Goal: Task Accomplishment & Management: Complete application form

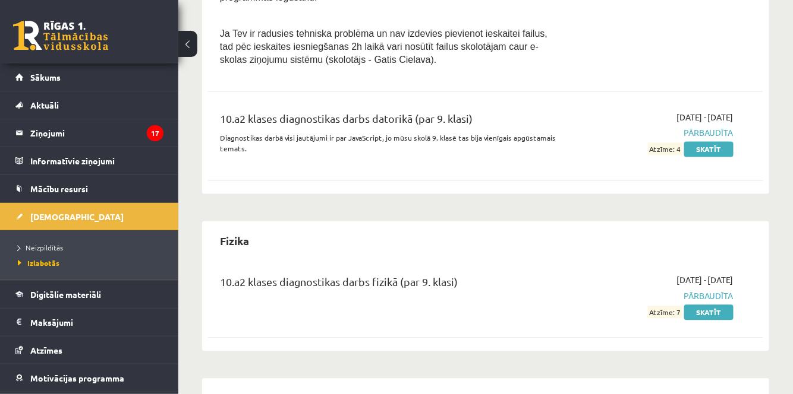
scroll to position [604, 0]
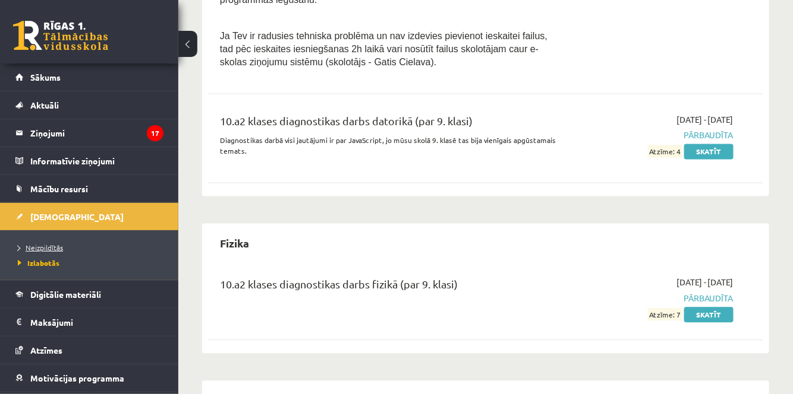
click at [36, 250] on span "Neizpildītās" at bounding box center [40, 248] width 45 height 10
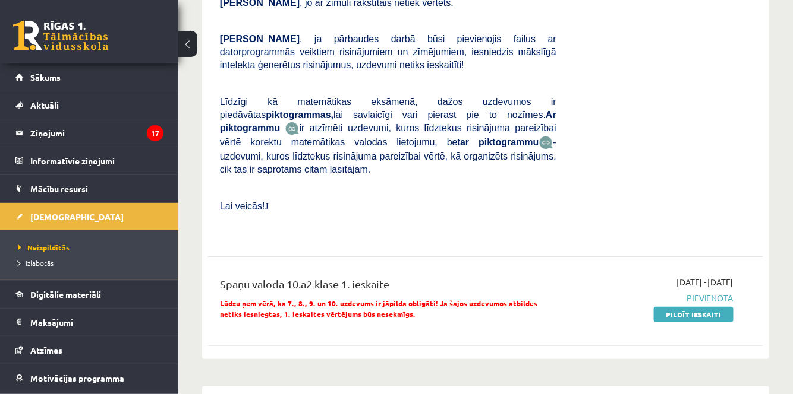
scroll to position [1346, 0]
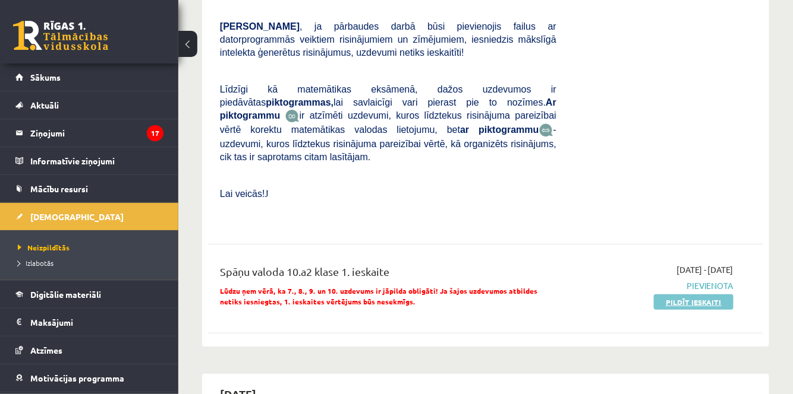
click at [679, 295] on link "Pildīt ieskaiti" at bounding box center [693, 302] width 80 height 15
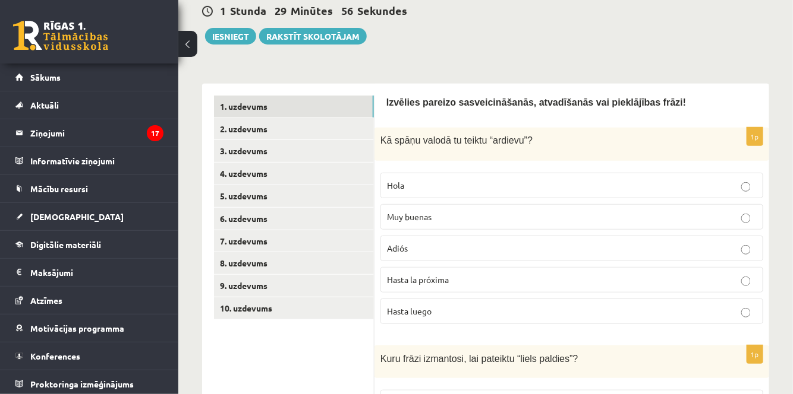
scroll to position [148, 0]
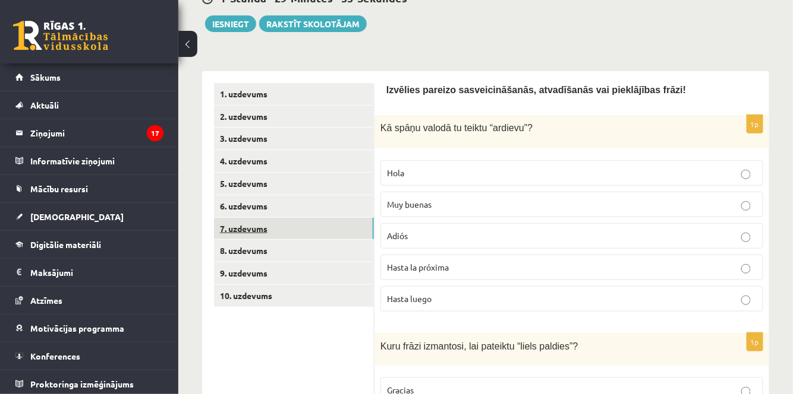
click at [245, 225] on link "7. uzdevums" at bounding box center [294, 229] width 160 height 22
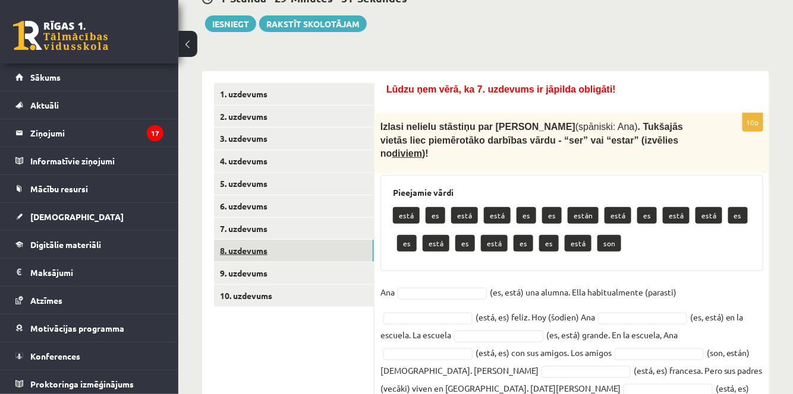
click at [313, 245] on link "8. uzdevums" at bounding box center [294, 251] width 160 height 22
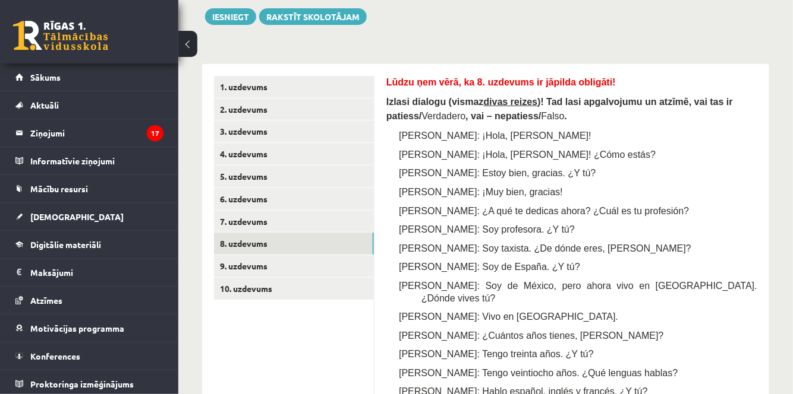
scroll to position [181, 0]
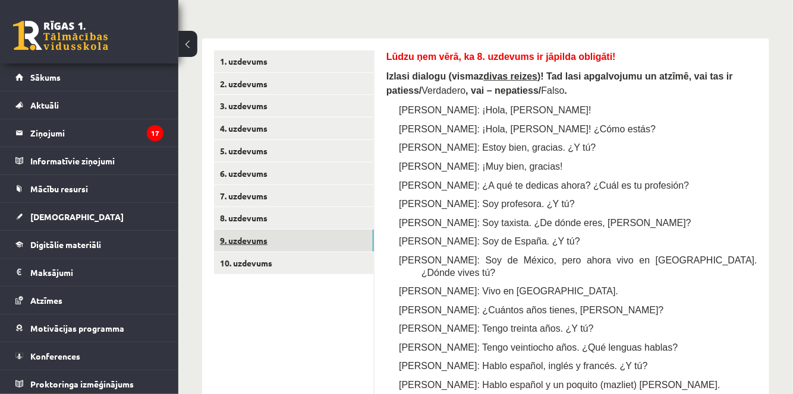
click at [283, 237] on link "9. uzdevums" at bounding box center [294, 241] width 160 height 22
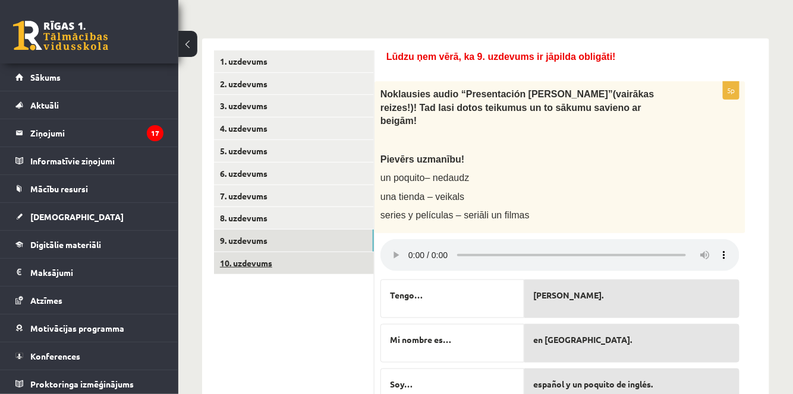
click at [319, 269] on link "10. uzdevums" at bounding box center [294, 263] width 160 height 22
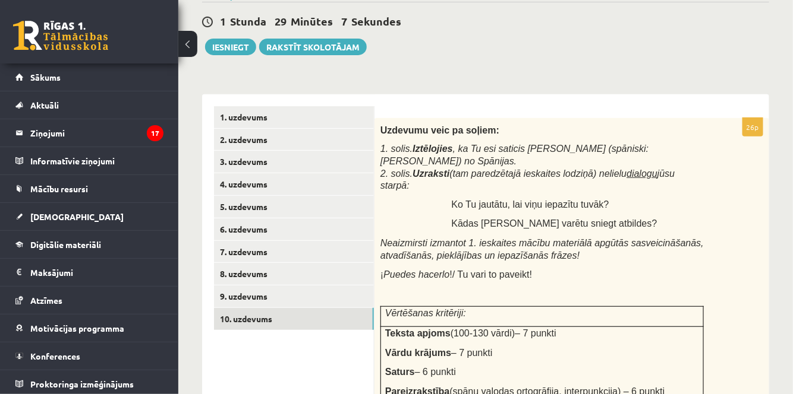
scroll to position [127, 0]
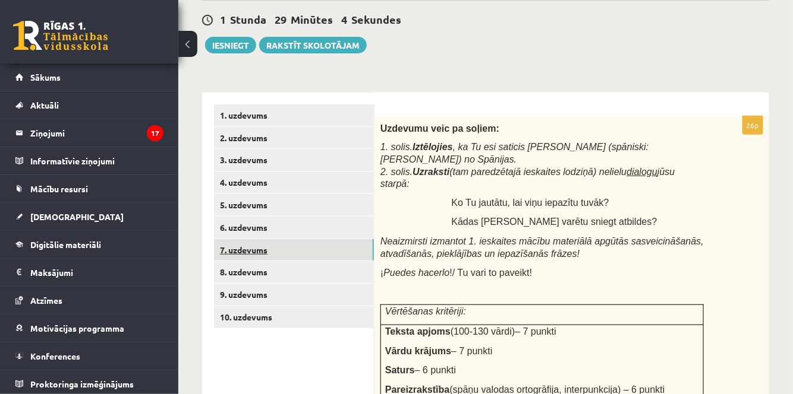
click at [251, 251] on link "7. uzdevums" at bounding box center [294, 250] width 160 height 22
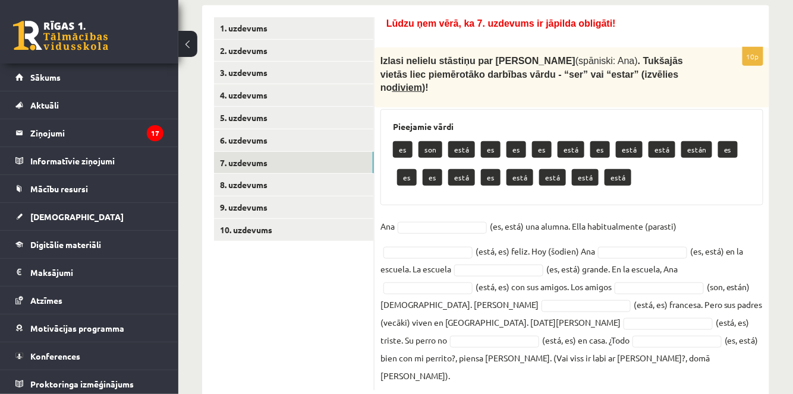
scroll to position [214, 0]
click at [776, 256] on div "**********" at bounding box center [485, 128] width 614 height 595
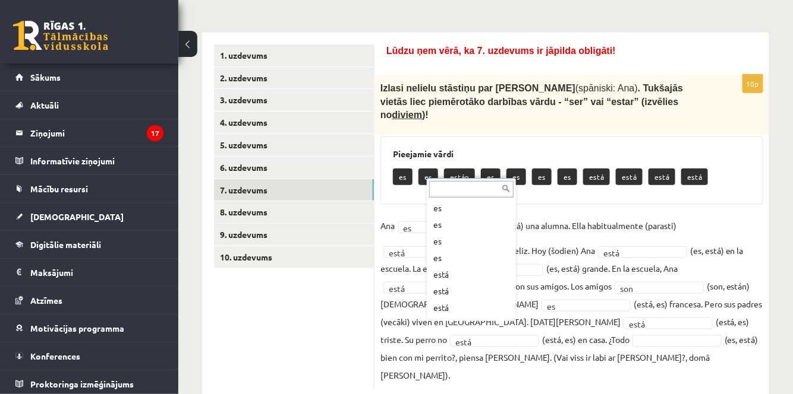
scroll to position [81, 0]
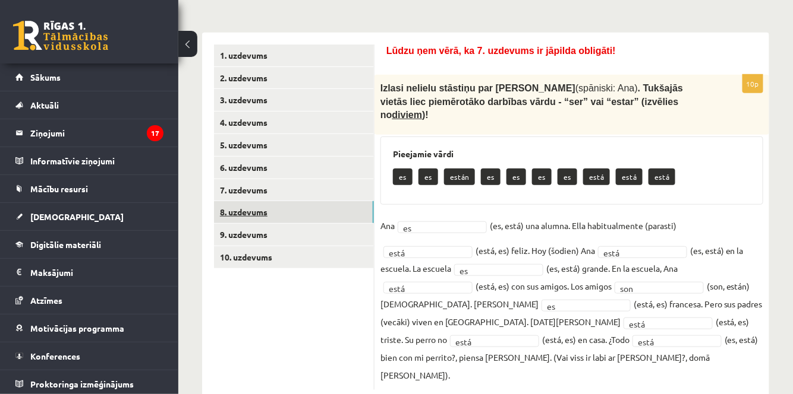
click at [318, 207] on link "8. uzdevums" at bounding box center [294, 212] width 160 height 22
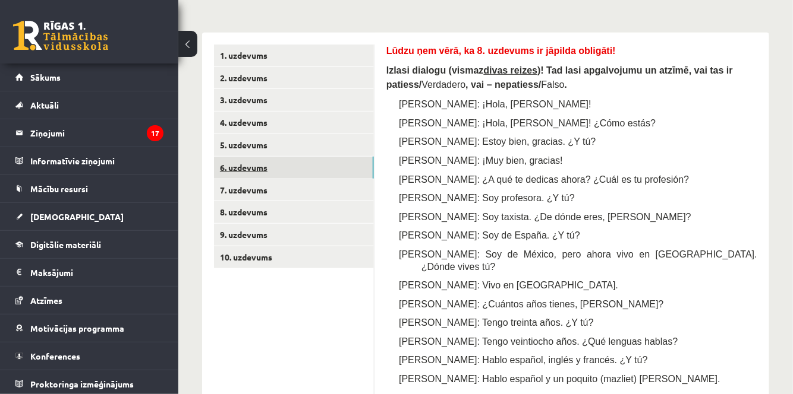
click at [286, 159] on link "6. uzdevums" at bounding box center [294, 168] width 160 height 22
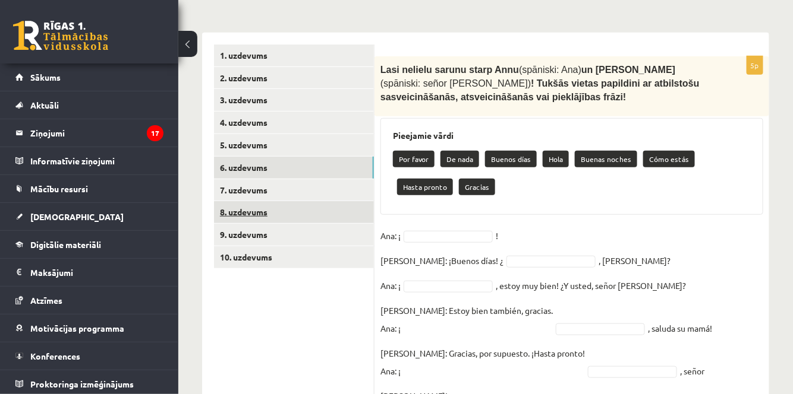
click at [278, 217] on link "8. uzdevums" at bounding box center [294, 212] width 160 height 22
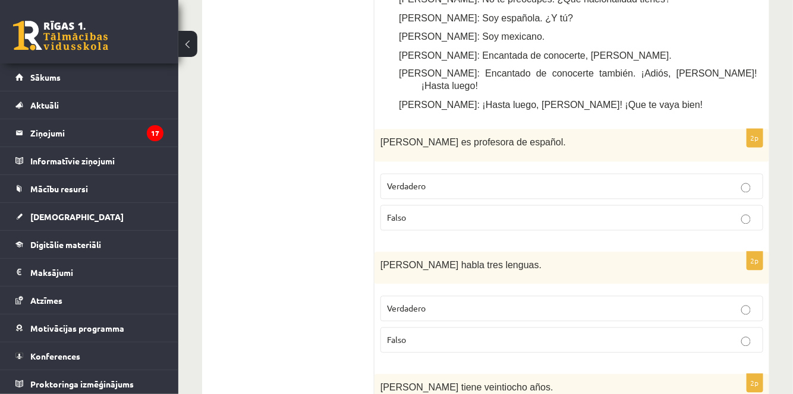
scroll to position [665, 0]
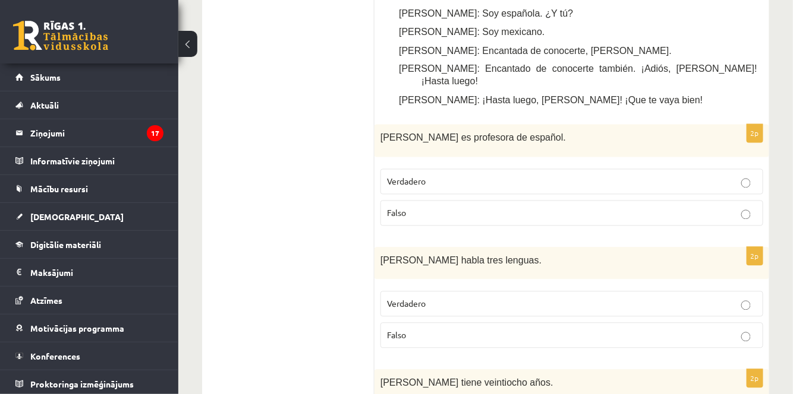
click at [567, 207] on p "Falso" at bounding box center [572, 213] width 370 height 12
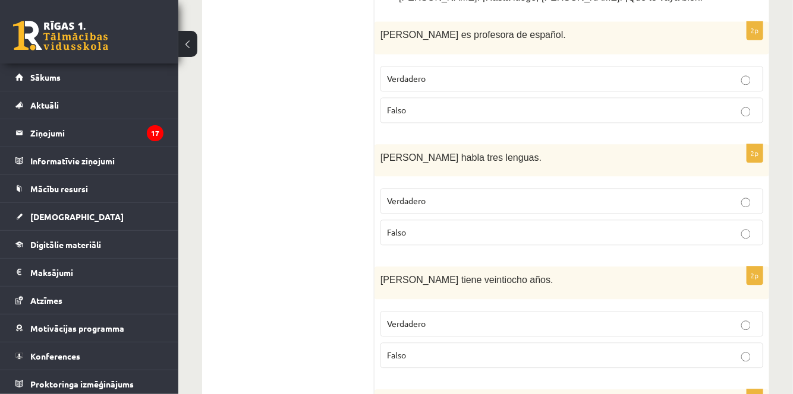
scroll to position [766, 0]
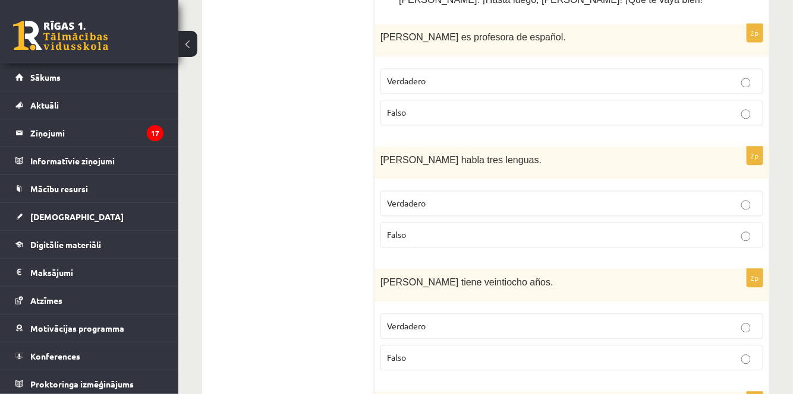
click at [730, 222] on label "Falso" at bounding box center [571, 235] width 383 height 26
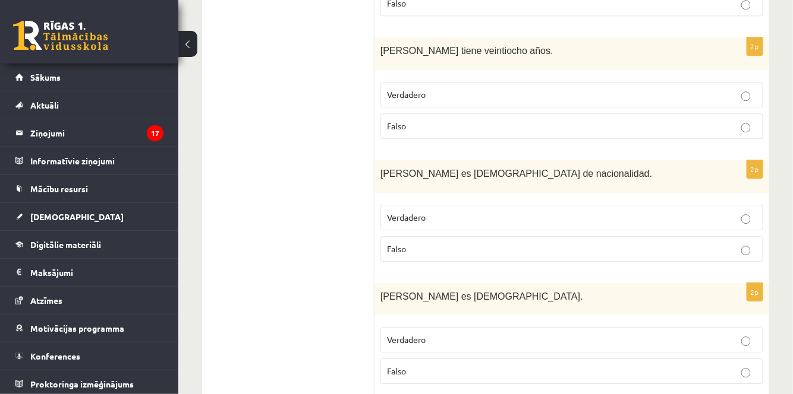
scroll to position [1003, 0]
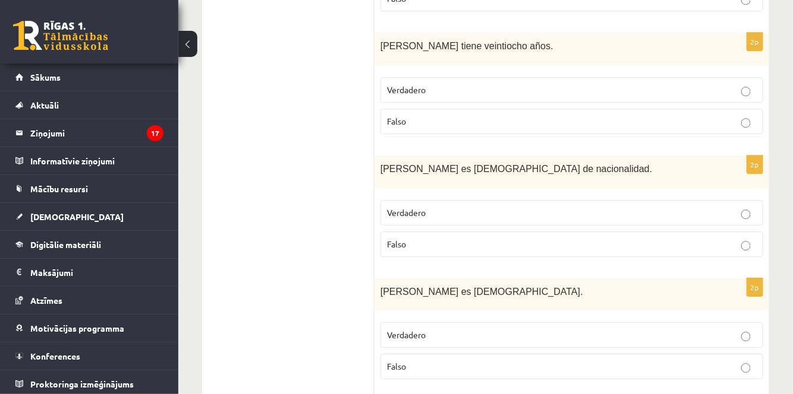
click at [740, 109] on label "Falso" at bounding box center [571, 122] width 383 height 26
click at [728, 207] on p "Verdadero" at bounding box center [572, 213] width 370 height 12
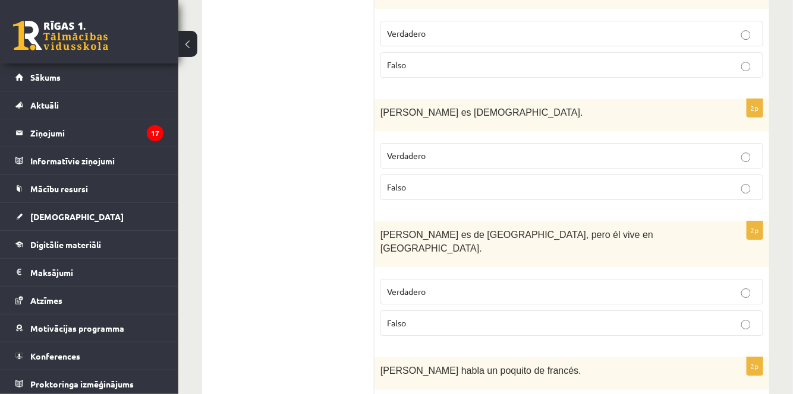
scroll to position [1189, 0]
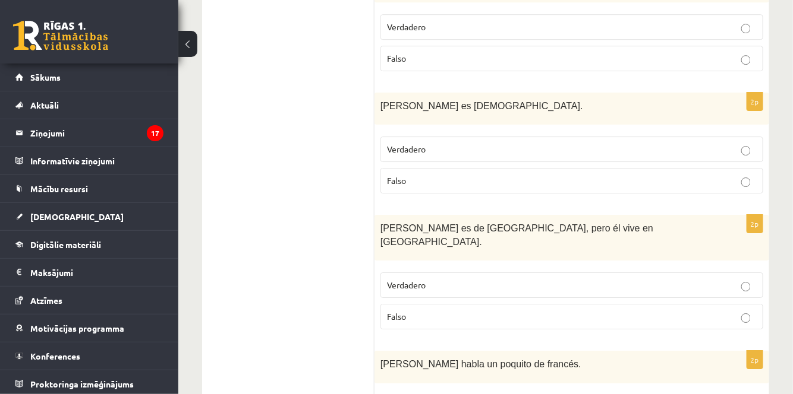
click at [630, 175] on p "Falso" at bounding box center [572, 181] width 370 height 12
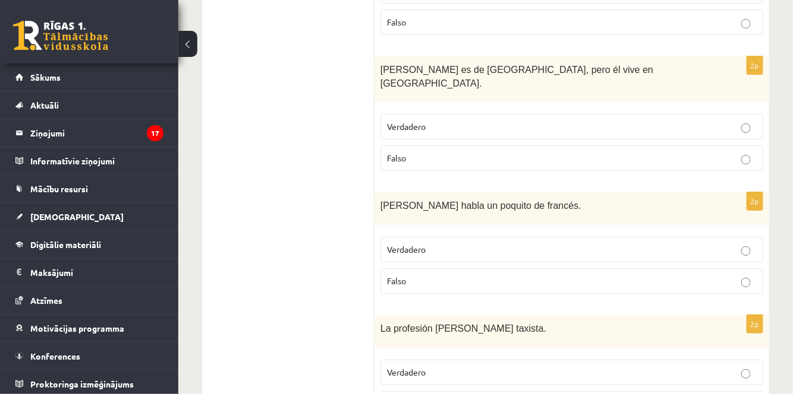
scroll to position [1352, 0]
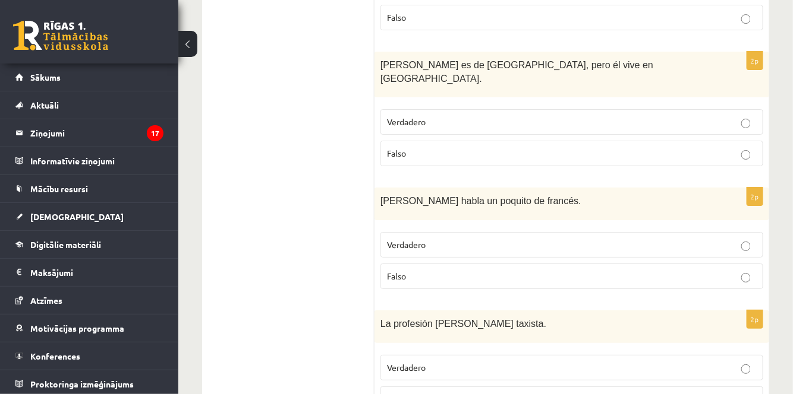
click at [563, 103] on fieldset "Verdadero Falso" at bounding box center [571, 136] width 383 height 67
click at [572, 116] on p "Verdadero" at bounding box center [572, 122] width 370 height 12
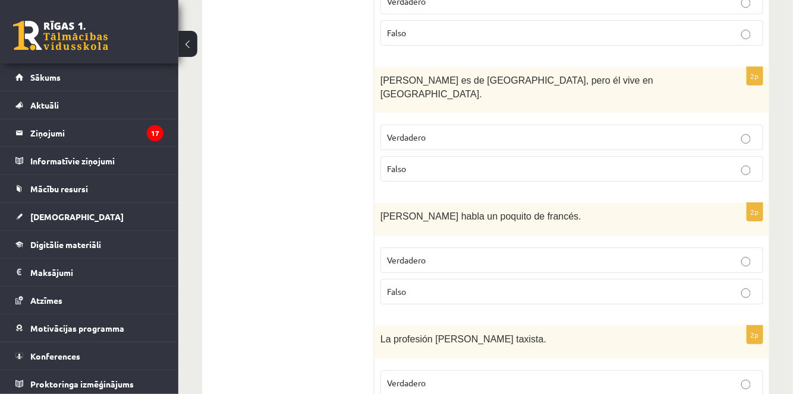
scroll to position [1334, 0]
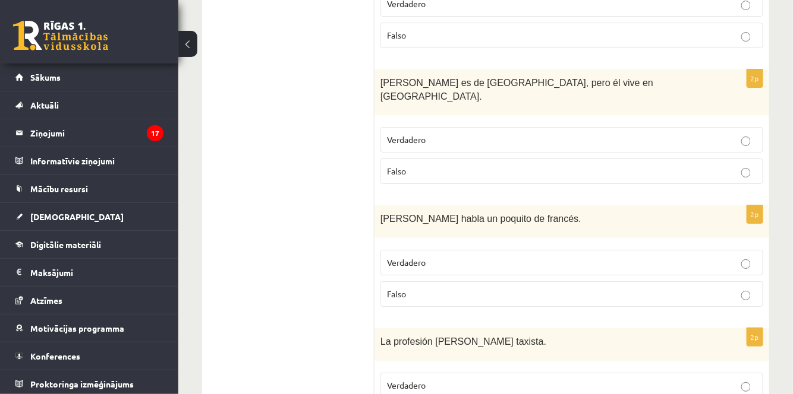
click at [666, 250] on label "Verdadero" at bounding box center [571, 263] width 383 height 26
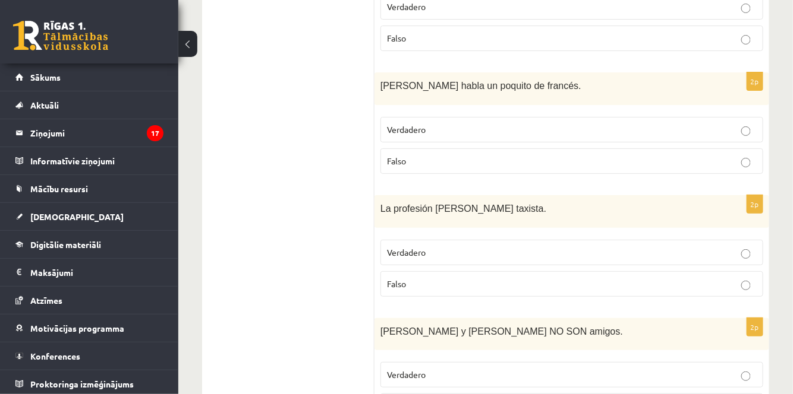
scroll to position [1477, 0]
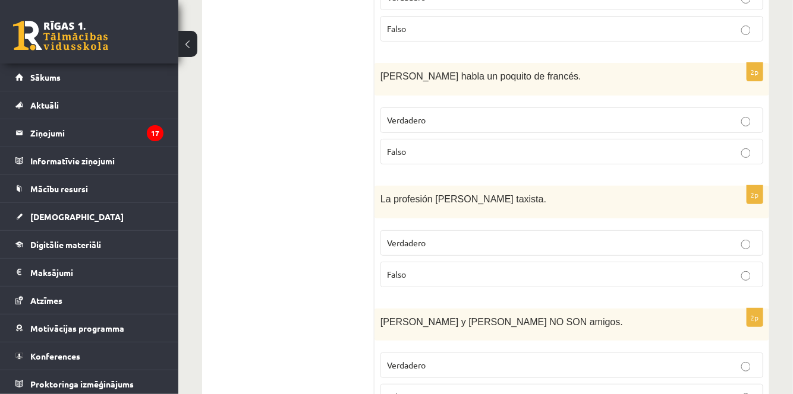
click at [622, 237] on p "Verdadero" at bounding box center [572, 243] width 370 height 12
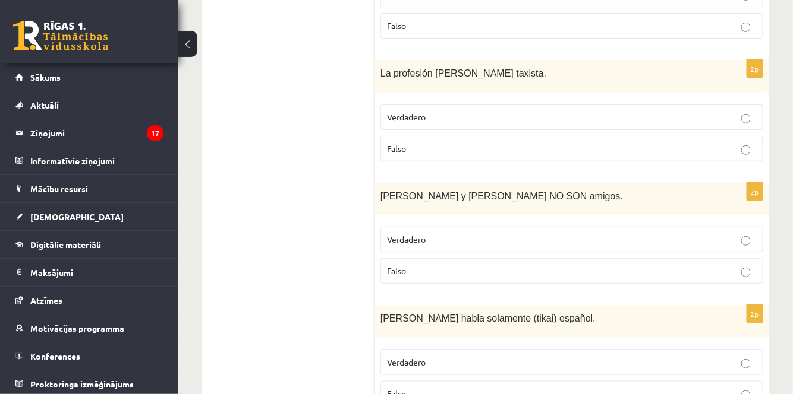
scroll to position [1601, 0]
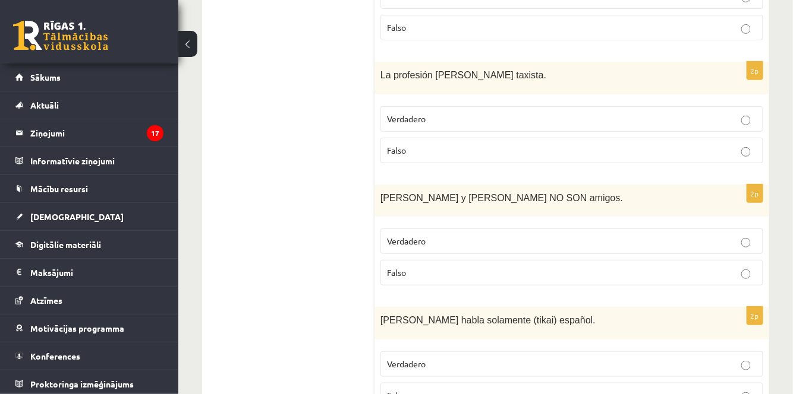
click at [651, 235] on p "Verdadero" at bounding box center [572, 241] width 370 height 12
click at [630, 390] on p "Falso" at bounding box center [572, 396] width 370 height 12
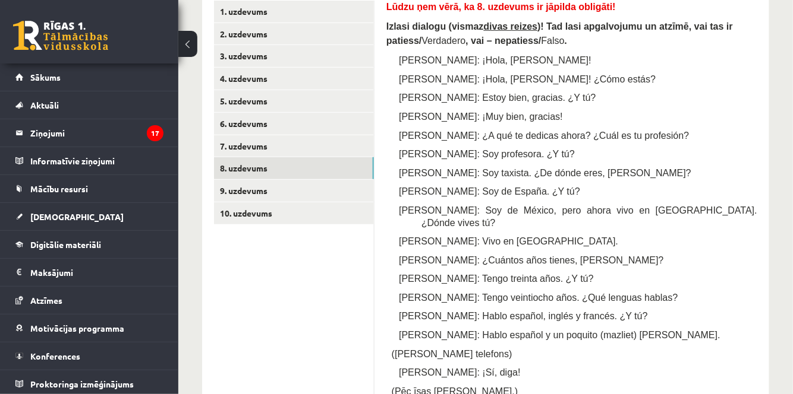
scroll to position [228, 0]
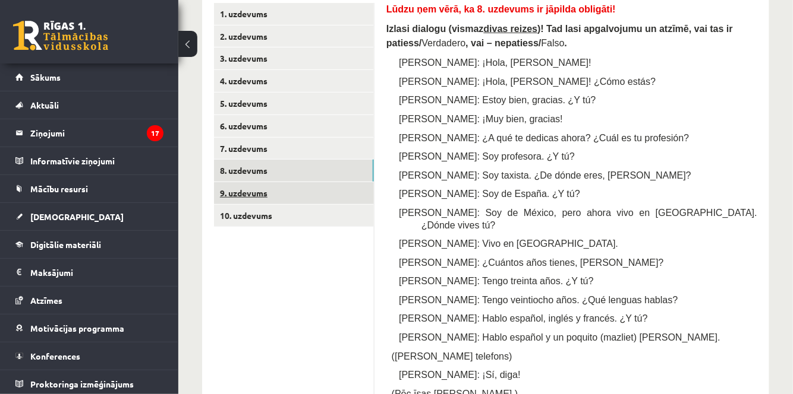
click at [333, 185] on link "9. uzdevums" at bounding box center [294, 193] width 160 height 22
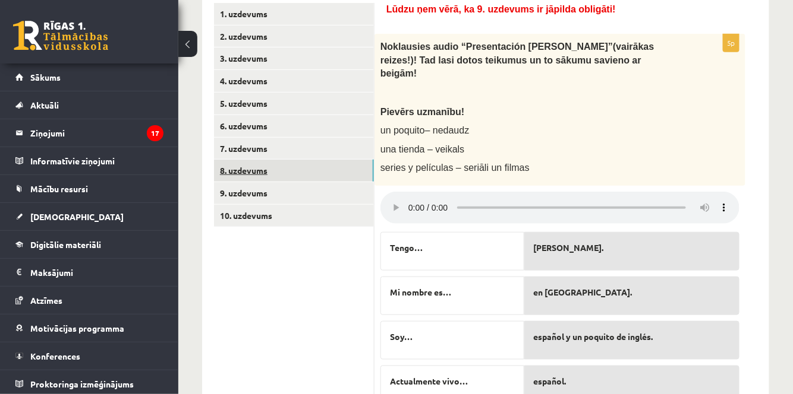
click at [290, 168] on link "8. uzdevums" at bounding box center [294, 171] width 160 height 22
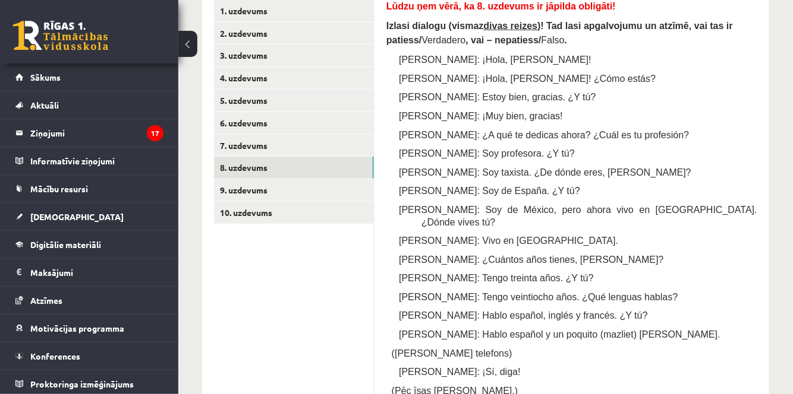
scroll to position [195, 0]
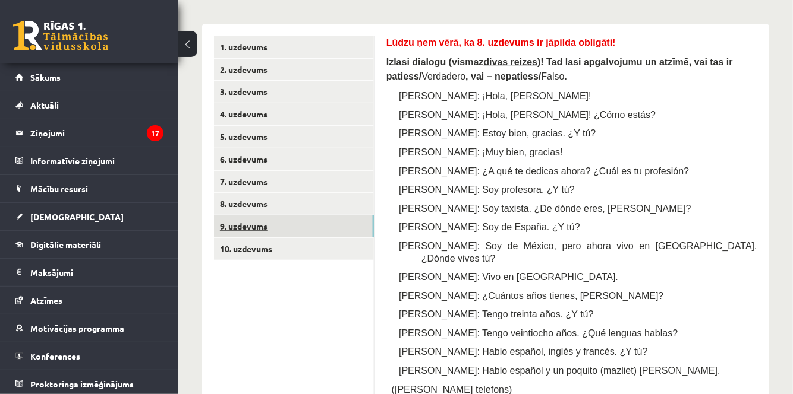
click at [311, 228] on link "9. uzdevums" at bounding box center [294, 227] width 160 height 22
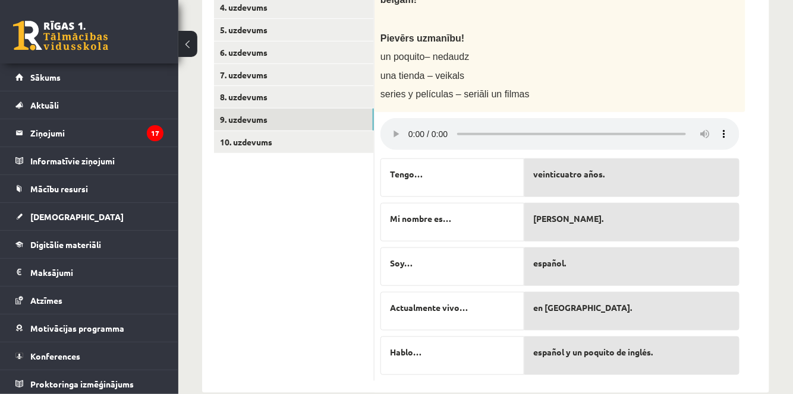
scroll to position [297, 0]
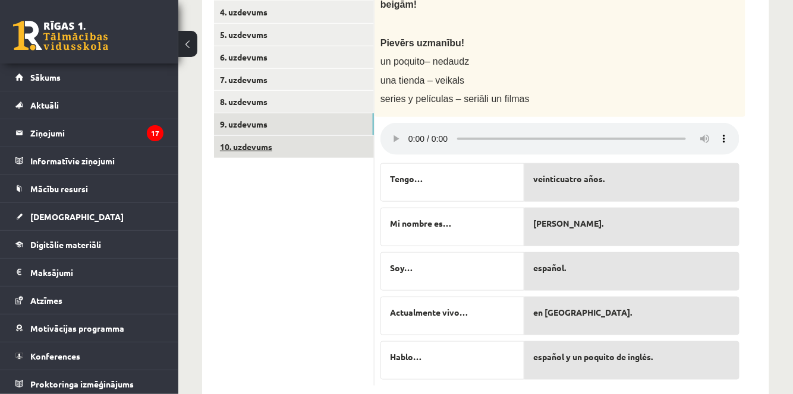
click at [292, 150] on link "10. uzdevums" at bounding box center [294, 147] width 160 height 22
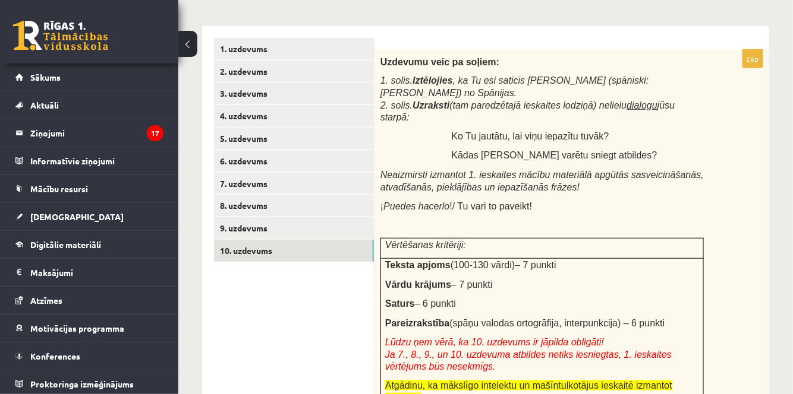
scroll to position [194, 0]
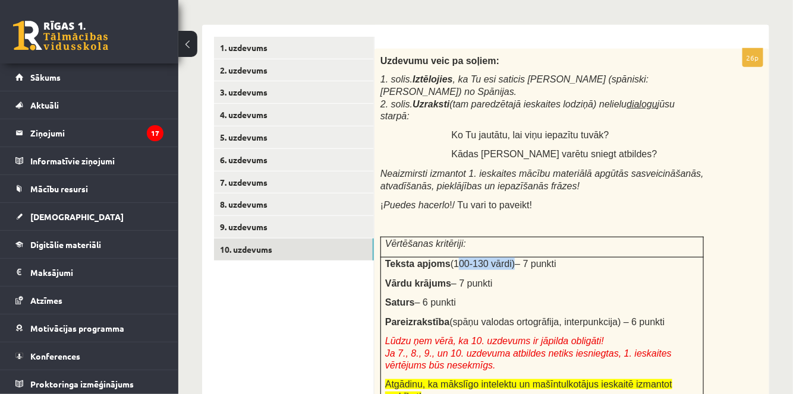
drag, startPoint x: 444, startPoint y: 240, endPoint x: 500, endPoint y: 233, distance: 55.6
click at [500, 259] on span "(100-130 vārdi)" at bounding box center [482, 264] width 65 height 10
click at [490, 266] on td "Teksta apjoms (100-130 vārdi) – 7 punkti Vārdu krājums – 7 punkti Saturs – 6 pu…" at bounding box center [542, 333] width 323 height 153
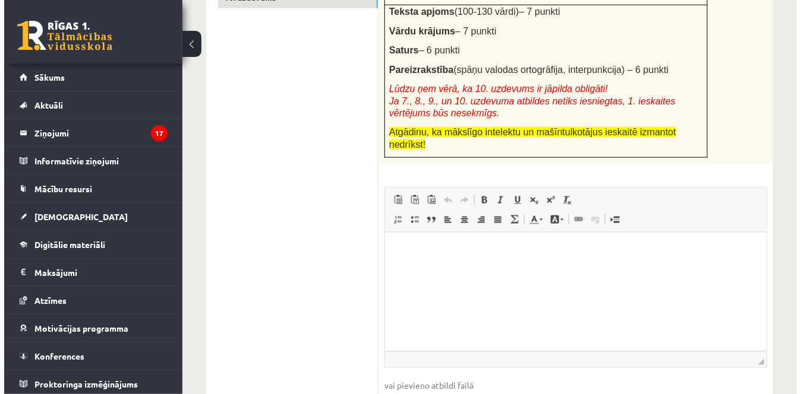
scroll to position [475, 0]
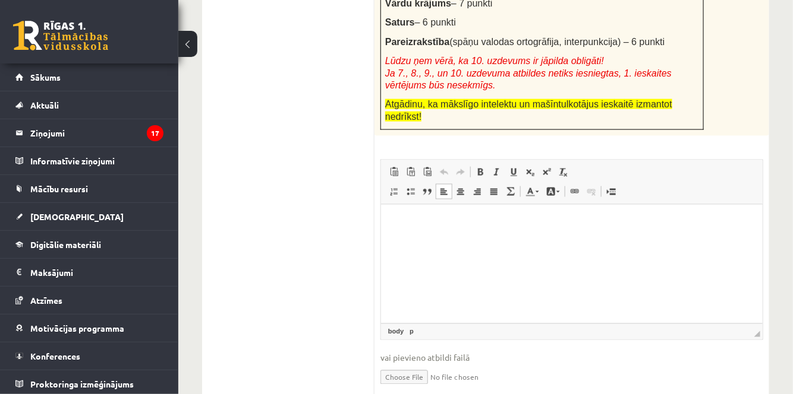
click at [401, 210] on html at bounding box center [570, 223] width 381 height 36
click at [486, 241] on html at bounding box center [570, 223] width 381 height 36
drag, startPoint x: 486, startPoint y: 250, endPoint x: 425, endPoint y: 232, distance: 63.7
click at [425, 232] on html at bounding box center [570, 223] width 381 height 36
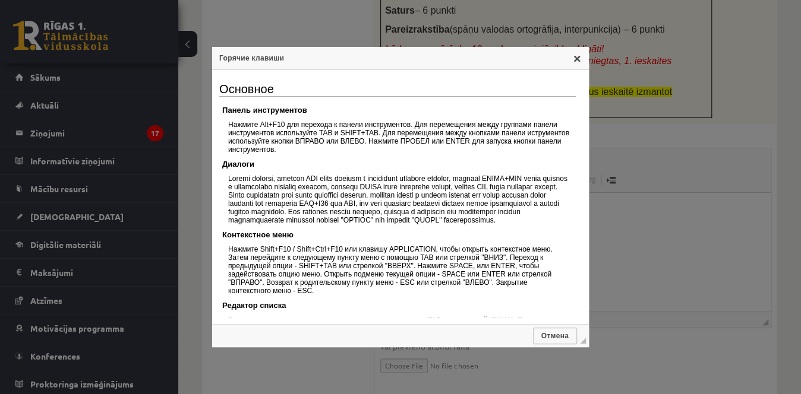
click at [574, 62] on link "X" at bounding box center [577, 58] width 10 height 10
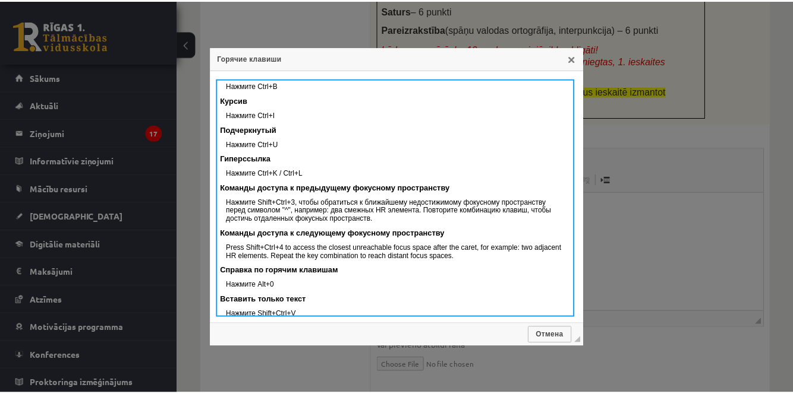
scroll to position [421, 0]
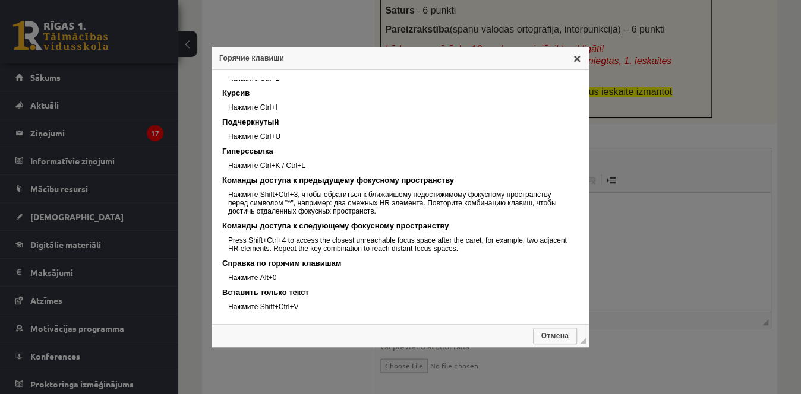
click at [576, 58] on link "X" at bounding box center [577, 58] width 10 height 10
click at [575, 61] on link "X" at bounding box center [577, 58] width 10 height 10
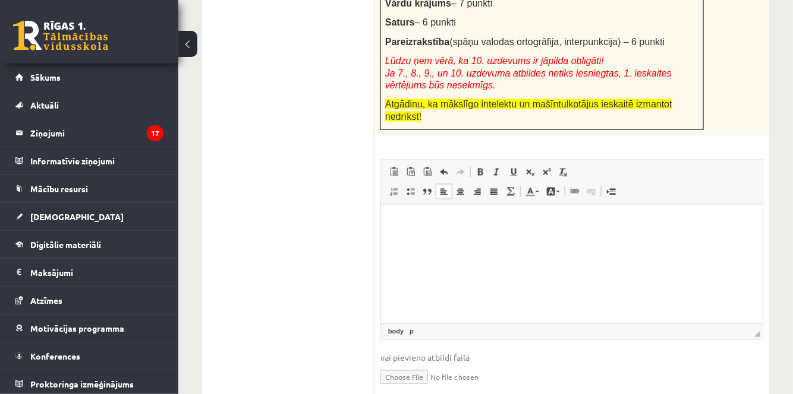
click at [601, 215] on html at bounding box center [570, 223] width 381 height 36
click at [205, 116] on div "1. uzdevums 2. uzdevums 3. uzdevums 4. uzdevums 5. uzdevums 6. uzdevums 7. uzde…" at bounding box center [288, 82] width 172 height 674
click at [194, 55] on button at bounding box center [187, 44] width 19 height 26
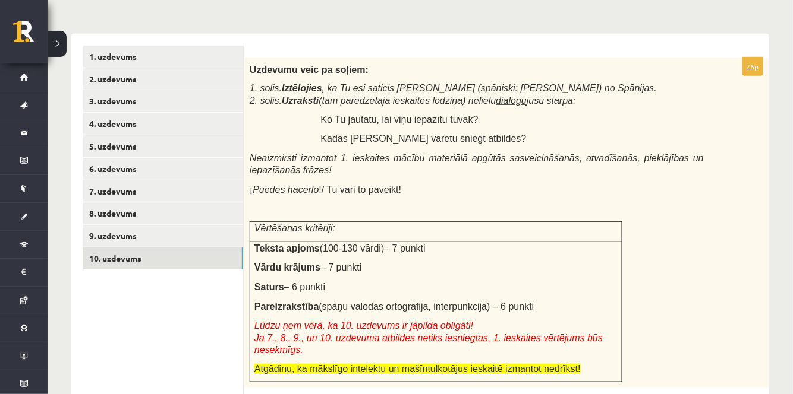
scroll to position [185, 0]
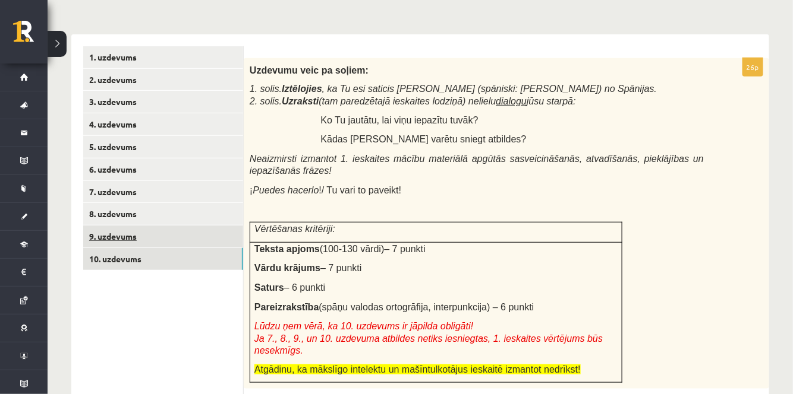
click at [155, 227] on link "9. uzdevums" at bounding box center [163, 237] width 160 height 22
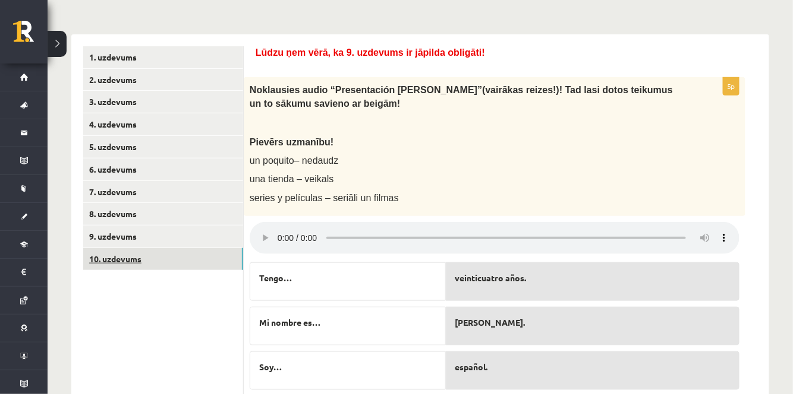
click at [222, 252] on link "10. uzdevums" at bounding box center [163, 259] width 160 height 22
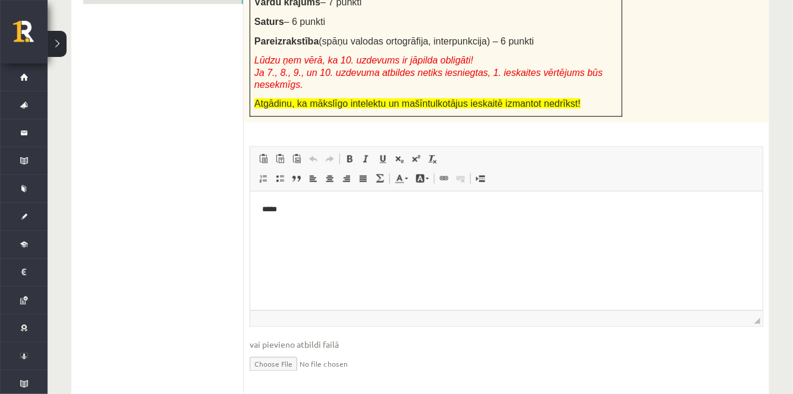
scroll to position [472, 0]
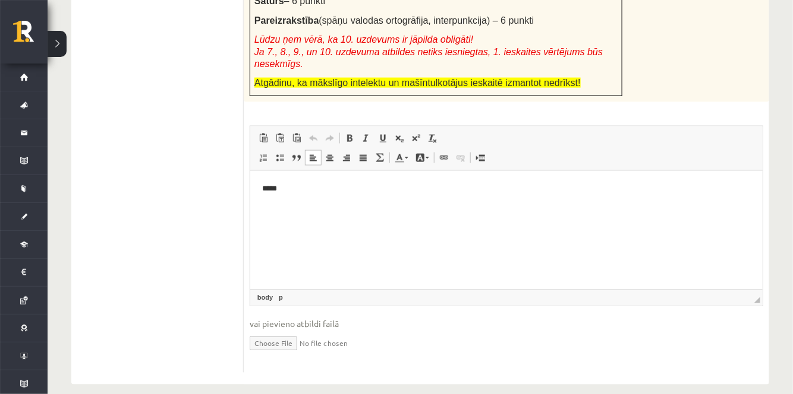
click at [259, 188] on html "*****" at bounding box center [506, 189] width 512 height 36
click at [314, 188] on p "**********" at bounding box center [505, 189] width 489 height 12
click at [275, 190] on p "**********" at bounding box center [505, 189] width 489 height 12
click at [381, 194] on p "**********" at bounding box center [505, 189] width 489 height 12
click at [654, 207] on html "**********" at bounding box center [506, 189] width 512 height 36
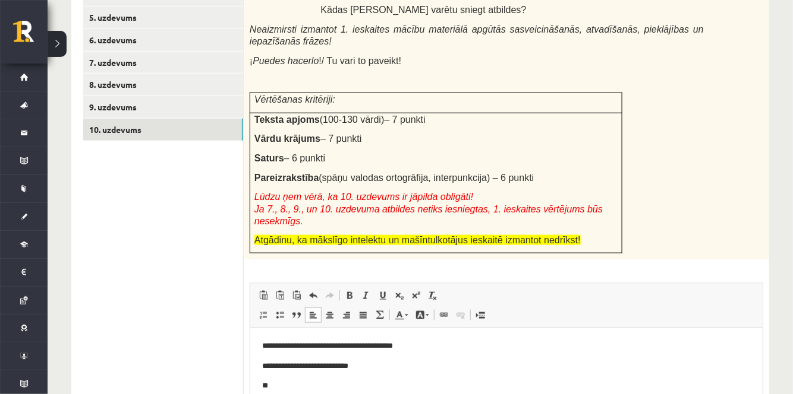
scroll to position [310, 0]
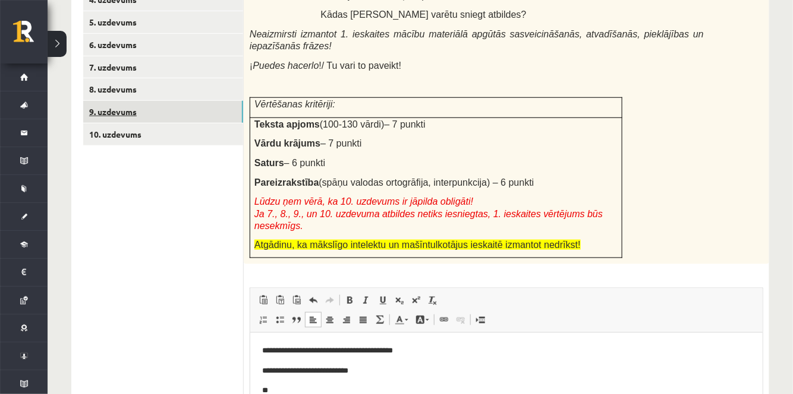
click at [177, 109] on link "9. uzdevums" at bounding box center [163, 112] width 160 height 22
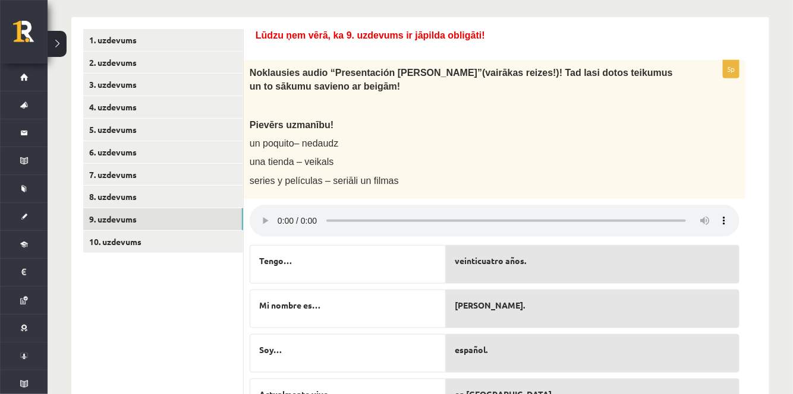
scroll to position [193, 0]
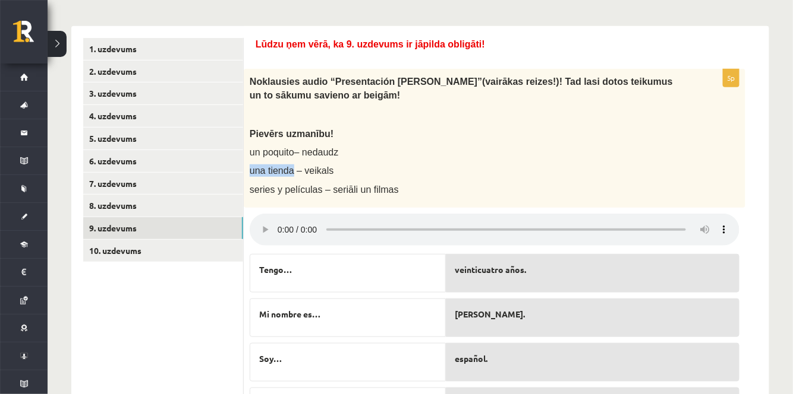
drag, startPoint x: 291, startPoint y: 168, endPoint x: 250, endPoint y: 167, distance: 41.6
click at [250, 167] on span "una tienda – veikals" at bounding box center [292, 171] width 84 height 10
copy span "una tienda"
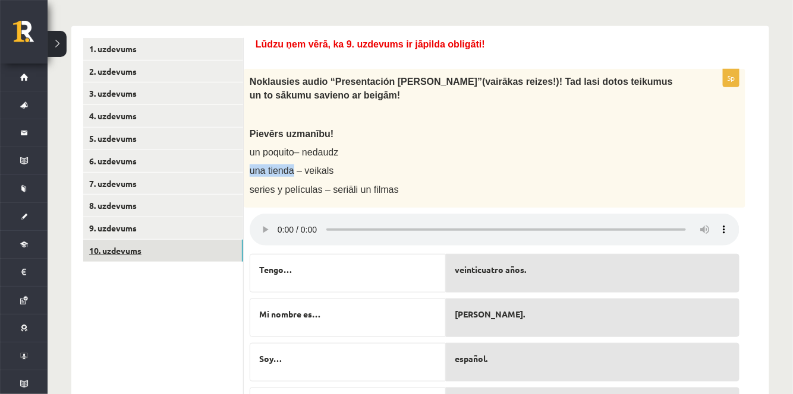
click at [190, 248] on link "10. uzdevums" at bounding box center [163, 251] width 160 height 22
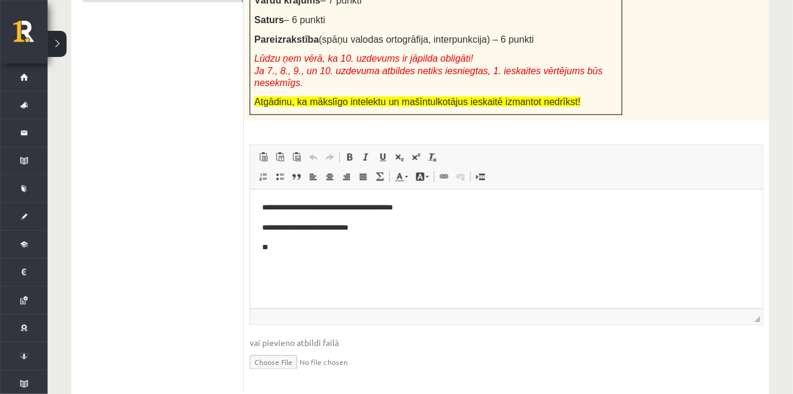
scroll to position [455, 0]
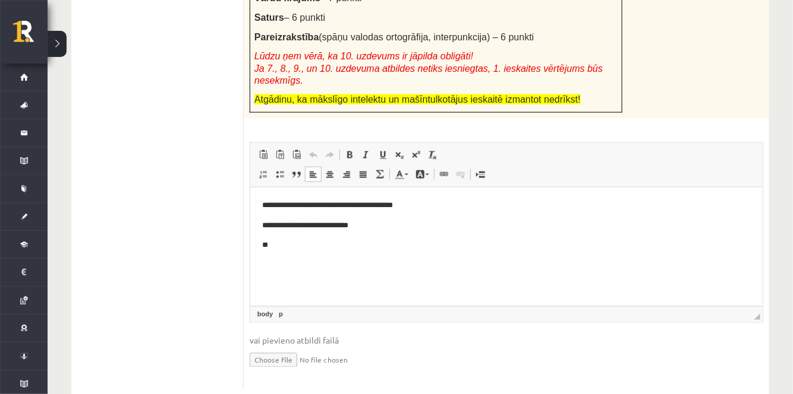
click at [297, 244] on p "**" at bounding box center [505, 245] width 489 height 12
click at [285, 245] on p "**********" at bounding box center [505, 245] width 489 height 12
click at [389, 241] on p "**********" at bounding box center [505, 245] width 489 height 12
click at [276, 254] on html "**********" at bounding box center [506, 226] width 512 height 76
click at [358, 243] on p "**********" at bounding box center [505, 245] width 489 height 12
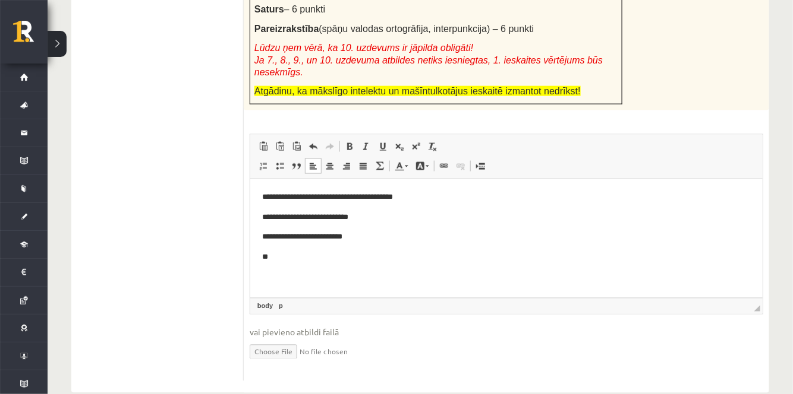
scroll to position [462, 0]
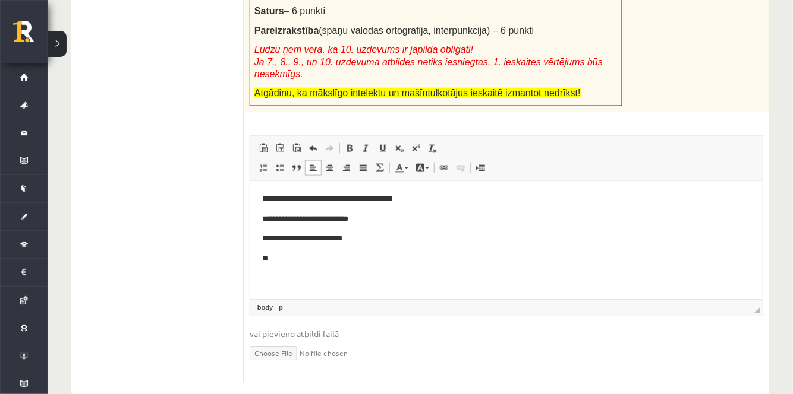
click at [326, 239] on p "**********" at bounding box center [505, 239] width 489 height 12
drag, startPoint x: 593, startPoint y: 206, endPoint x: 882, endPoint y: 296, distance: 302.3
click at [593, 206] on body "**********" at bounding box center [505, 229] width 488 height 72
click at [435, 266] on html "**********" at bounding box center [506, 229] width 512 height 96
click at [299, 259] on p "**" at bounding box center [505, 259] width 489 height 12
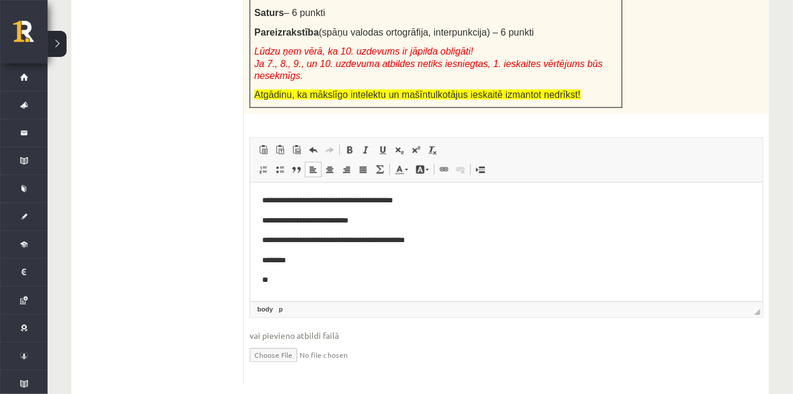
scroll to position [472, 0]
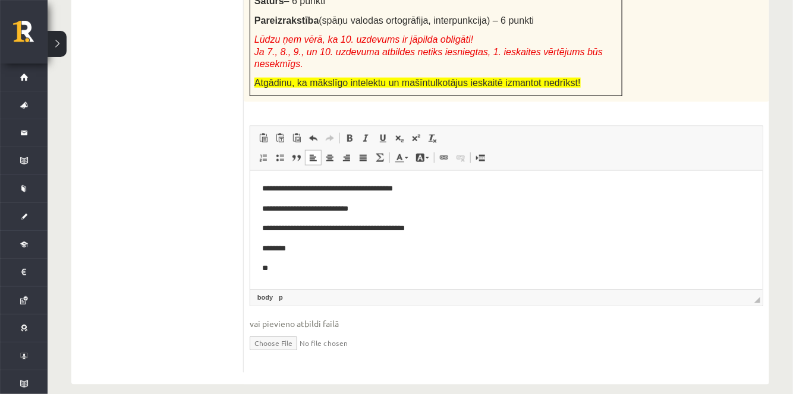
click at [667, 285] on html "**********" at bounding box center [506, 229] width 512 height 116
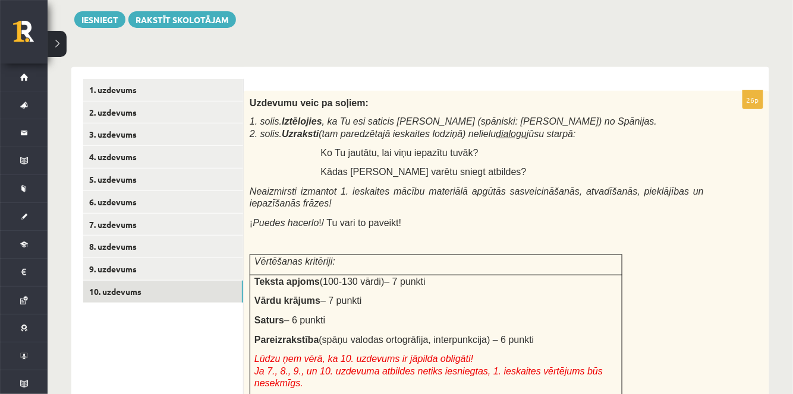
scroll to position [151, 0]
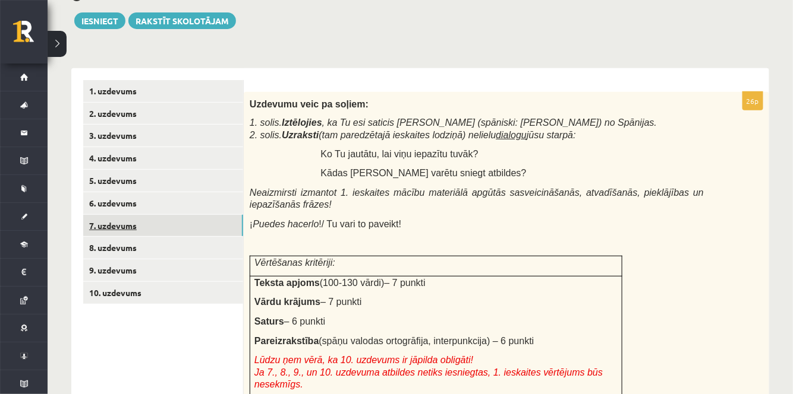
click at [159, 233] on link "7. uzdevums" at bounding box center [163, 226] width 160 height 22
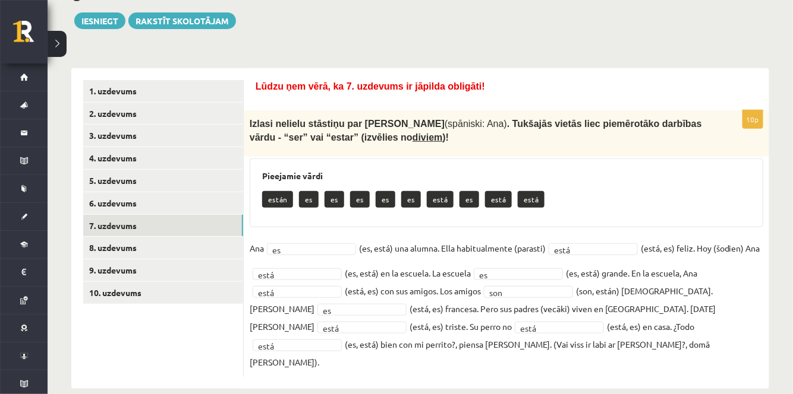
click at [460, 328] on fieldset "Ana es ** (es, está) una alumna. Ella habitualmente (parasti) está **** (está, …" at bounding box center [506, 305] width 513 height 132
click at [457, 328] on fieldset "Ana es ** (es, está) una alumna. Ella habitualmente (parasti) está **** (está, …" at bounding box center [506, 305] width 513 height 132
copy fieldset "¿"
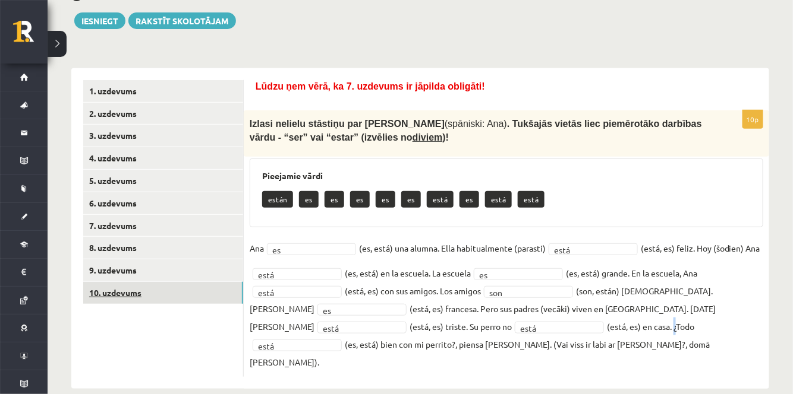
click at [171, 288] on link "10. uzdevums" at bounding box center [163, 293] width 160 height 22
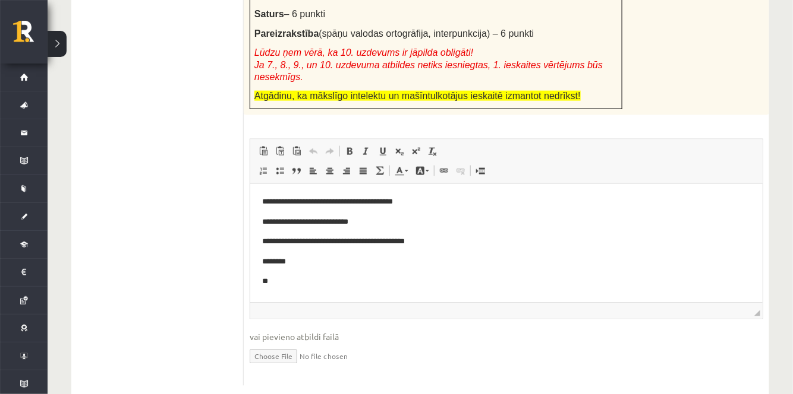
scroll to position [472, 0]
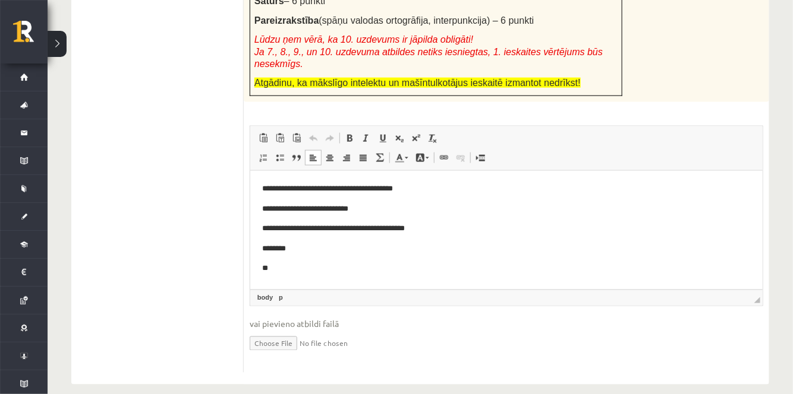
click at [375, 223] on p "**********" at bounding box center [505, 229] width 489 height 12
click at [379, 229] on p "**********" at bounding box center [505, 229] width 489 height 12
click at [324, 209] on p "**********" at bounding box center [505, 209] width 489 height 12
click at [327, 209] on p "**********" at bounding box center [505, 209] width 489 height 12
click at [364, 188] on p "**********" at bounding box center [505, 189] width 489 height 12
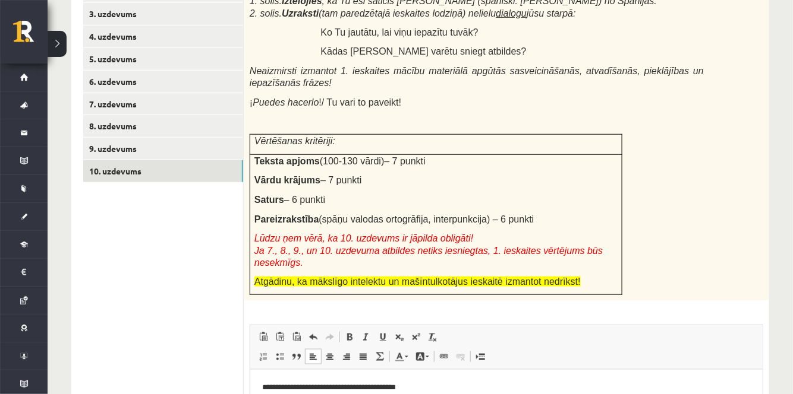
scroll to position [271, 0]
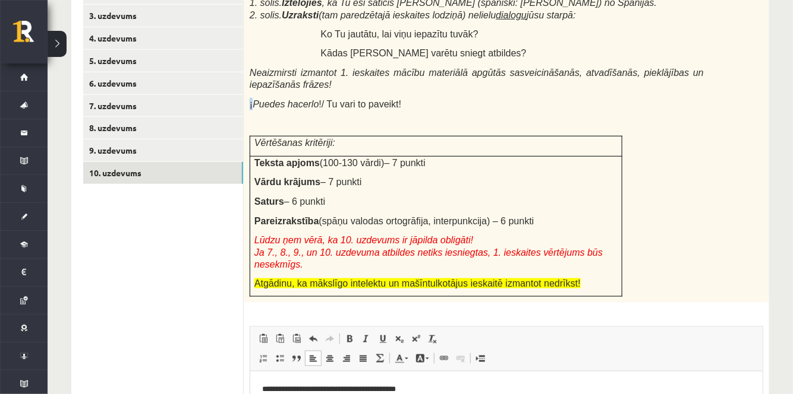
click at [254, 102] on span "¡ Puedes hacerlo !/ Tu vari to paveikt!" at bounding box center [325, 104] width 151 height 10
copy span "¡"
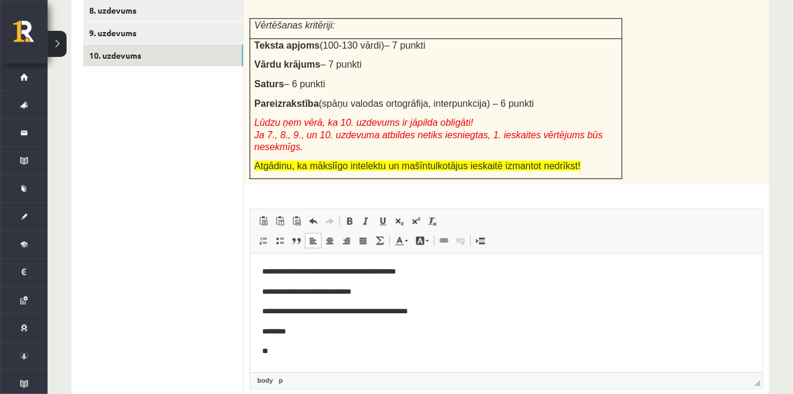
scroll to position [394, 0]
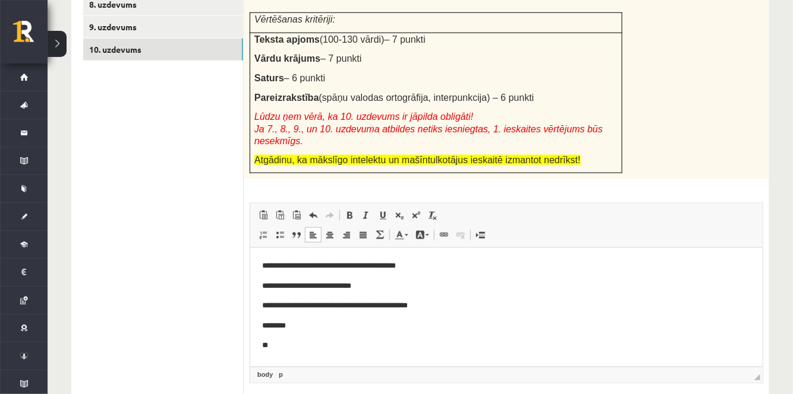
click at [270, 264] on p "**********" at bounding box center [505, 266] width 489 height 12
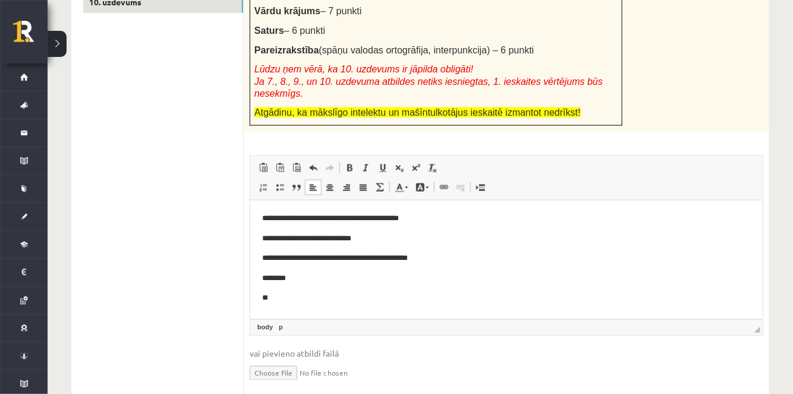
scroll to position [450, 0]
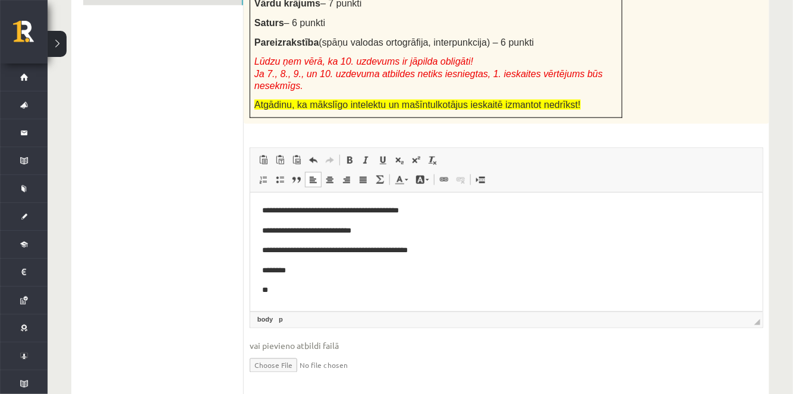
click at [296, 297] on html "**********" at bounding box center [506, 251] width 512 height 116
click at [380, 251] on p "**********" at bounding box center [505, 251] width 489 height 12
copy p "*"
click at [271, 289] on p "**********" at bounding box center [505, 291] width 489 height 12
click at [346, 296] on p "**********" at bounding box center [505, 291] width 489 height 12
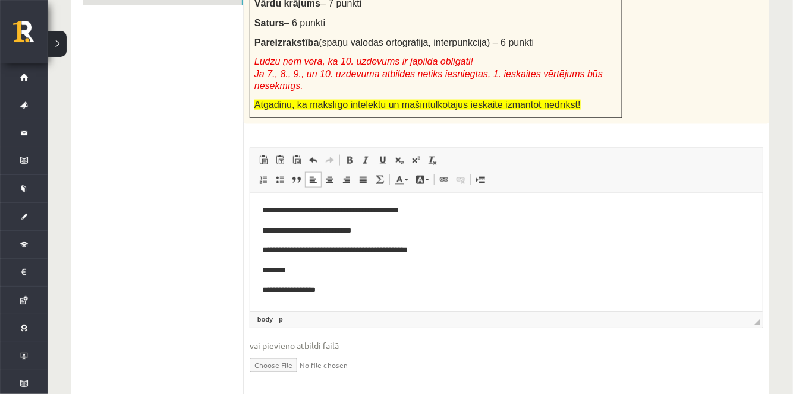
scroll to position [4, 0]
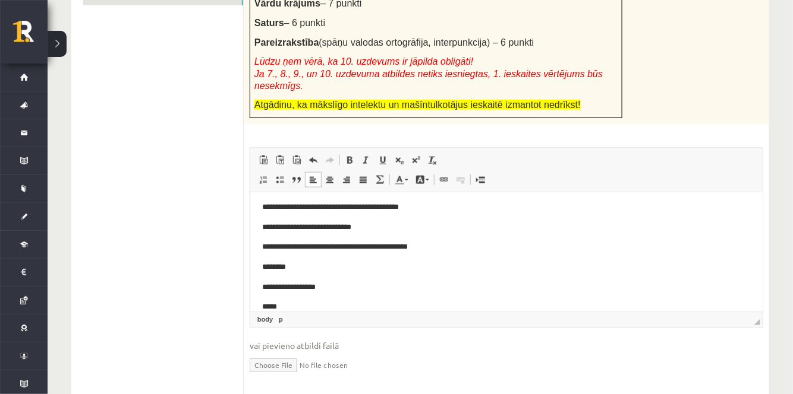
click at [582, 223] on p "**********" at bounding box center [501, 228] width 481 height 12
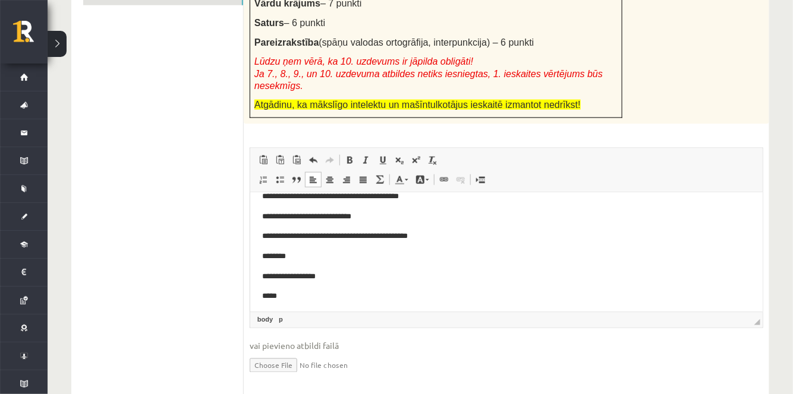
scroll to position [17, 0]
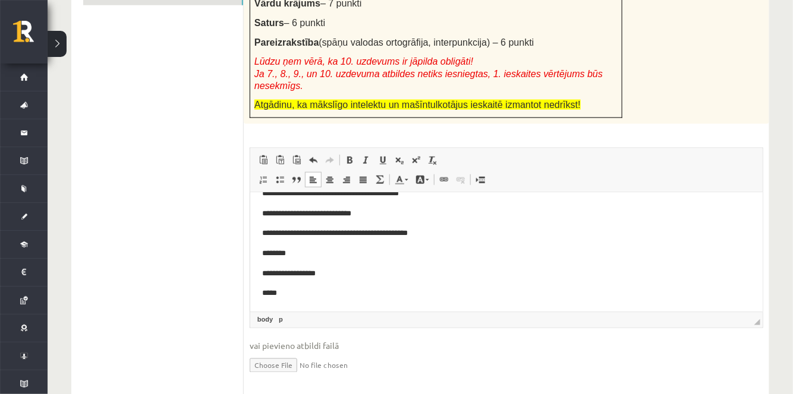
click at [292, 288] on p "*****" at bounding box center [501, 294] width 481 height 12
click at [273, 292] on p "******" at bounding box center [501, 294] width 481 height 12
click at [338, 286] on body "**********" at bounding box center [505, 244] width 488 height 112
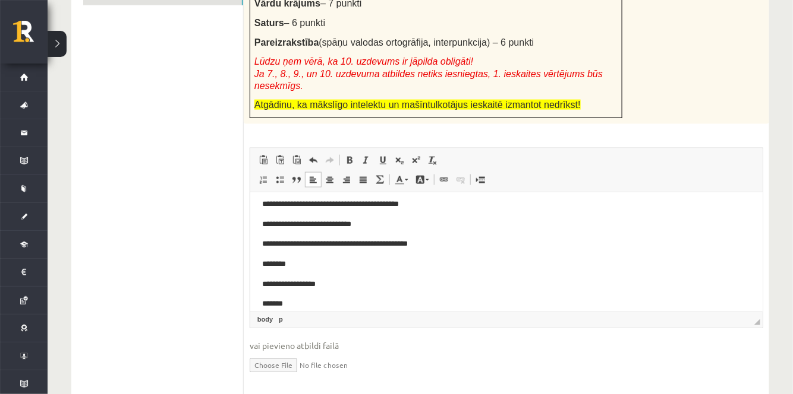
scroll to position [0, 0]
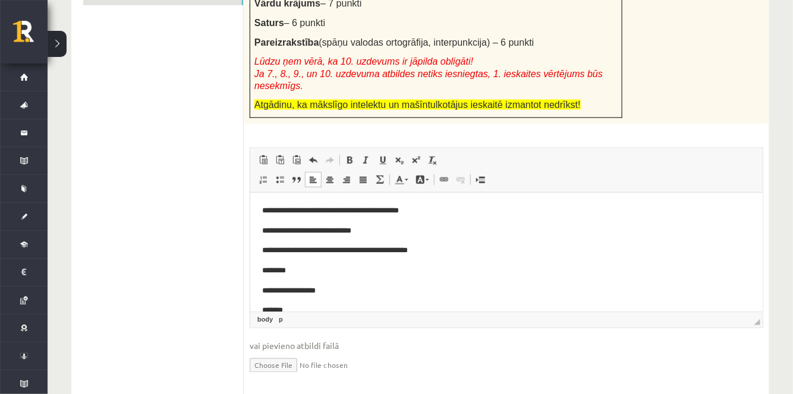
drag, startPoint x: 759, startPoint y: 273, endPoint x: 1009, endPoint y: 363, distance: 266.3
click at [340, 229] on p "**********" at bounding box center [501, 231] width 481 height 12
click at [378, 212] on p "**********" at bounding box center [501, 211] width 481 height 12
click at [370, 235] on p "**********" at bounding box center [501, 231] width 481 height 12
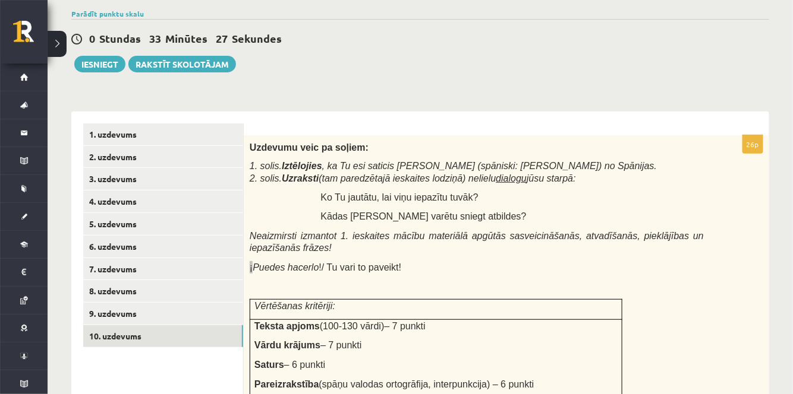
scroll to position [110, 0]
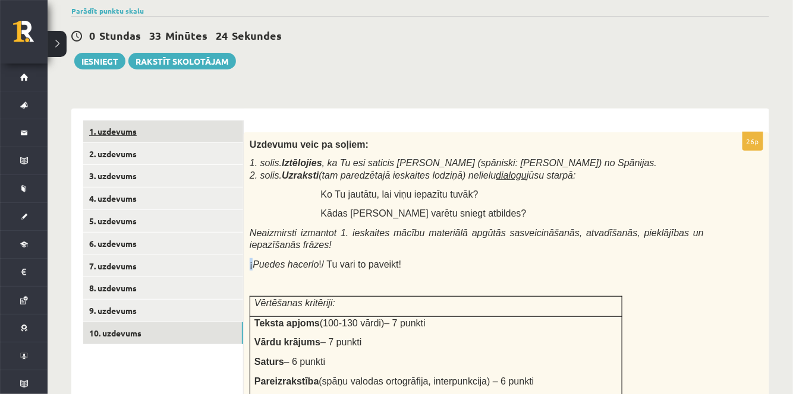
click at [210, 137] on link "1. uzdevums" at bounding box center [163, 132] width 160 height 22
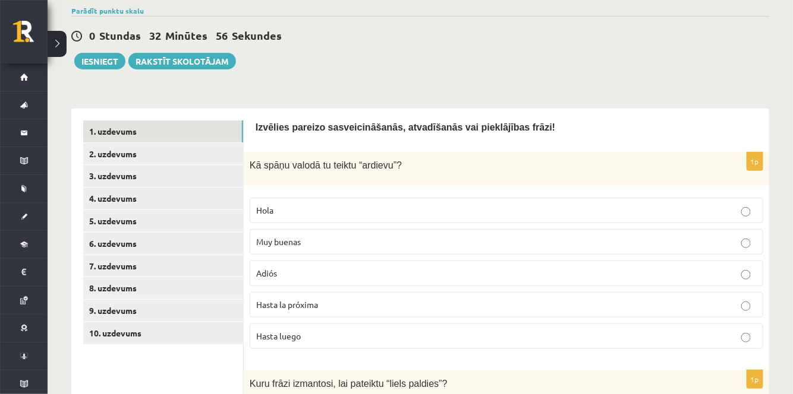
click at [374, 275] on p "Adiós" at bounding box center [506, 273] width 500 height 12
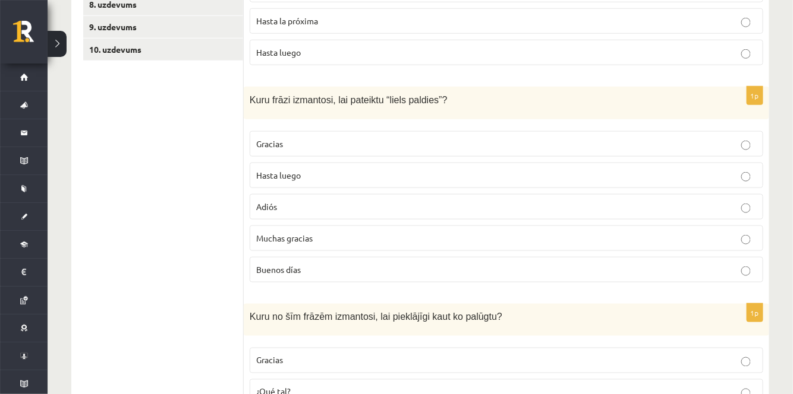
scroll to position [393, 0]
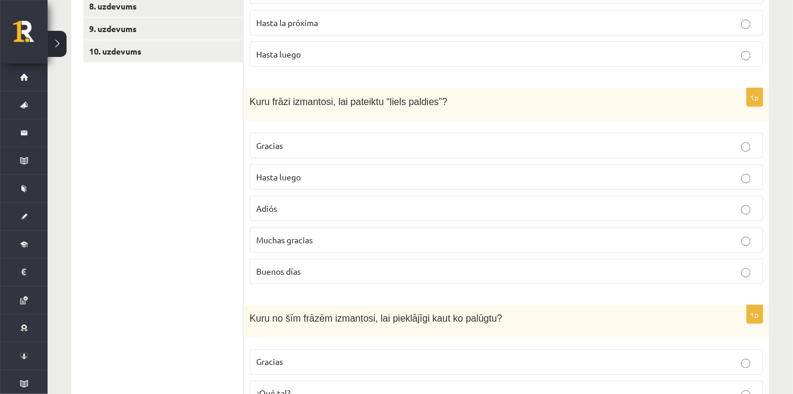
click at [346, 239] on p "Muchas gracias" at bounding box center [506, 240] width 500 height 12
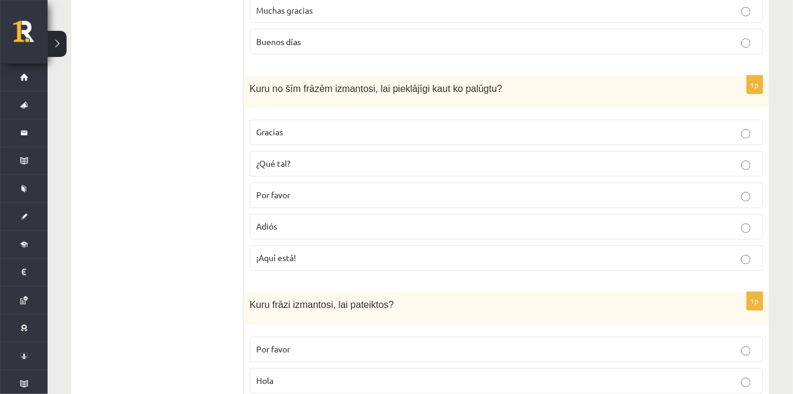
scroll to position [619, 0]
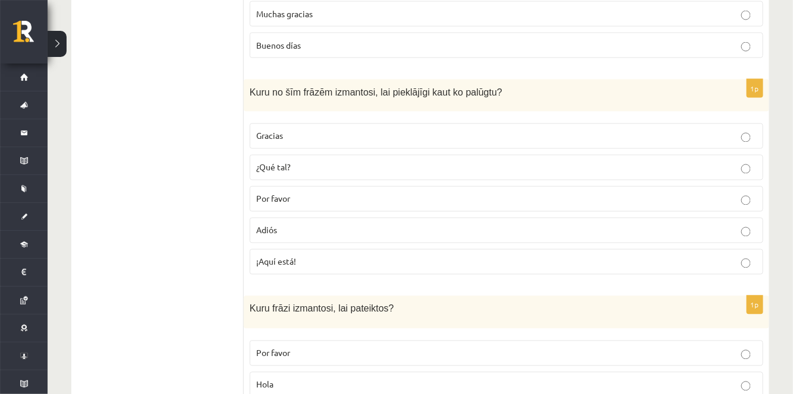
click at [591, 199] on p "Por favor" at bounding box center [506, 199] width 500 height 12
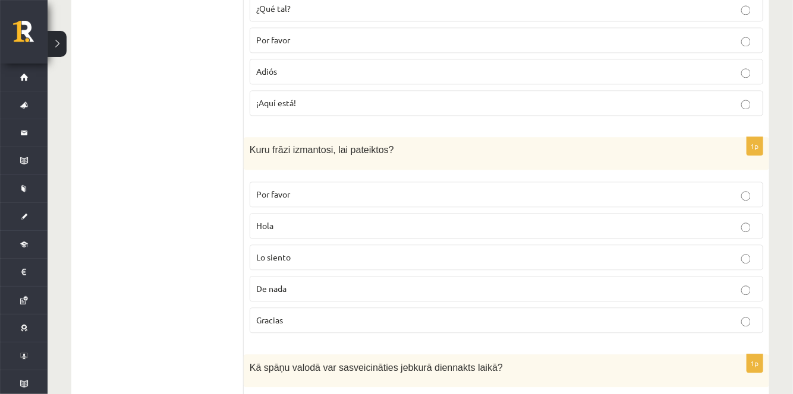
scroll to position [803, 0]
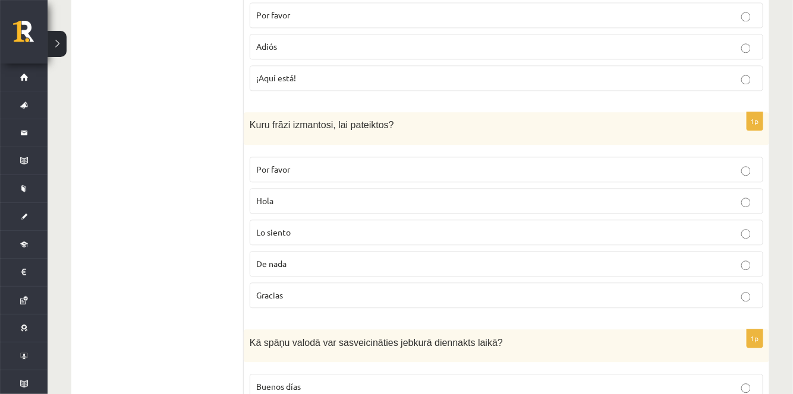
click at [377, 289] on p "Gracias" at bounding box center [506, 295] width 500 height 12
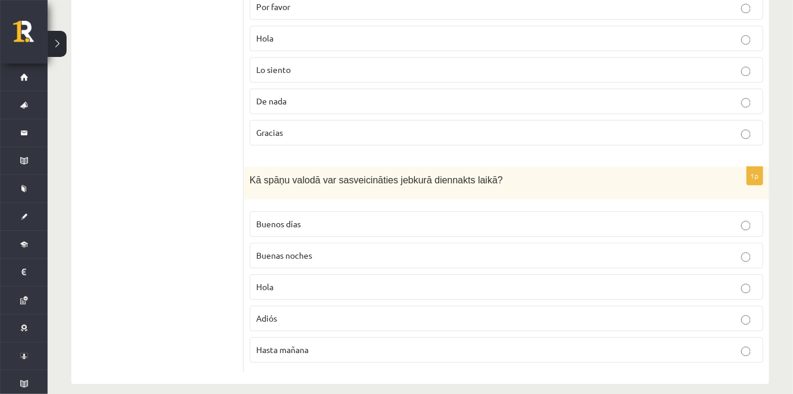
scroll to position [971, 0]
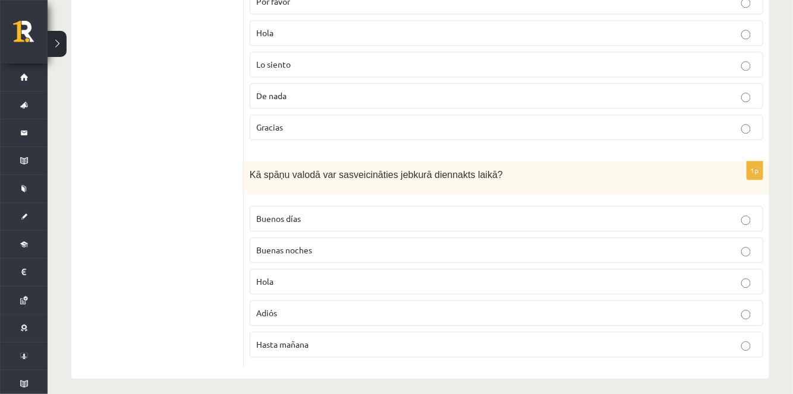
click at [397, 276] on p "Hola" at bounding box center [506, 282] width 500 height 12
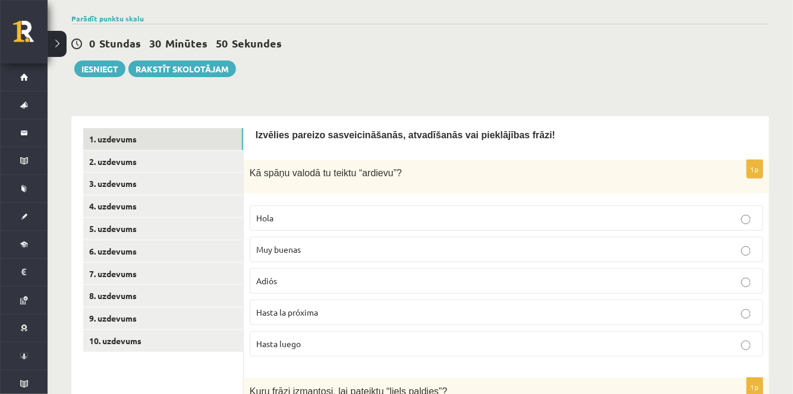
scroll to position [109, 0]
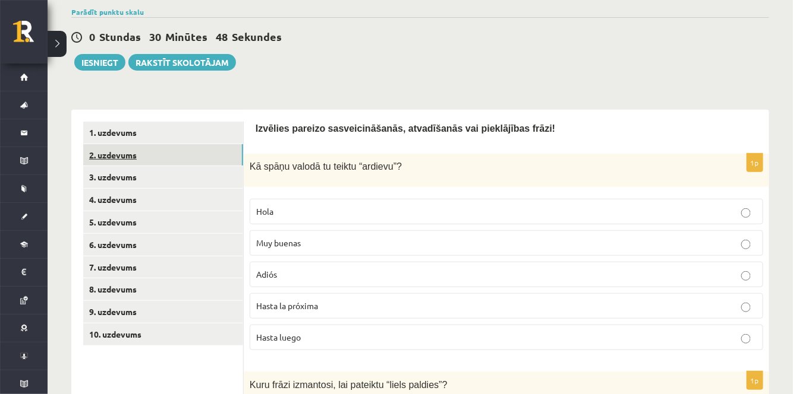
click at [163, 150] on link "2. uzdevums" at bounding box center [163, 155] width 160 height 22
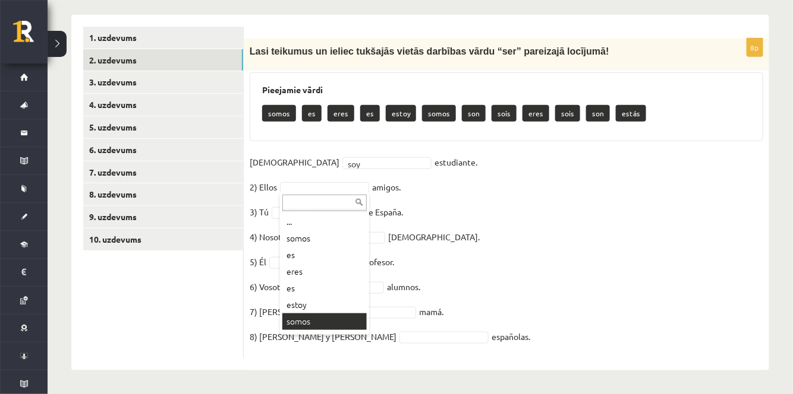
scroll to position [31, 0]
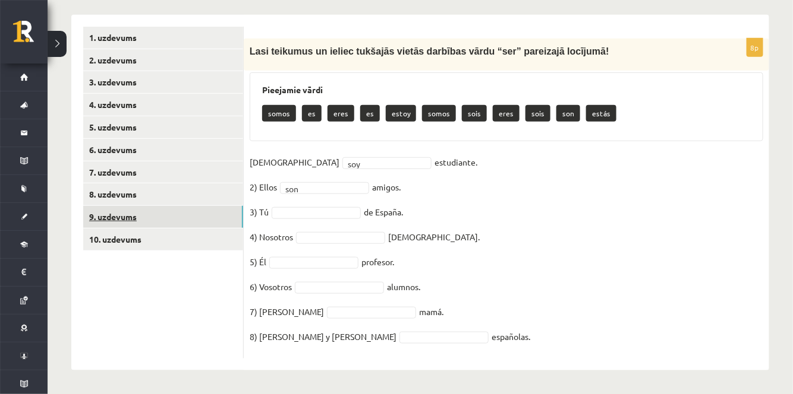
click at [164, 223] on link "9. uzdevums" at bounding box center [163, 217] width 160 height 22
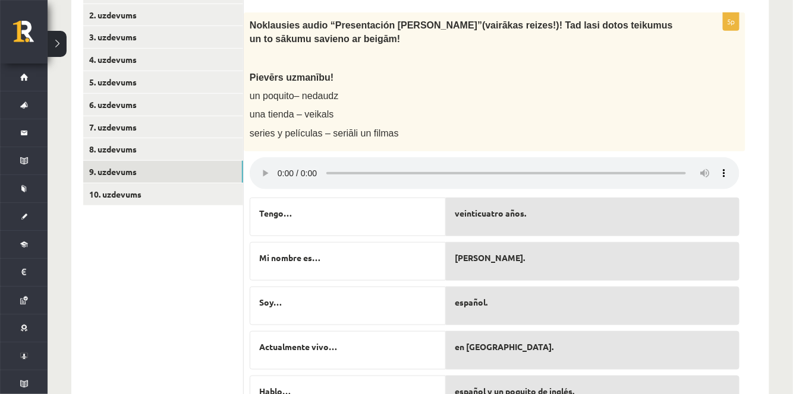
scroll to position [245, 0]
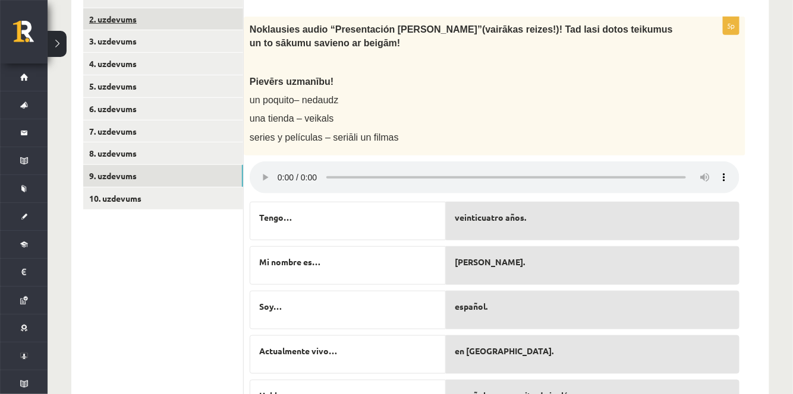
click at [121, 15] on link "2. uzdevums" at bounding box center [163, 19] width 160 height 22
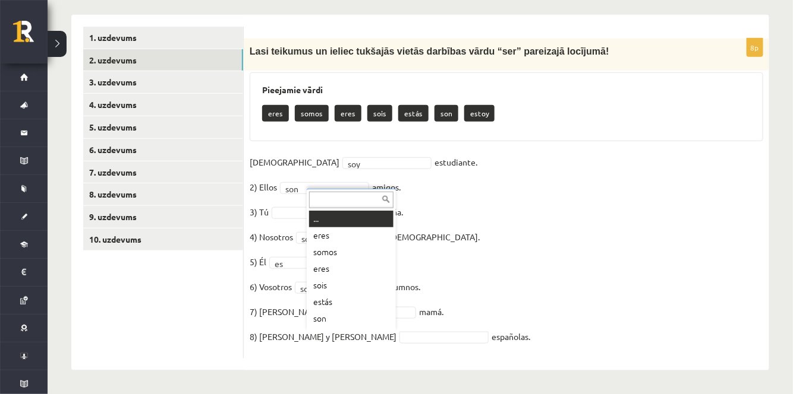
scroll to position [14, 0]
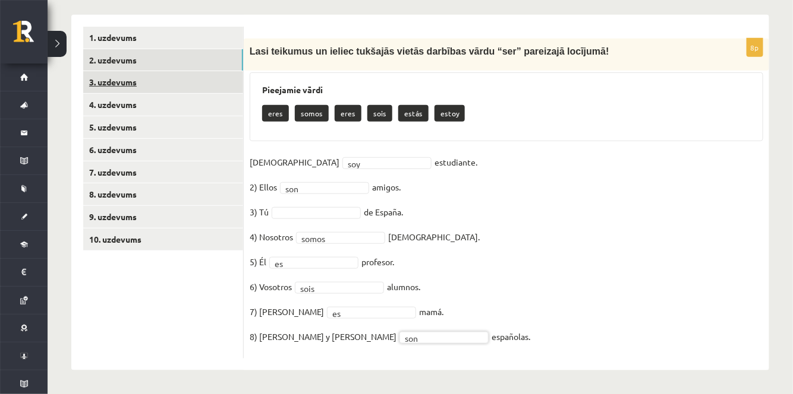
click at [205, 83] on link "3. uzdevums" at bounding box center [163, 82] width 160 height 22
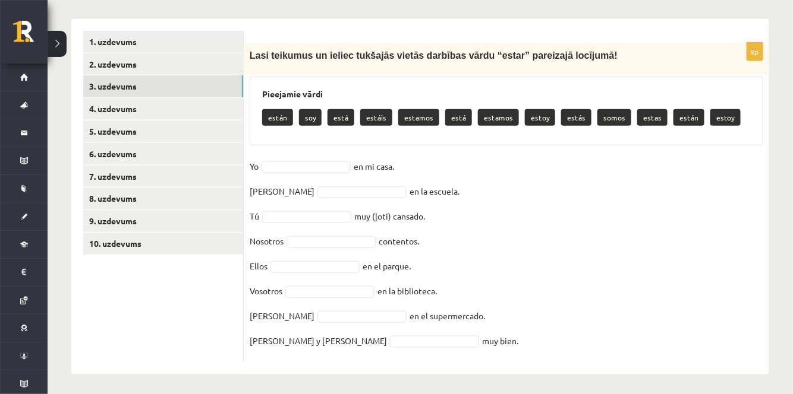
scroll to position [204, 0]
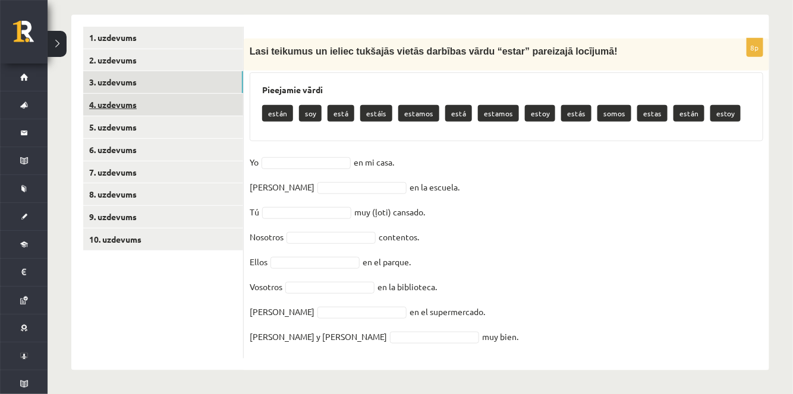
click at [200, 100] on link "4. uzdevums" at bounding box center [163, 105] width 160 height 22
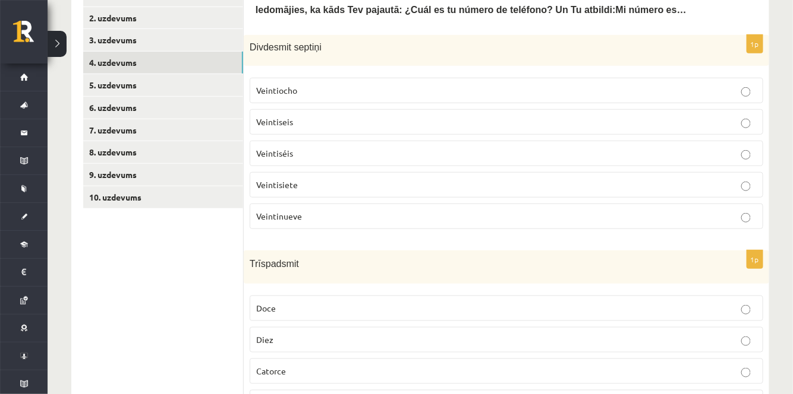
scroll to position [251, 0]
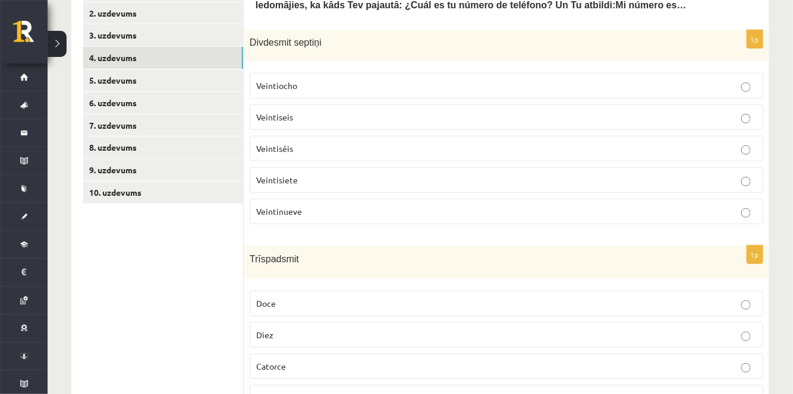
click at [291, 180] on span "Veintisiete" at bounding box center [277, 180] width 42 height 11
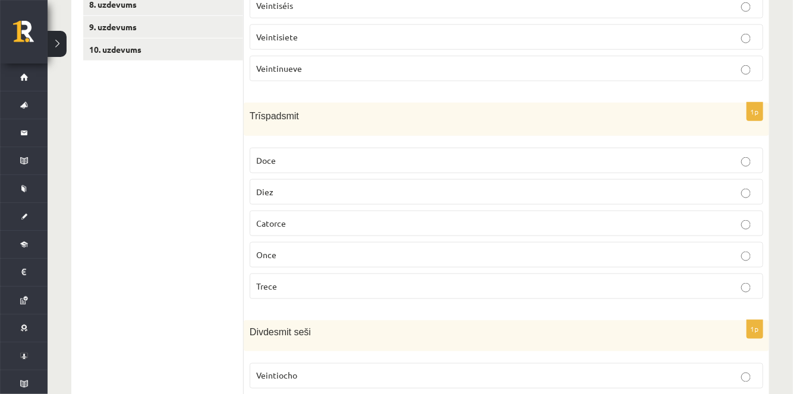
scroll to position [398, 0]
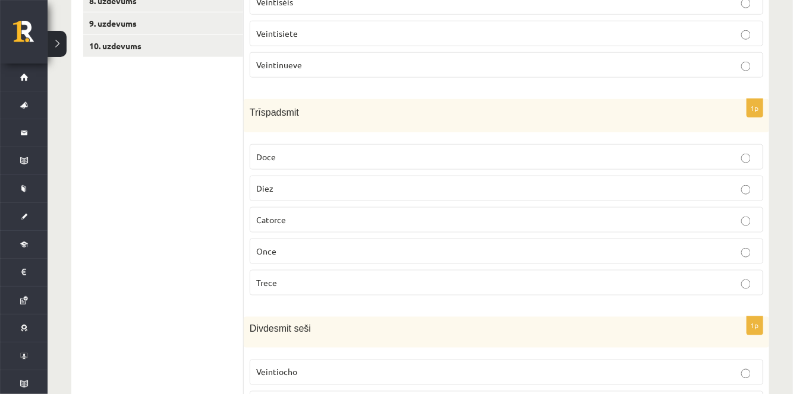
click at [373, 279] on p "Trece" at bounding box center [506, 283] width 500 height 12
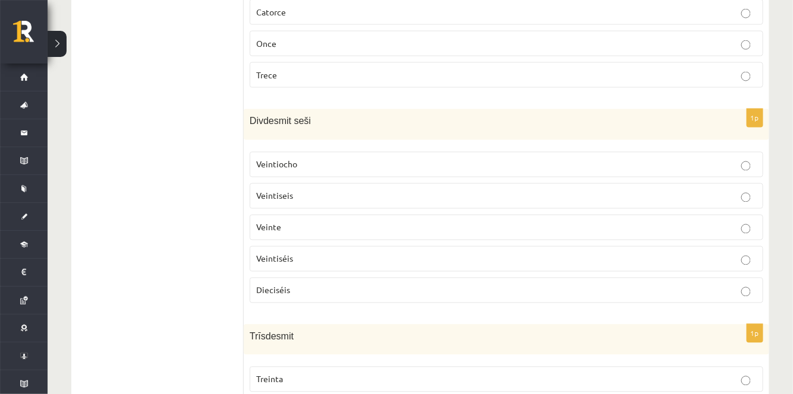
scroll to position [604, 0]
click at [325, 255] on p "Veintiséis" at bounding box center [506, 261] width 500 height 12
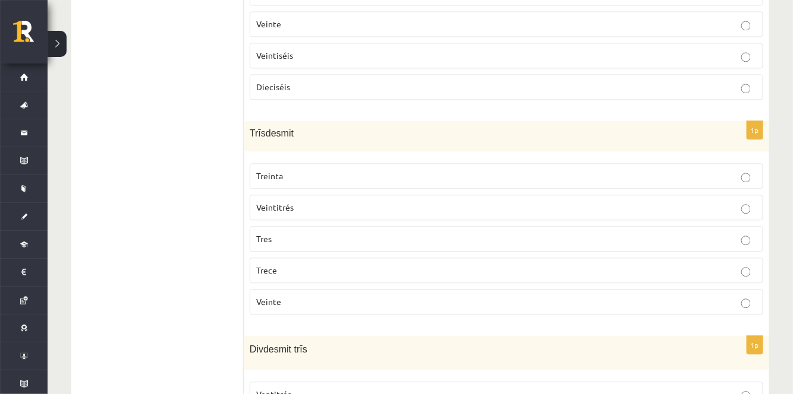
scroll to position [812, 0]
click at [585, 168] on p "Treinta" at bounding box center [506, 174] width 500 height 12
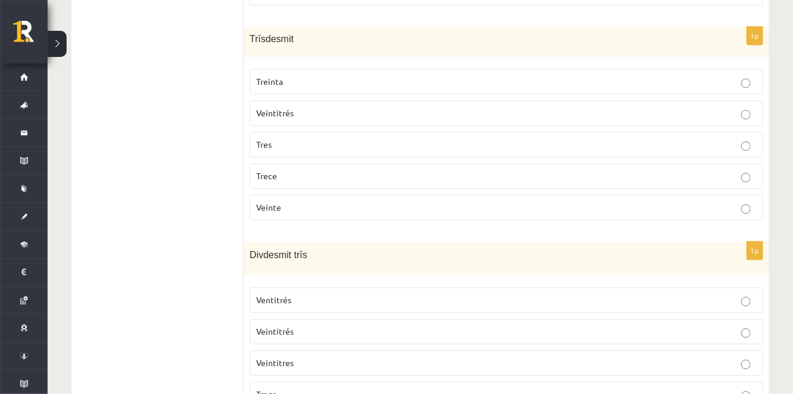
scroll to position [984, 0]
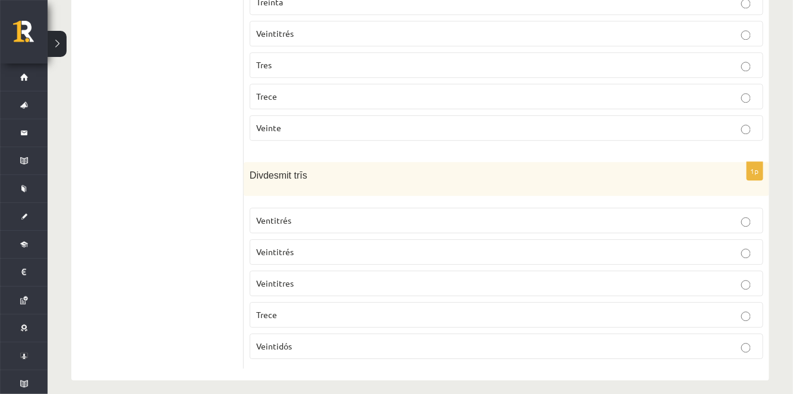
click at [326, 246] on p "Veintitrés" at bounding box center [506, 252] width 500 height 12
drag, startPoint x: 791, startPoint y: 313, endPoint x: 782, endPoint y: 291, distance: 23.9
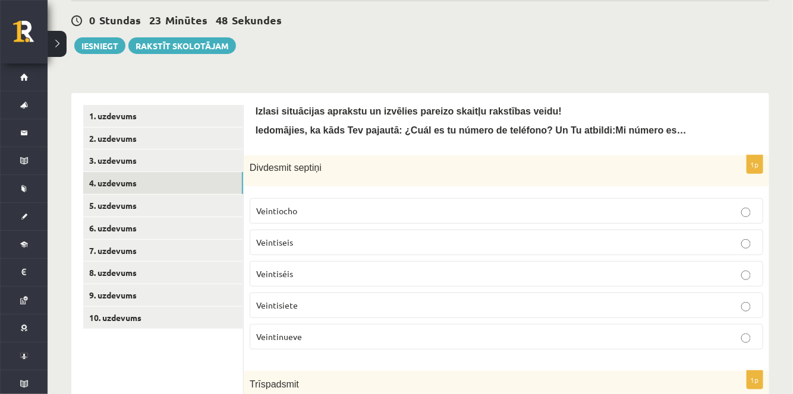
scroll to position [135, 0]
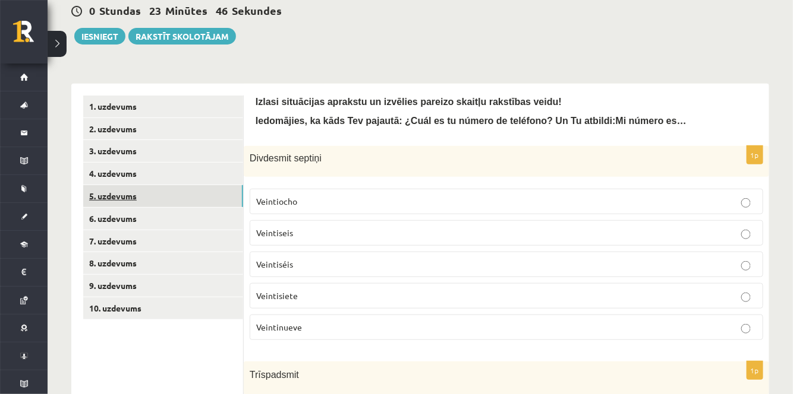
click at [168, 198] on link "5. uzdevums" at bounding box center [163, 196] width 160 height 22
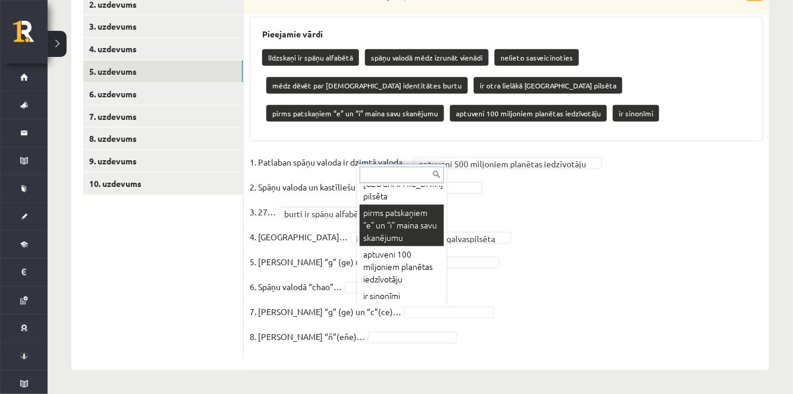
scroll to position [232, 0]
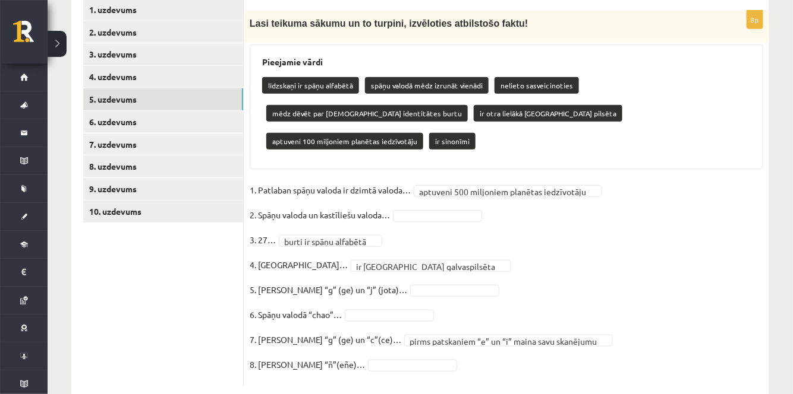
click at [404, 254] on fieldset "**********" at bounding box center [506, 281] width 513 height 200
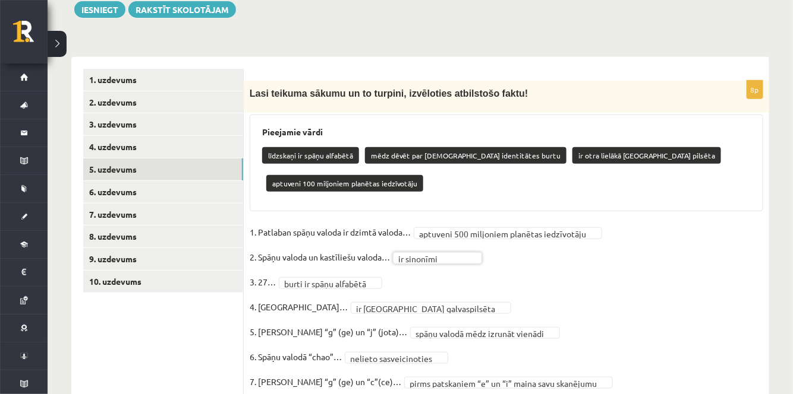
scroll to position [163, 0]
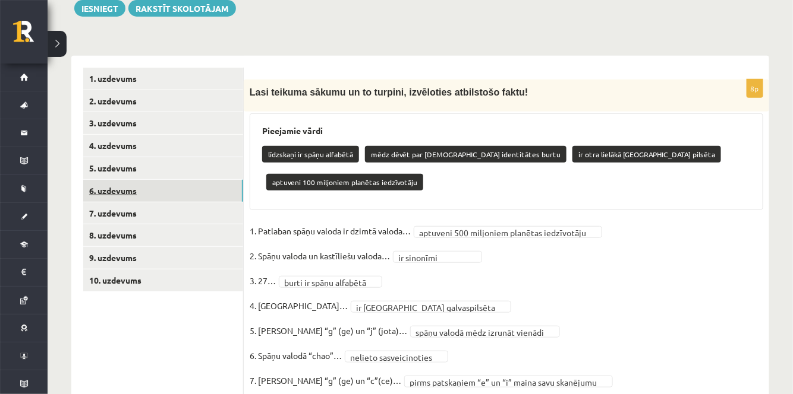
click at [208, 189] on link "6. uzdevums" at bounding box center [163, 191] width 160 height 22
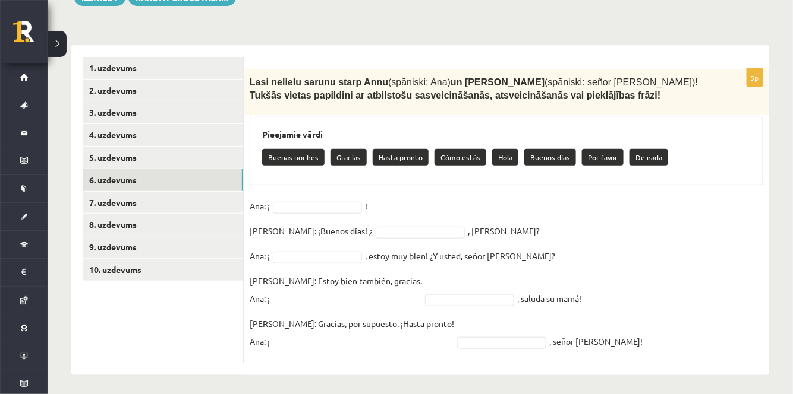
scroll to position [179, 0]
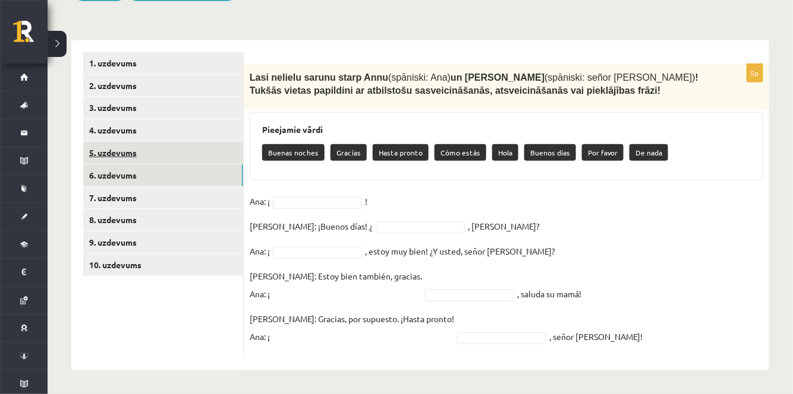
click at [199, 157] on link "5. uzdevums" at bounding box center [163, 153] width 160 height 22
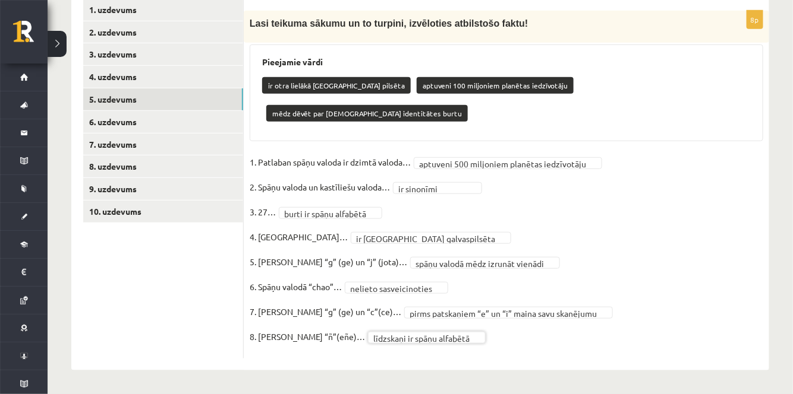
scroll to position [204, 0]
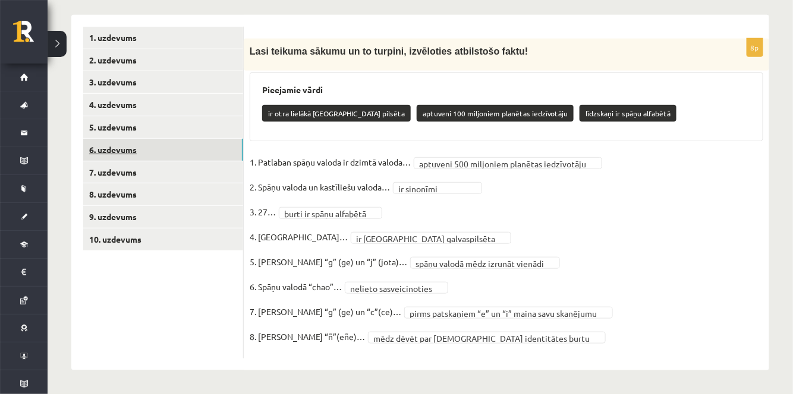
click at [190, 147] on link "6. uzdevums" at bounding box center [163, 150] width 160 height 22
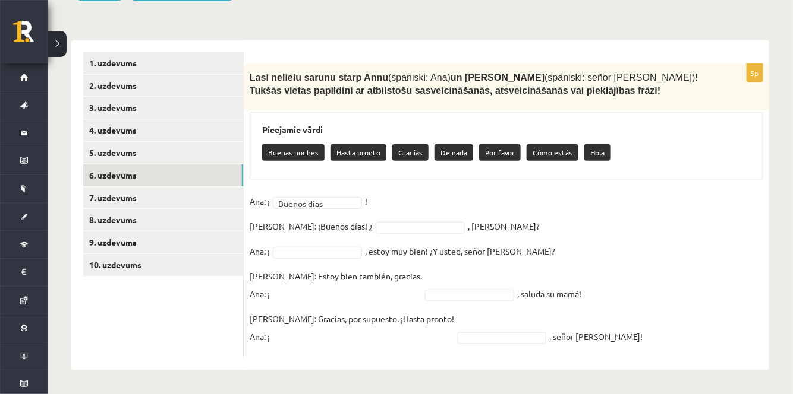
click at [538, 151] on p "Cómo estás" at bounding box center [552, 152] width 52 height 17
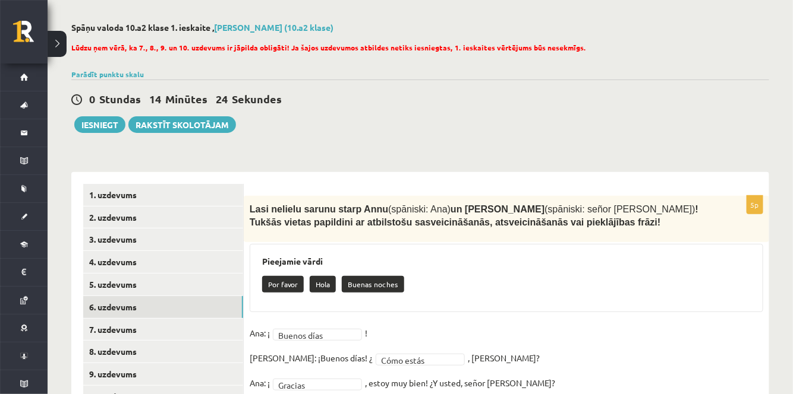
scroll to position [0, 0]
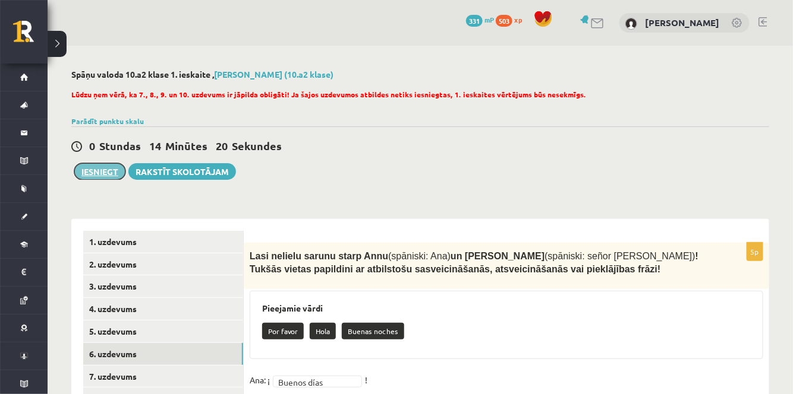
click at [92, 175] on button "Iesniegt" at bounding box center [99, 171] width 51 height 17
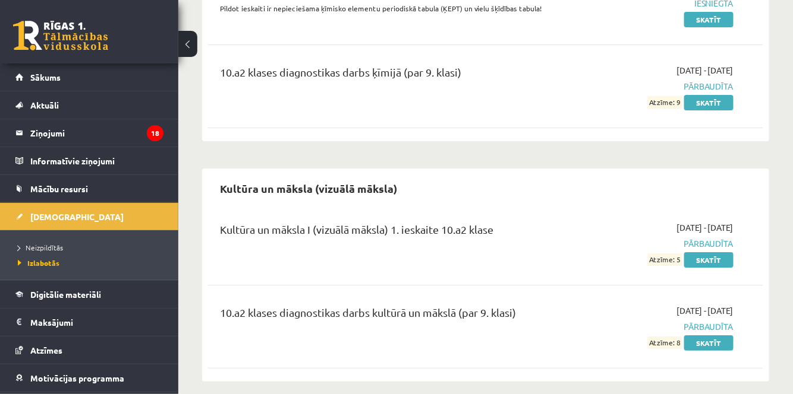
scroll to position [1867, 0]
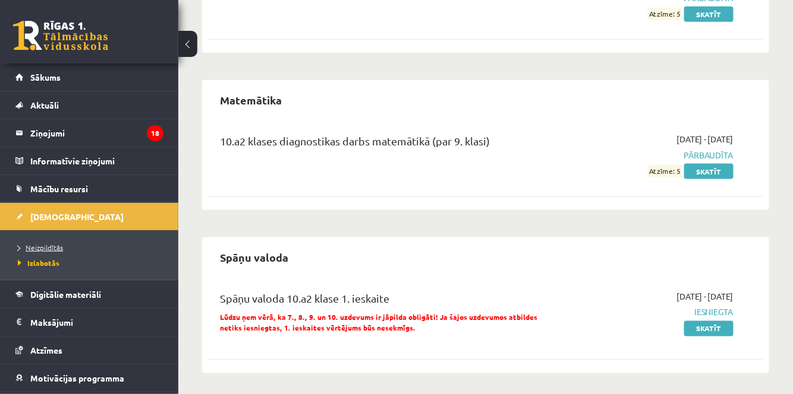
click at [47, 248] on span "Neizpildītās" at bounding box center [40, 248] width 45 height 10
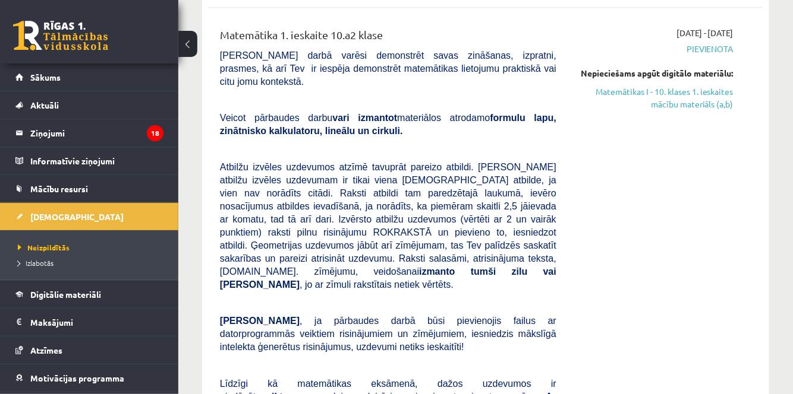
scroll to position [1065, 0]
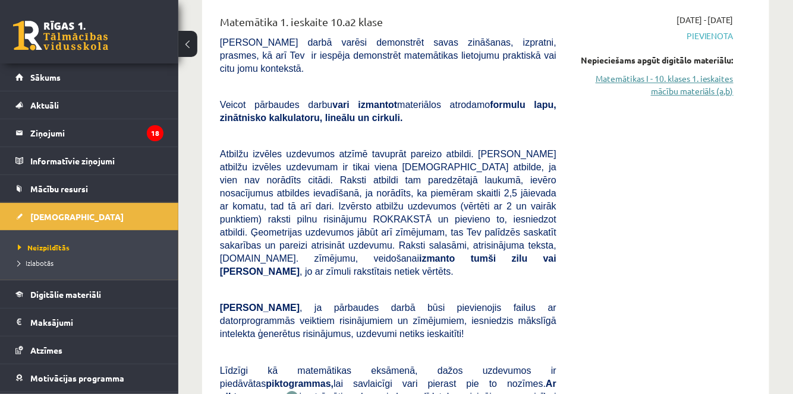
click at [679, 73] on link "Matemātikas I - 10. klases 1. ieskaites mācību materiāls (a,b)" at bounding box center [653, 84] width 159 height 25
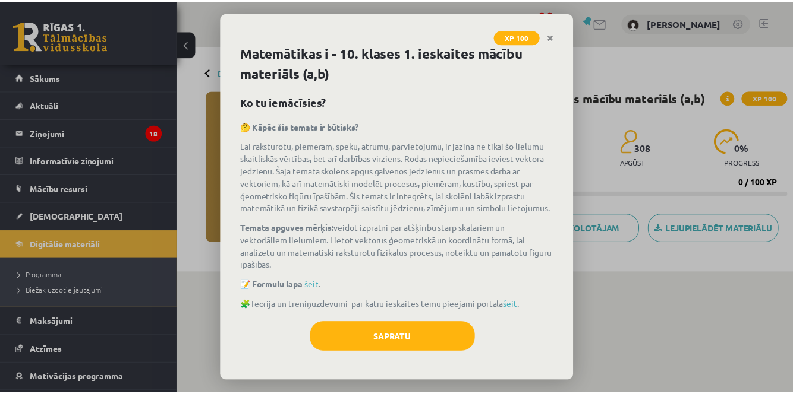
scroll to position [15, 0]
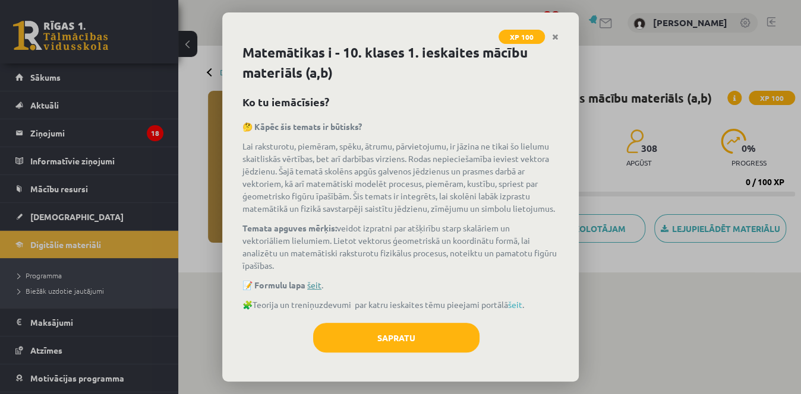
click at [317, 288] on link "šeit" at bounding box center [314, 285] width 14 height 11
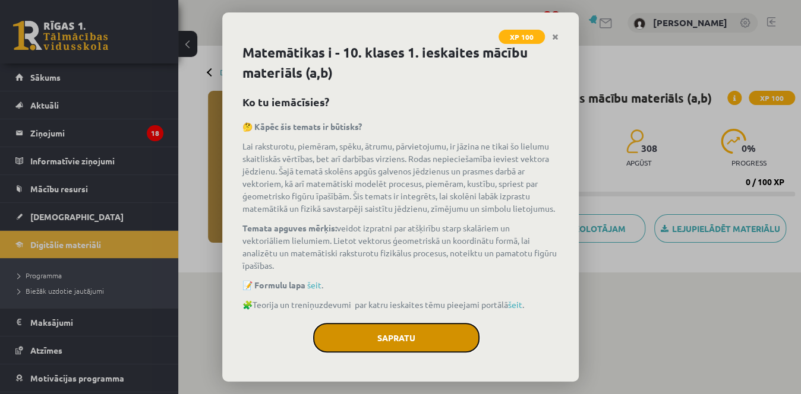
click at [406, 337] on button "Sapratu" at bounding box center [396, 338] width 166 height 30
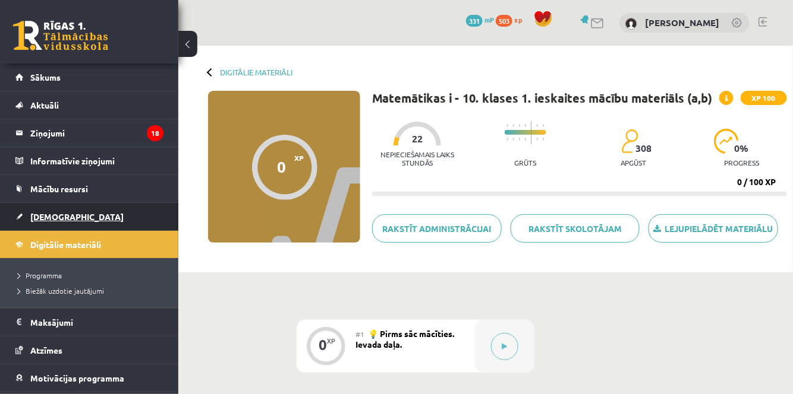
click at [50, 212] on span "[DEMOGRAPHIC_DATA]" at bounding box center [76, 216] width 93 height 11
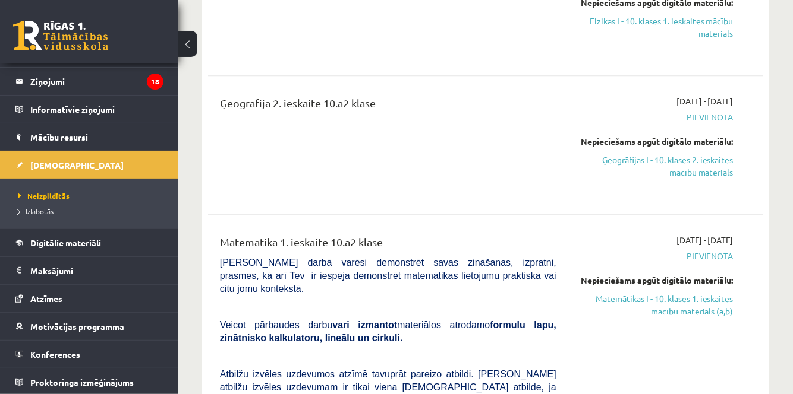
scroll to position [864, 0]
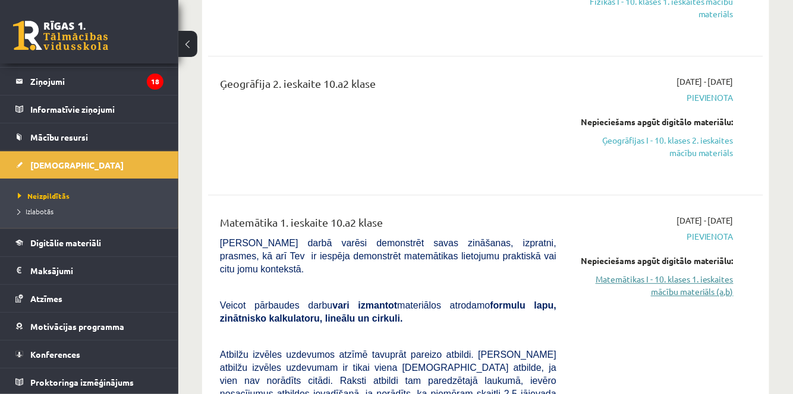
click at [691, 274] on link "Matemātikas I - 10. klases 1. ieskaites mācību materiāls (a,b)" at bounding box center [653, 285] width 159 height 25
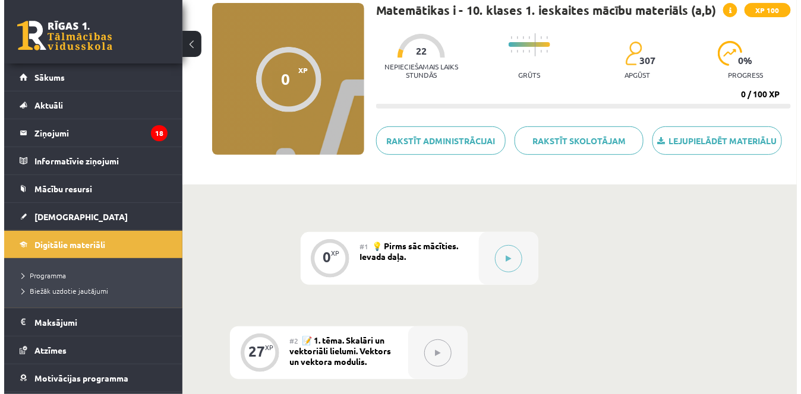
scroll to position [162, 0]
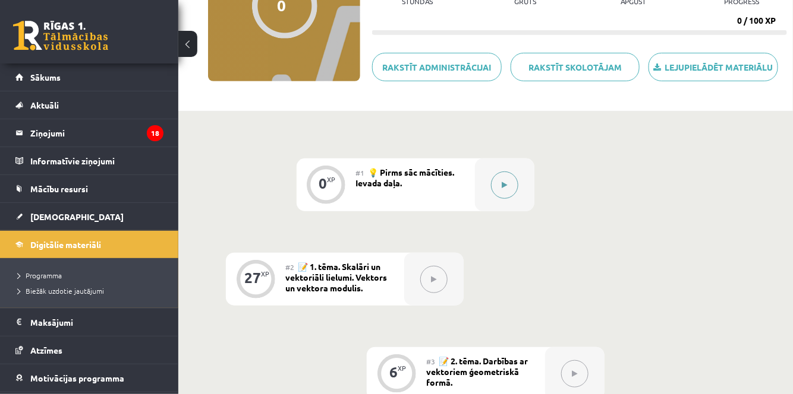
click at [510, 182] on button at bounding box center [504, 185] width 27 height 27
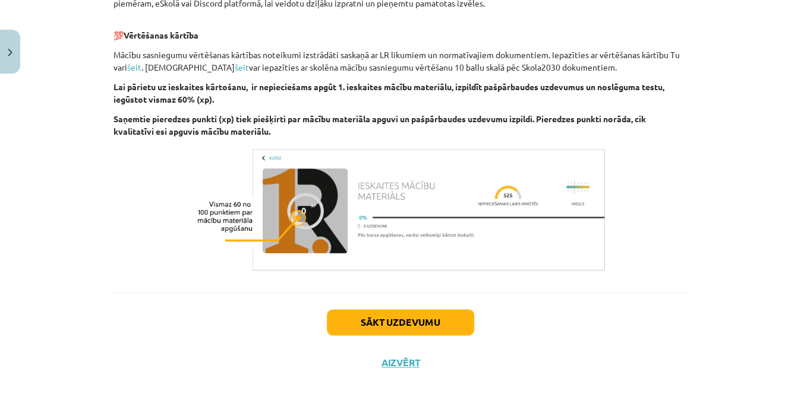
scroll to position [664, 0]
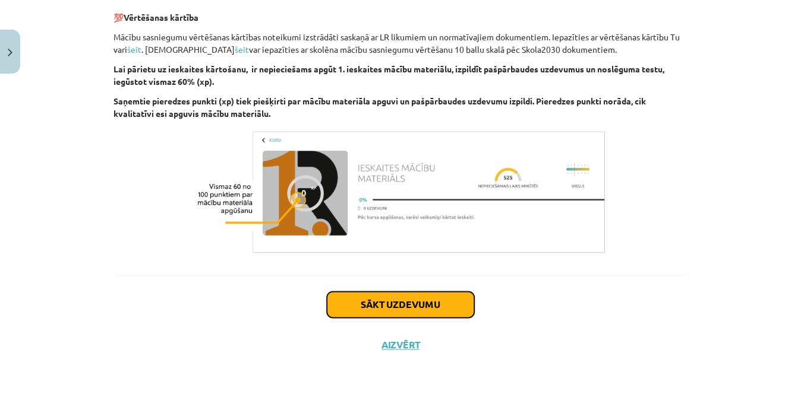
click at [424, 302] on button "Sākt uzdevumu" at bounding box center [400, 305] width 147 height 26
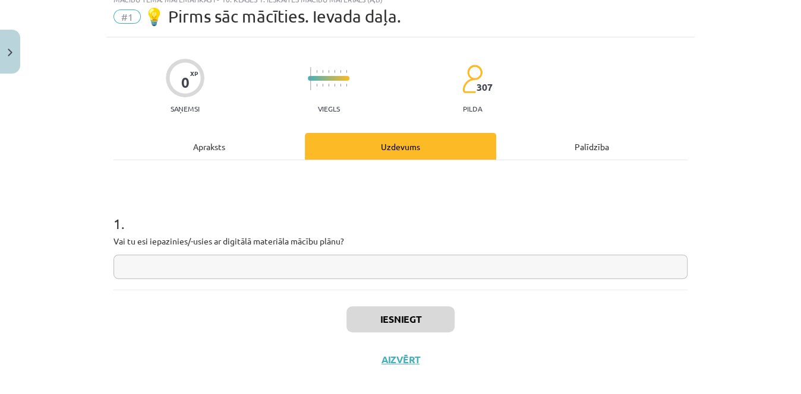
scroll to position [30, 0]
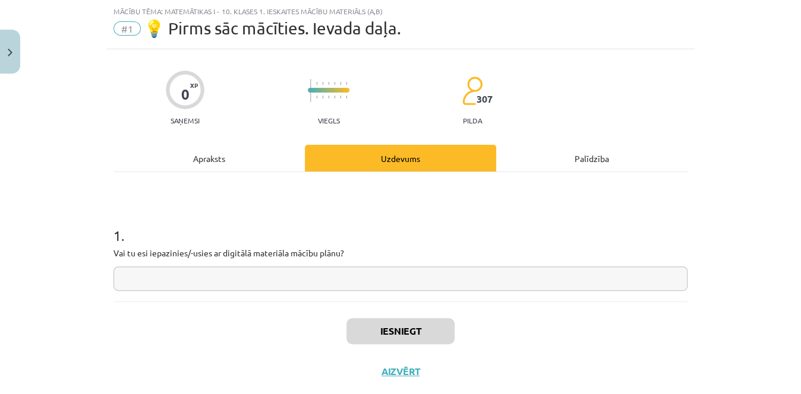
click at [231, 273] on input "text" at bounding box center [400, 279] width 574 height 24
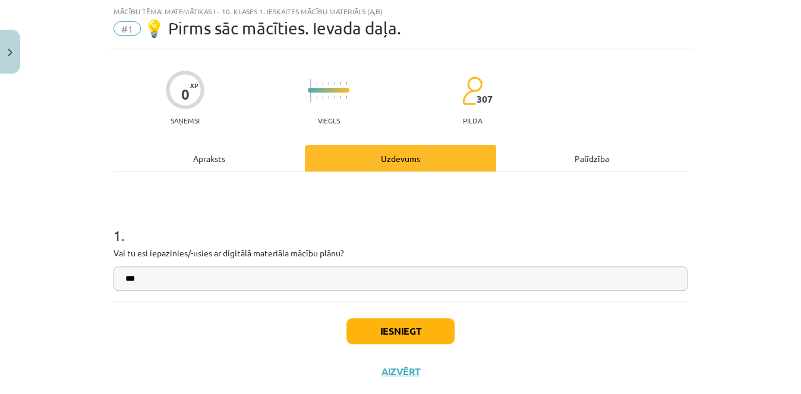
type input "***"
click at [371, 326] on button "Iesniegt" at bounding box center [400, 331] width 108 height 26
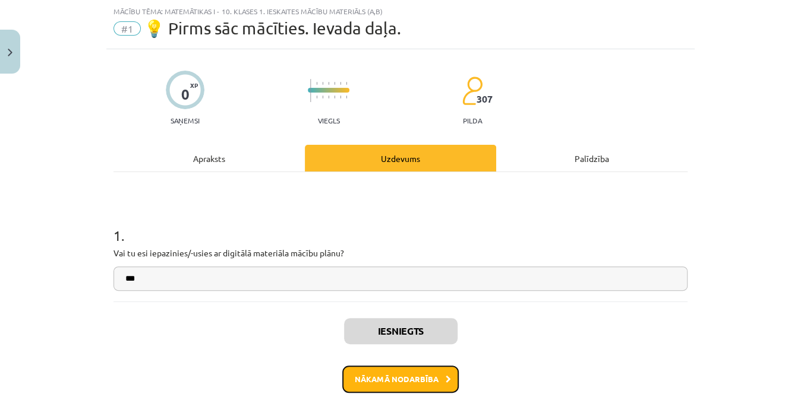
click at [364, 375] on button "Nākamā nodarbība" at bounding box center [400, 379] width 116 height 27
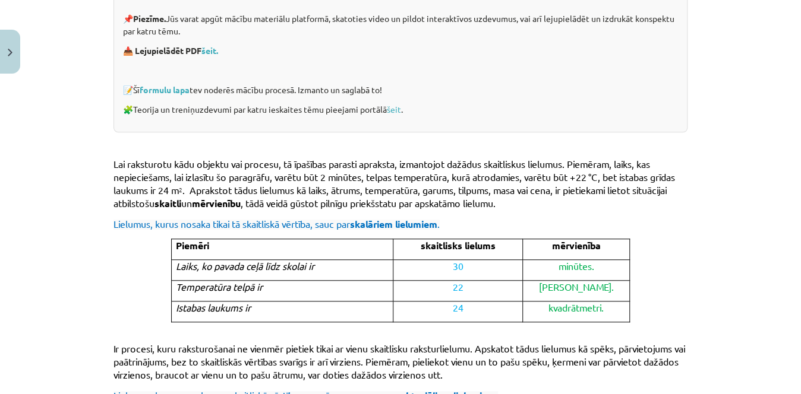
scroll to position [336, 0]
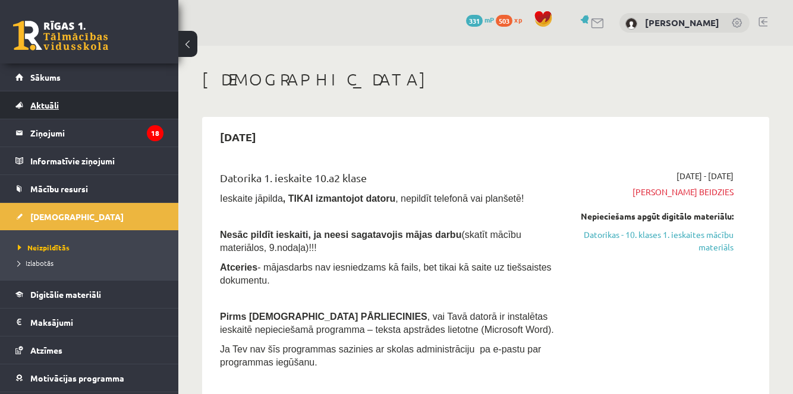
scroll to position [864, 0]
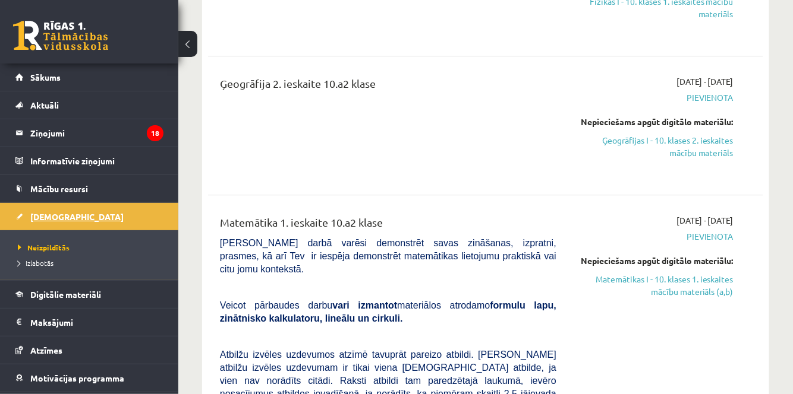
click at [46, 216] on span "[DEMOGRAPHIC_DATA]" at bounding box center [76, 216] width 93 height 11
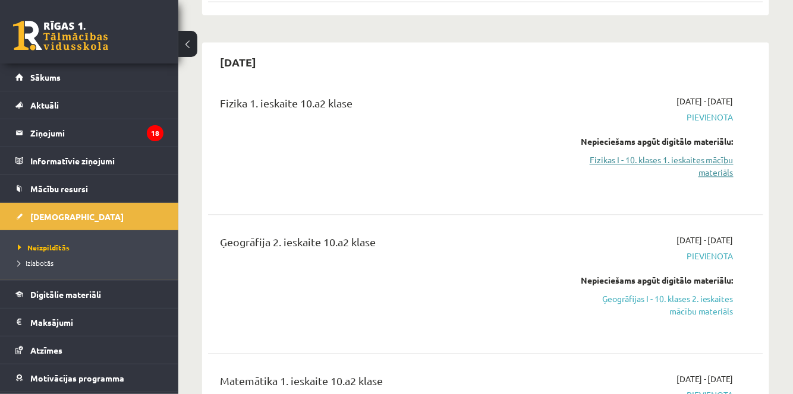
scroll to position [702, 0]
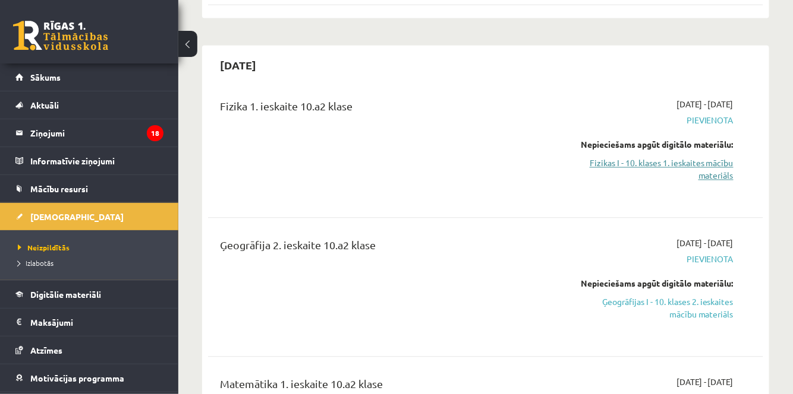
click at [698, 163] on link "Fizikas I - 10. klases 1. ieskaites mācību materiāls" at bounding box center [653, 169] width 159 height 25
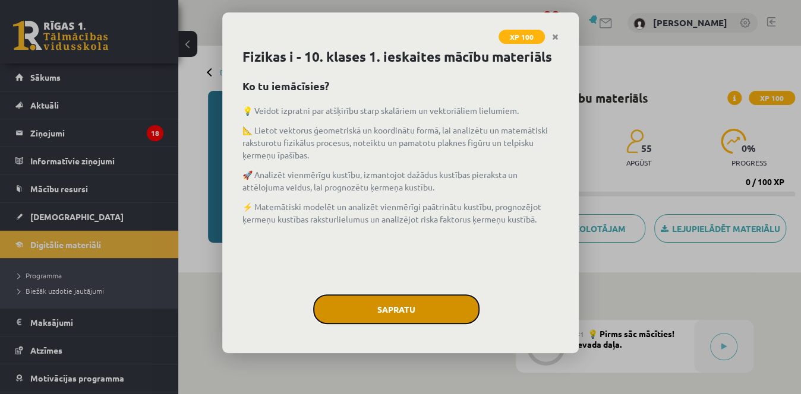
click at [356, 305] on button "Sapratu" at bounding box center [396, 310] width 166 height 30
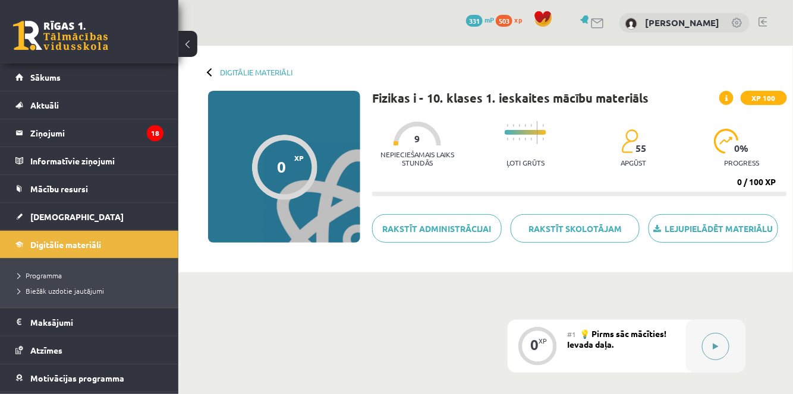
click at [722, 346] on button at bounding box center [715, 346] width 27 height 27
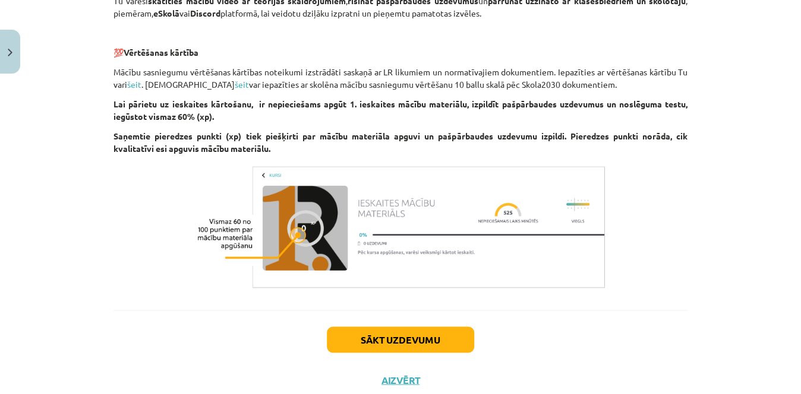
scroll to position [864, 0]
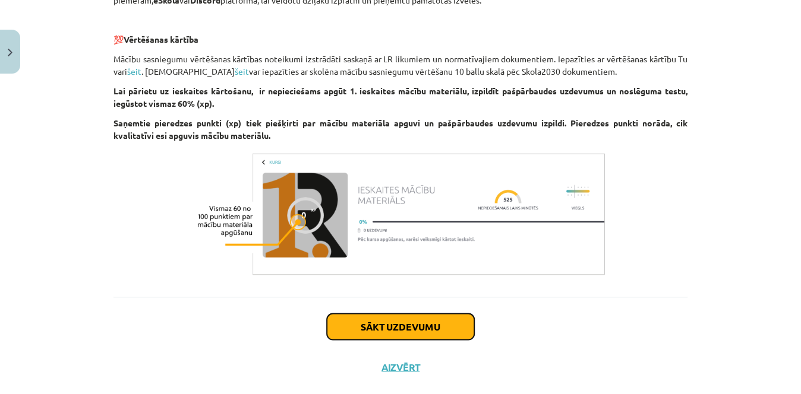
click at [404, 323] on button "Sākt uzdevumu" at bounding box center [400, 327] width 147 height 26
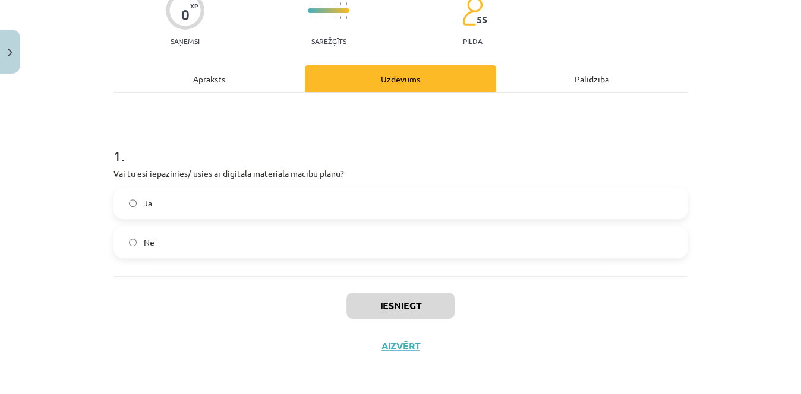
scroll to position [110, 0]
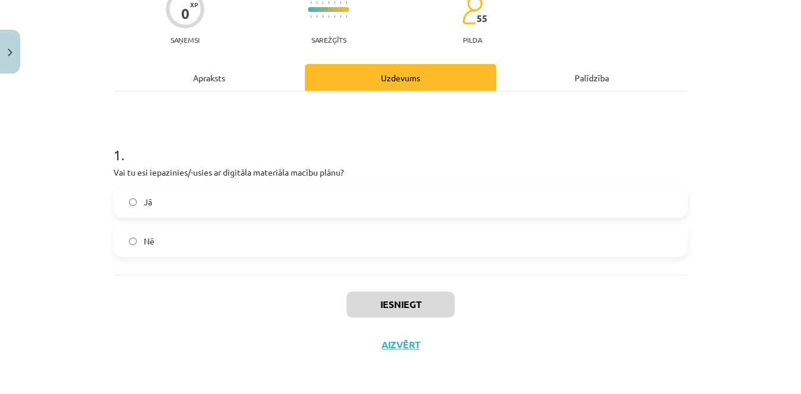
click at [411, 218] on div "Jā Nē" at bounding box center [400, 221] width 574 height 71
click at [411, 194] on label "Jā" at bounding box center [401, 202] width 572 height 30
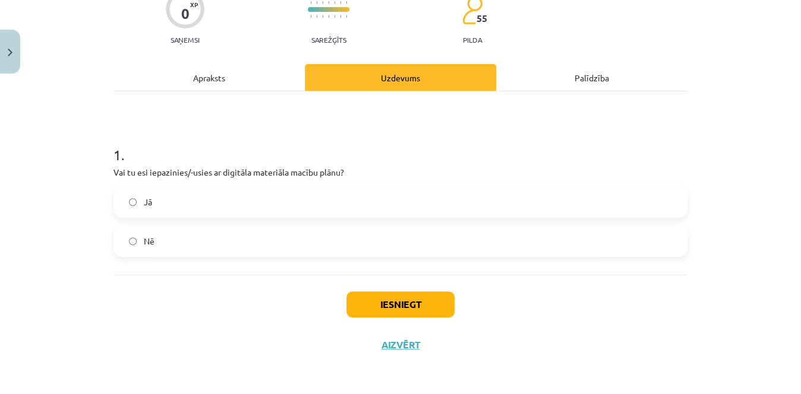
click at [410, 200] on label "Jā" at bounding box center [401, 202] width 572 height 30
click at [374, 299] on button "Iesniegt" at bounding box center [400, 305] width 108 height 26
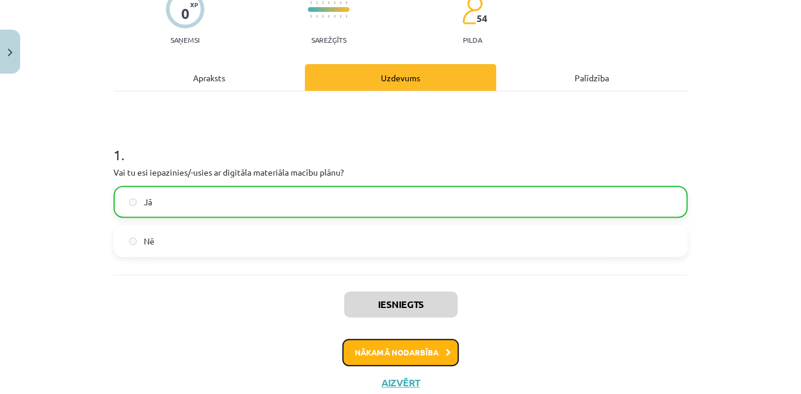
click at [377, 356] on button "Nākamā nodarbība" at bounding box center [400, 352] width 116 height 27
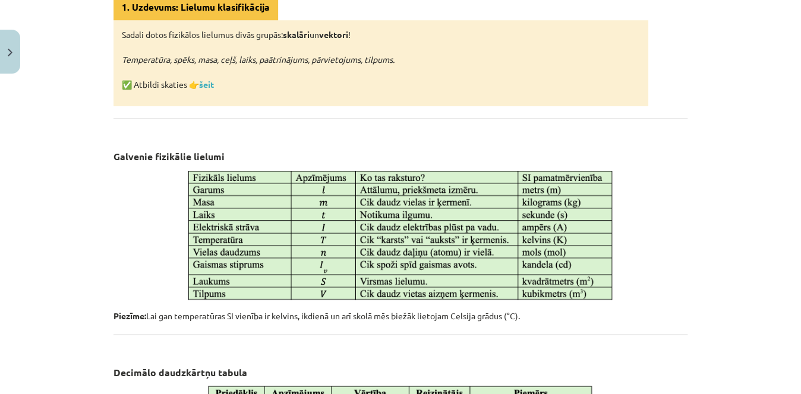
scroll to position [462, 0]
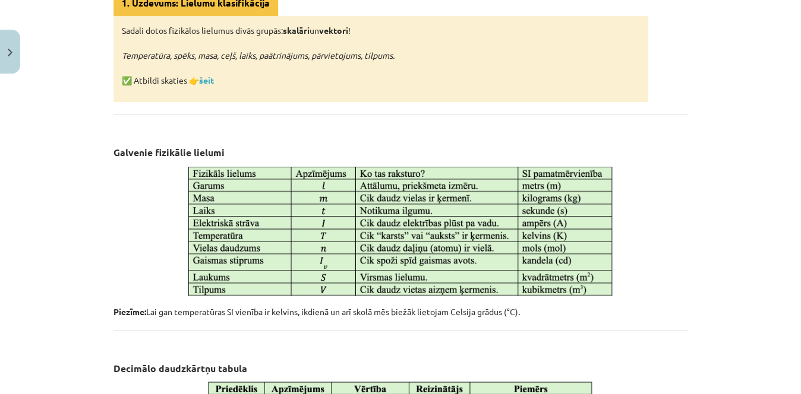
drag, startPoint x: 410, startPoint y: 235, endPoint x: 316, endPoint y: 204, distance: 98.8
click at [316, 204] on img at bounding box center [400, 230] width 431 height 135
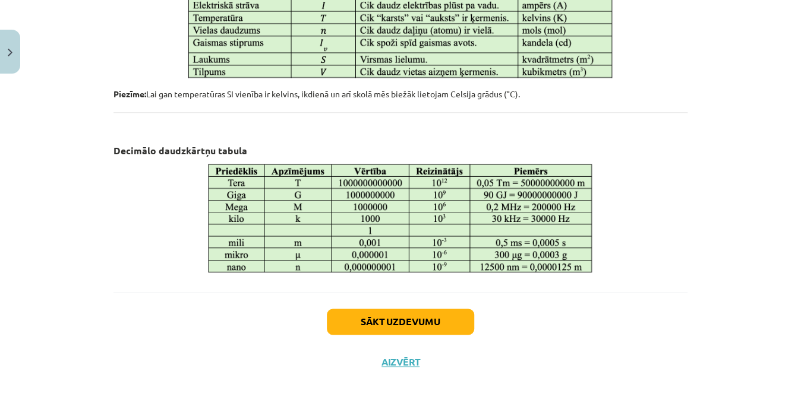
scroll to position [694, 0]
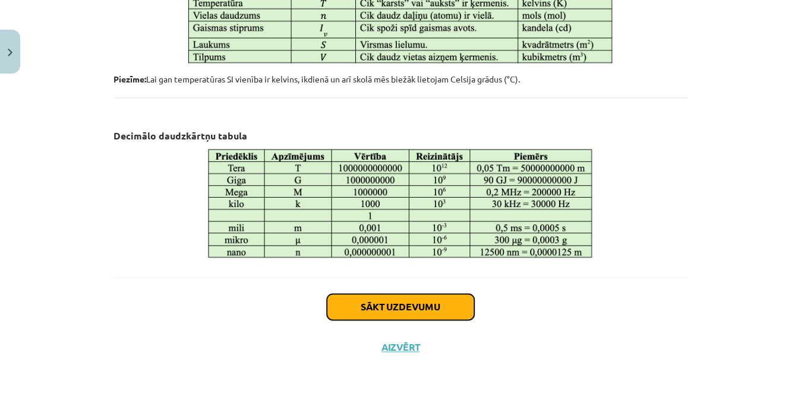
click at [421, 310] on button "Sākt uzdevumu" at bounding box center [400, 307] width 147 height 26
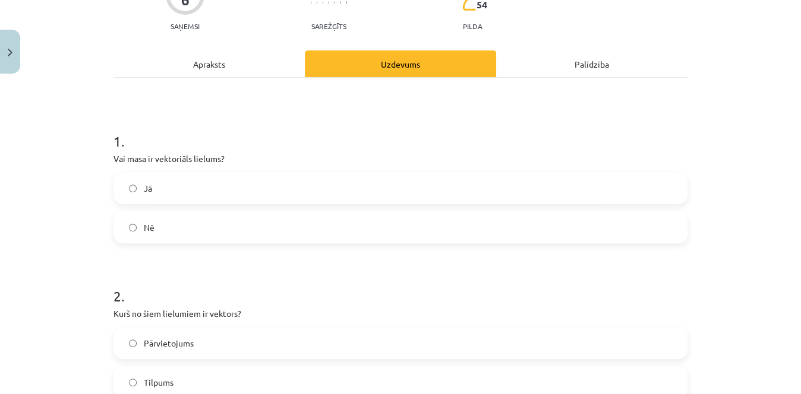
scroll to position [129, 0]
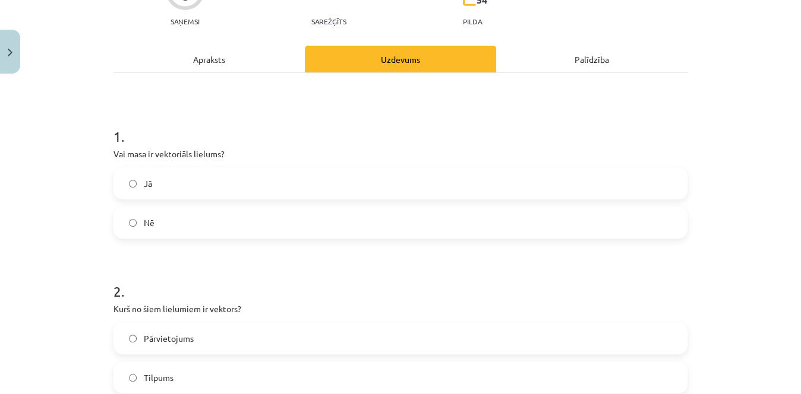
click at [628, 210] on label "Nē" at bounding box center [401, 223] width 572 height 30
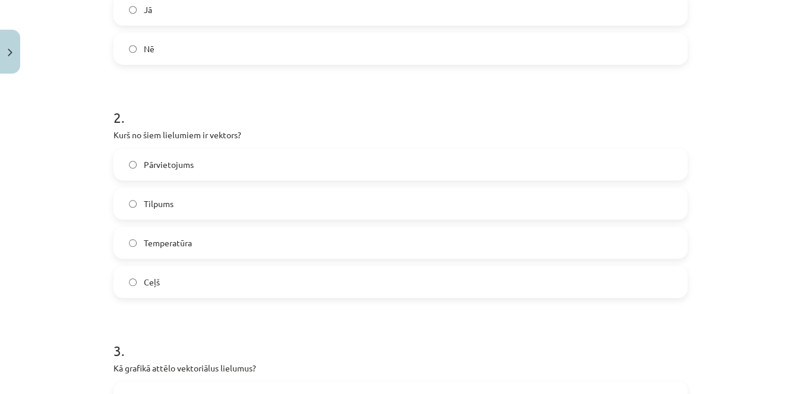
scroll to position [307, 0]
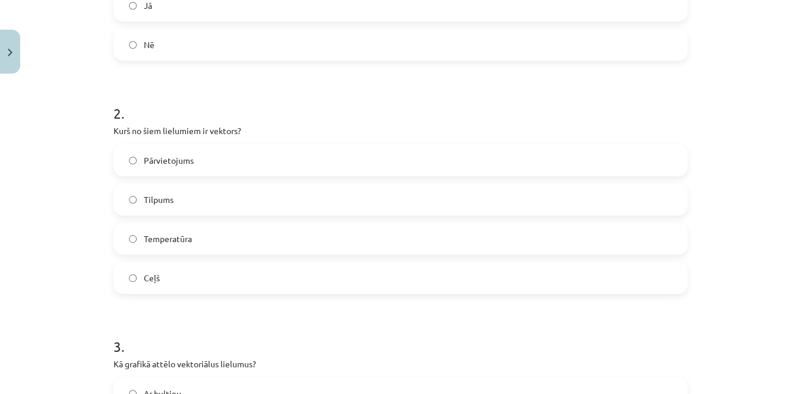
click at [349, 156] on label "Pārvietojums" at bounding box center [401, 161] width 572 height 30
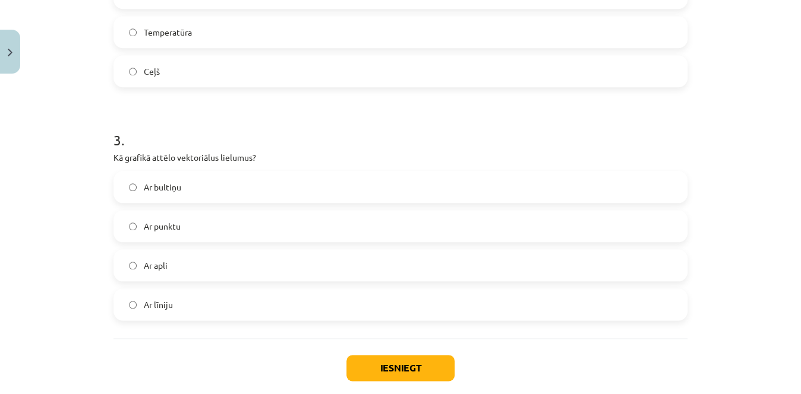
scroll to position [515, 0]
click at [493, 188] on label "Ar bultiņu" at bounding box center [401, 186] width 572 height 30
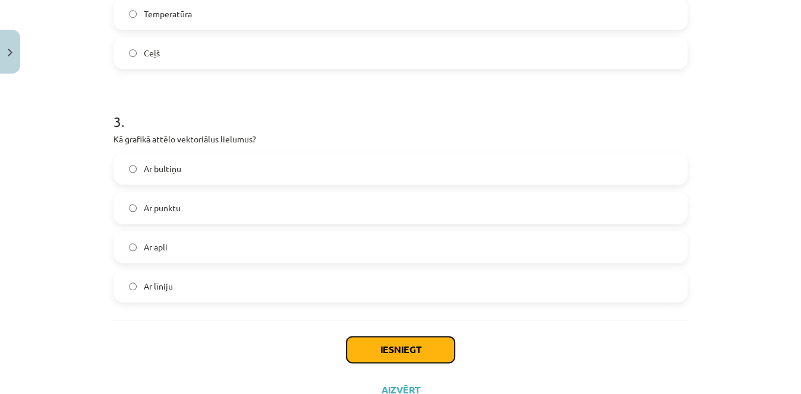
click at [438, 343] on button "Iesniegt" at bounding box center [400, 350] width 108 height 26
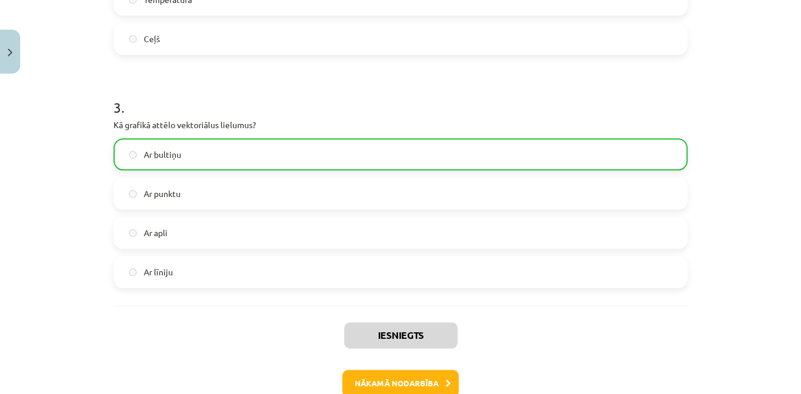
scroll to position [555, 0]
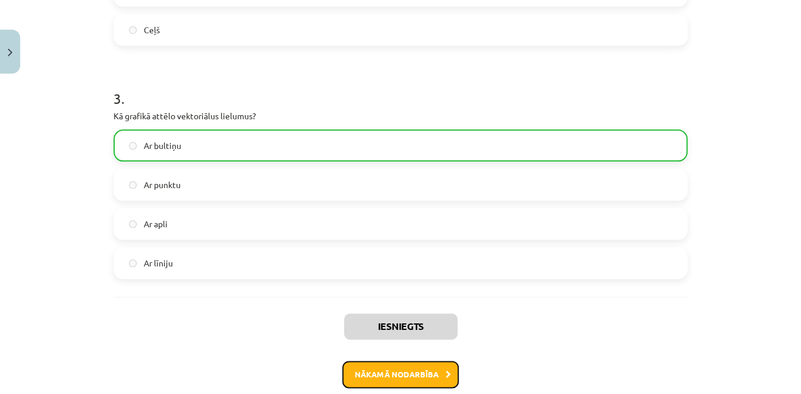
click at [419, 369] on button "Nākamā nodarbība" at bounding box center [400, 374] width 116 height 27
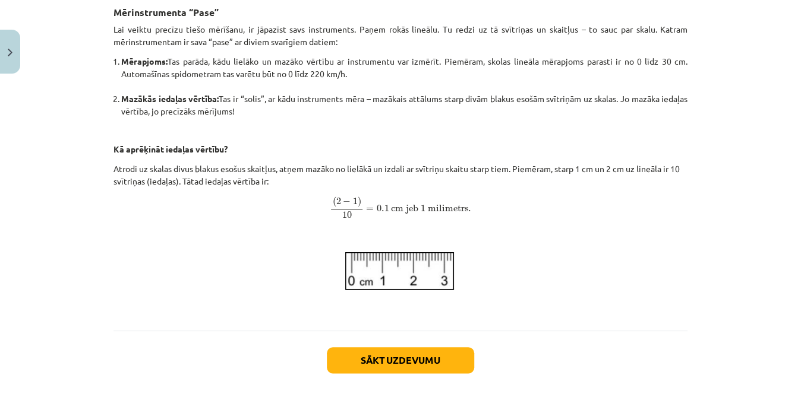
scroll to position [475, 0]
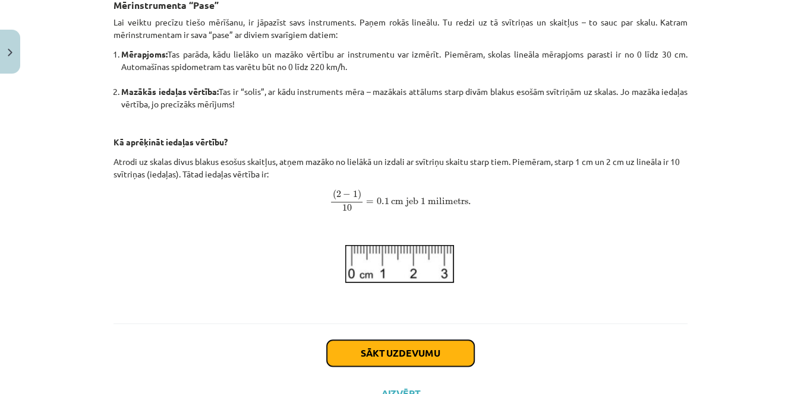
click at [378, 358] on button "Sākt uzdevumu" at bounding box center [400, 353] width 147 height 26
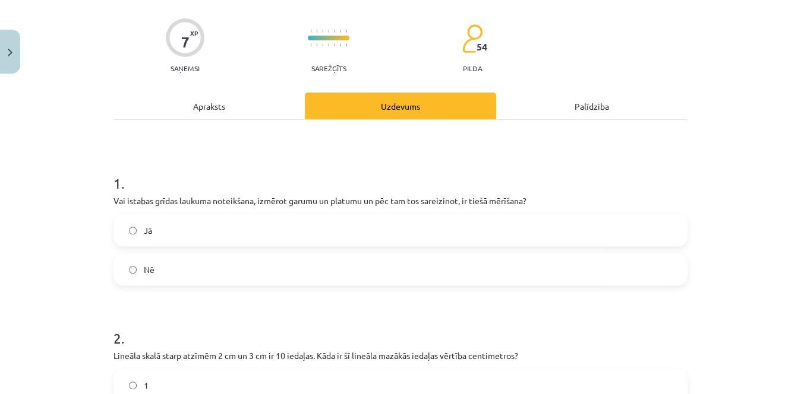
scroll to position [91, 0]
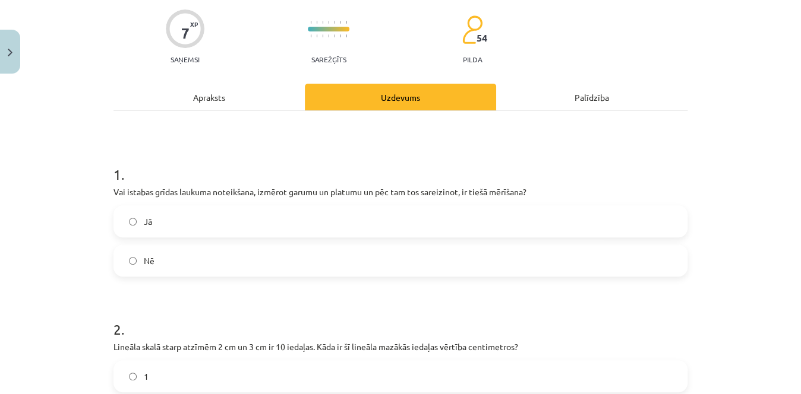
click at [294, 247] on label "Nē" at bounding box center [401, 261] width 572 height 30
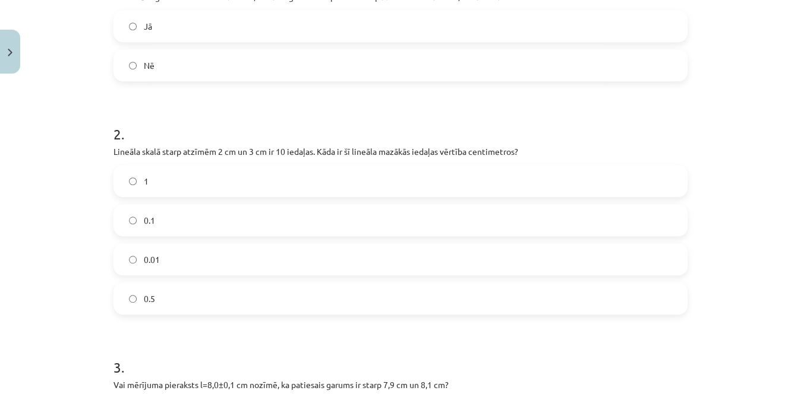
scroll to position [288, 0]
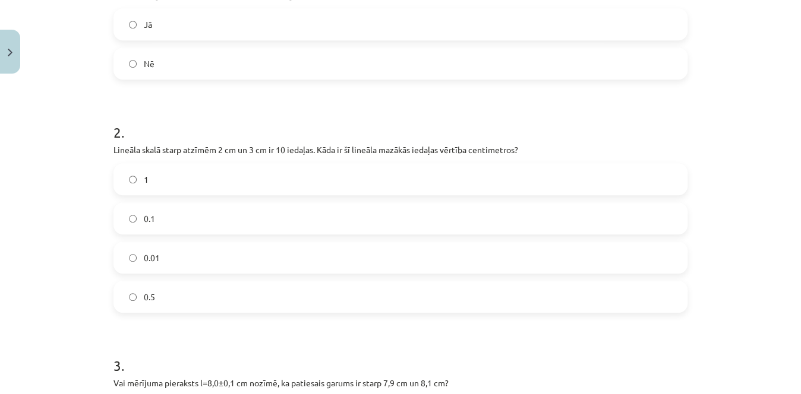
click at [397, 224] on label "0.1" at bounding box center [401, 219] width 572 height 30
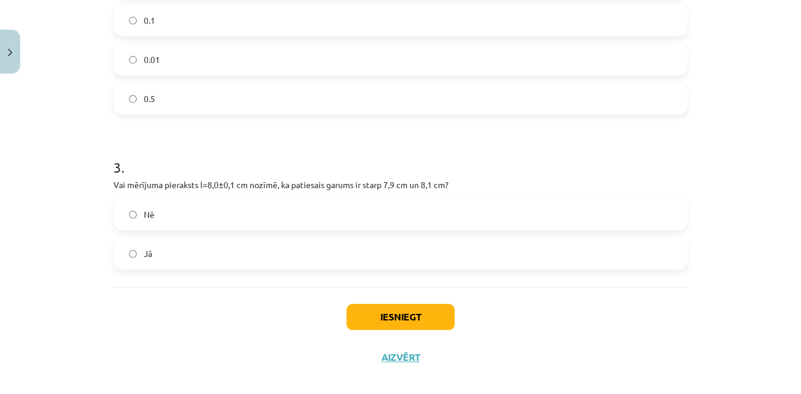
scroll to position [491, 0]
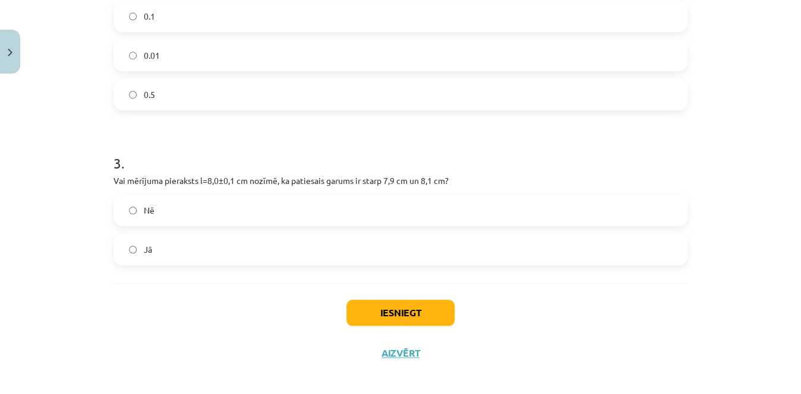
click at [288, 249] on label "Jā" at bounding box center [401, 250] width 572 height 30
click at [394, 320] on button "Iesniegt" at bounding box center [400, 313] width 108 height 26
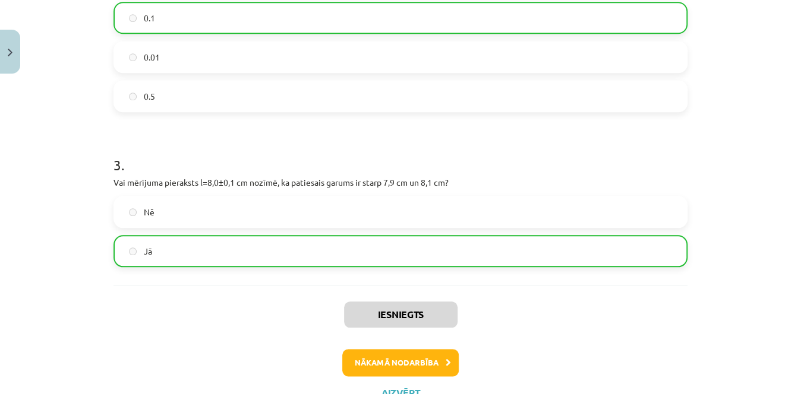
scroll to position [495, 0]
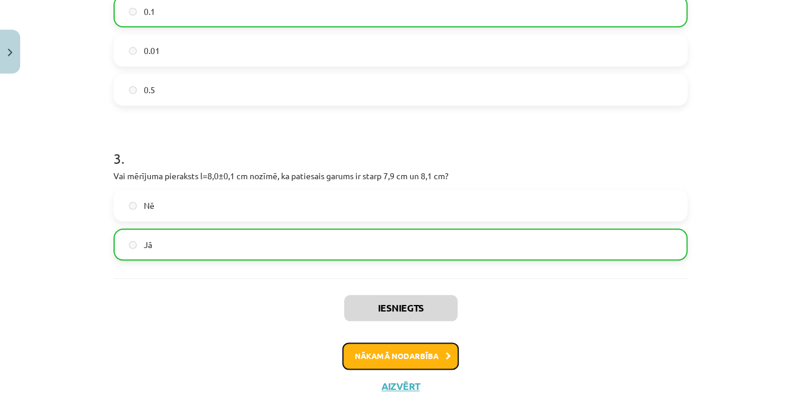
click at [387, 355] on button "Nākamā nodarbība" at bounding box center [400, 356] width 116 height 27
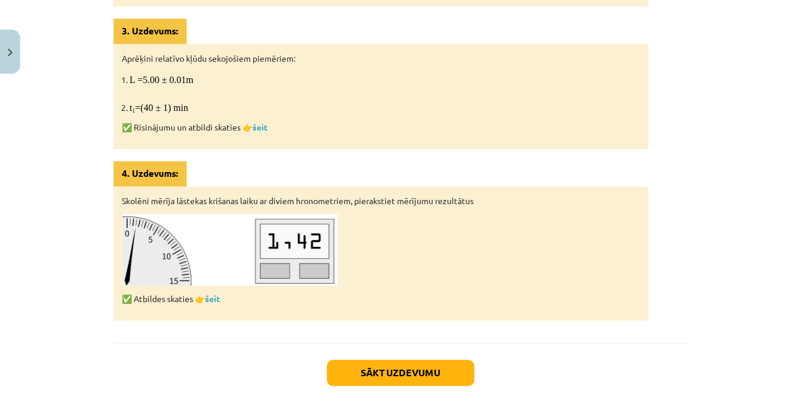
scroll to position [762, 0]
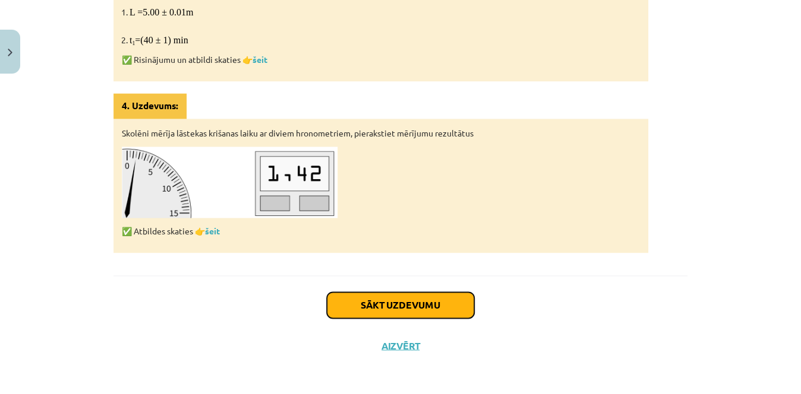
click at [459, 310] on button "Sākt uzdevumu" at bounding box center [400, 305] width 147 height 26
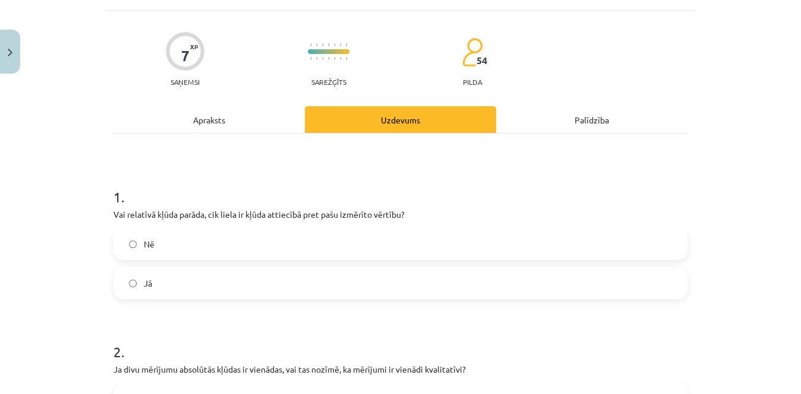
scroll to position [71, 0]
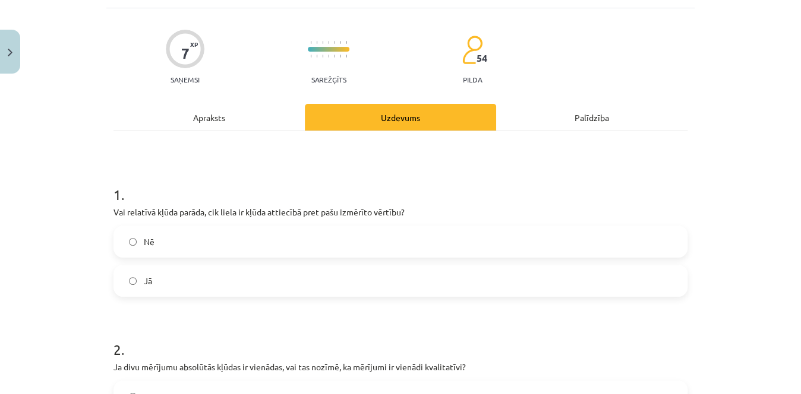
click at [356, 263] on div "Nē Jā" at bounding box center [400, 261] width 574 height 71
click at [357, 267] on label "Jā" at bounding box center [401, 281] width 572 height 30
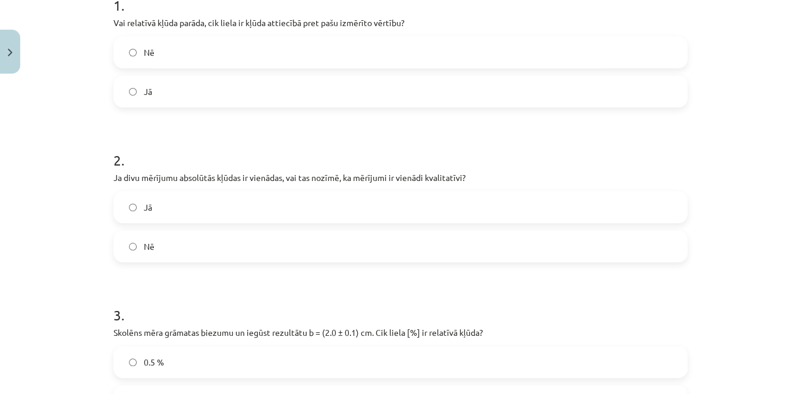
scroll to position [263, 0]
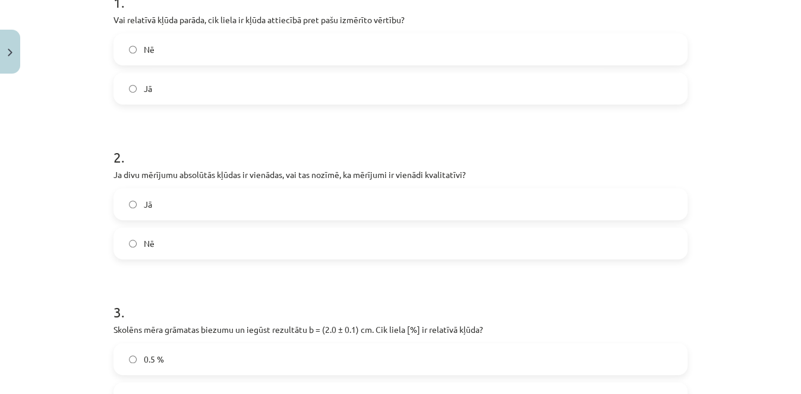
click at [228, 255] on label "Nē" at bounding box center [401, 244] width 572 height 30
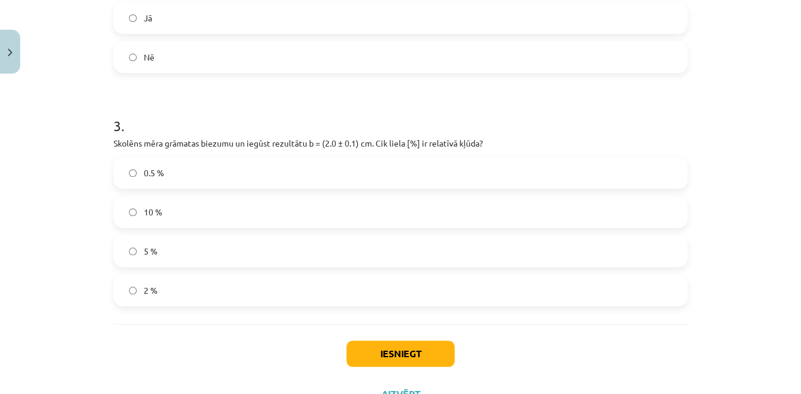
scroll to position [447, 0]
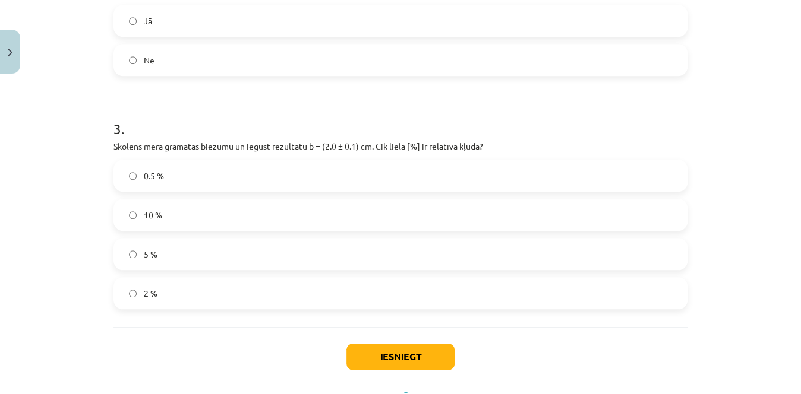
click at [441, 263] on label "5 %" at bounding box center [401, 254] width 572 height 30
click at [378, 345] on button "Iesniegt" at bounding box center [400, 357] width 108 height 26
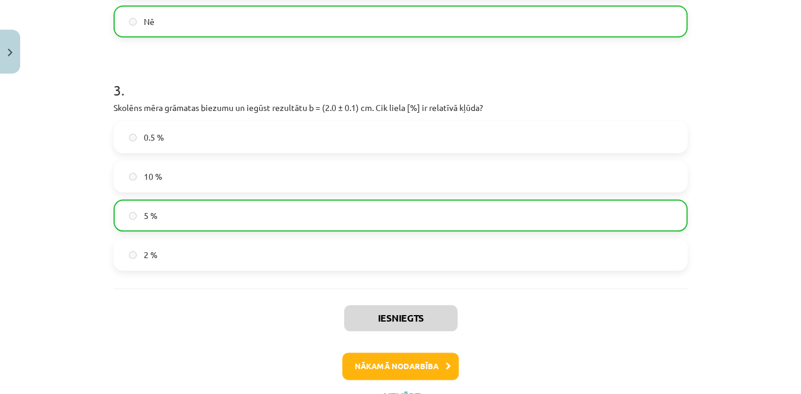
scroll to position [492, 0]
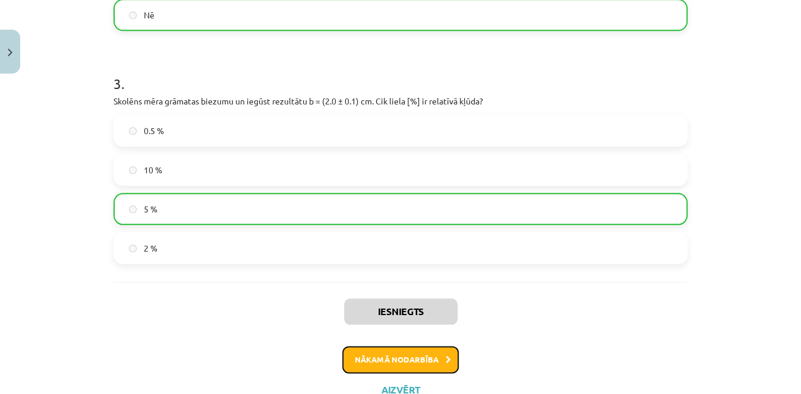
click at [406, 365] on button "Nākamā nodarbība" at bounding box center [400, 359] width 116 height 27
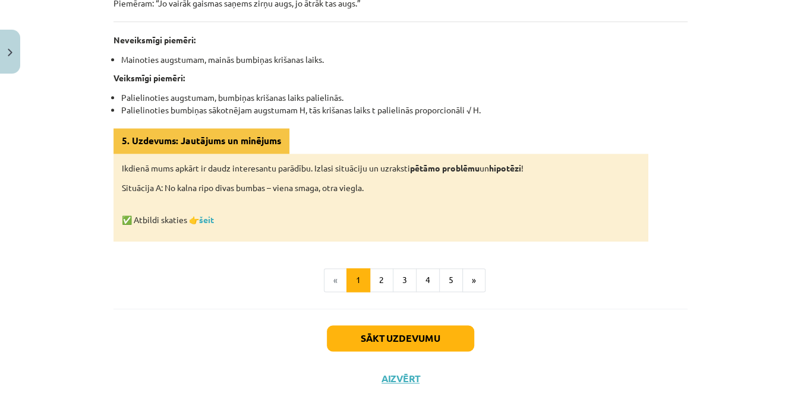
scroll to position [652, 0]
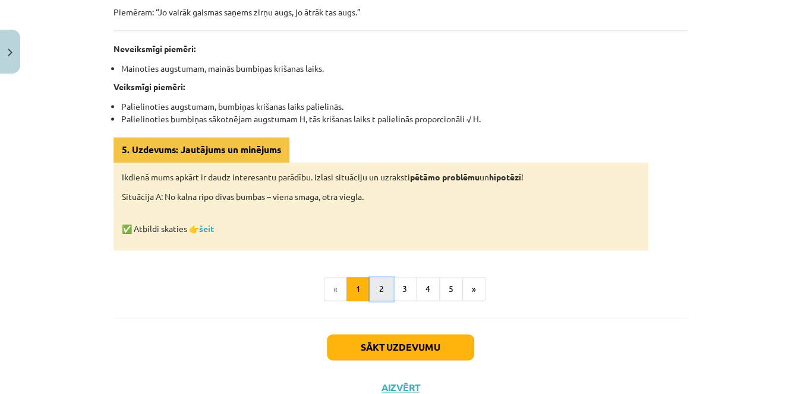
click at [373, 281] on button "2" at bounding box center [382, 289] width 24 height 24
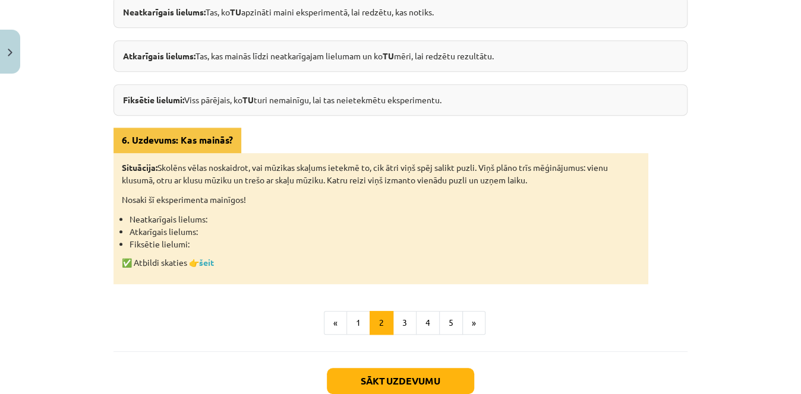
scroll to position [262, 0]
click at [399, 321] on button "3" at bounding box center [405, 323] width 24 height 24
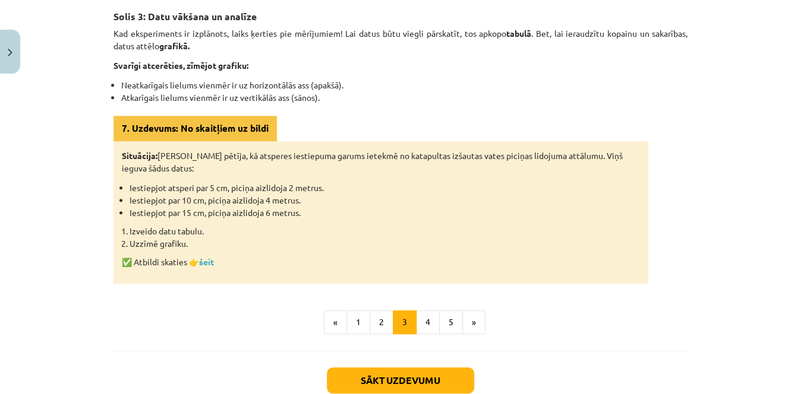
scroll to position [218, 0]
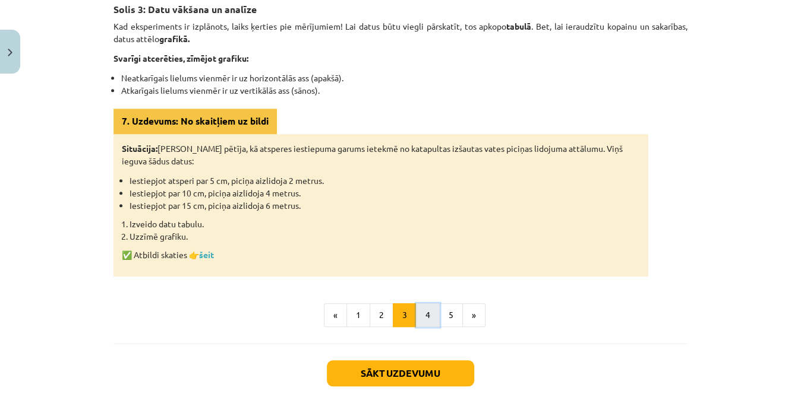
click at [420, 318] on button "4" at bounding box center [428, 316] width 24 height 24
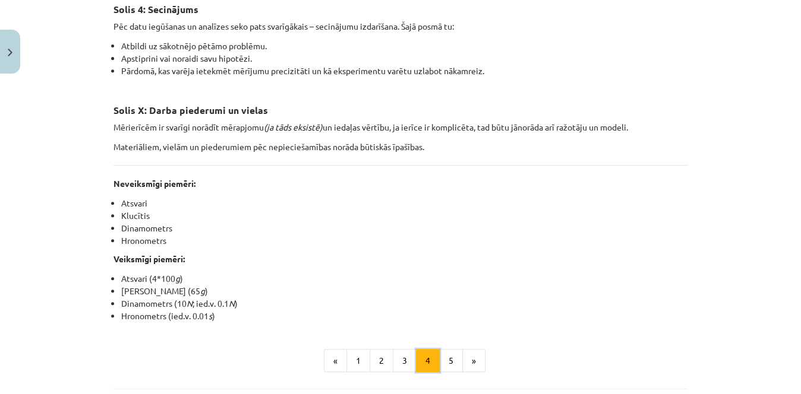
scroll to position [212, 0]
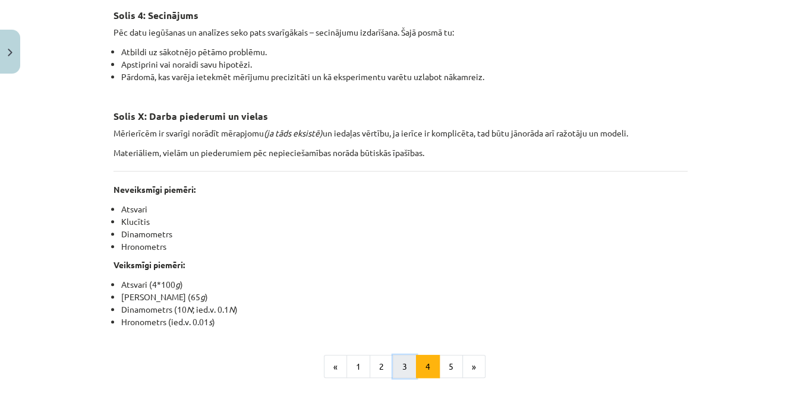
click at [398, 370] on button "3" at bounding box center [405, 367] width 24 height 24
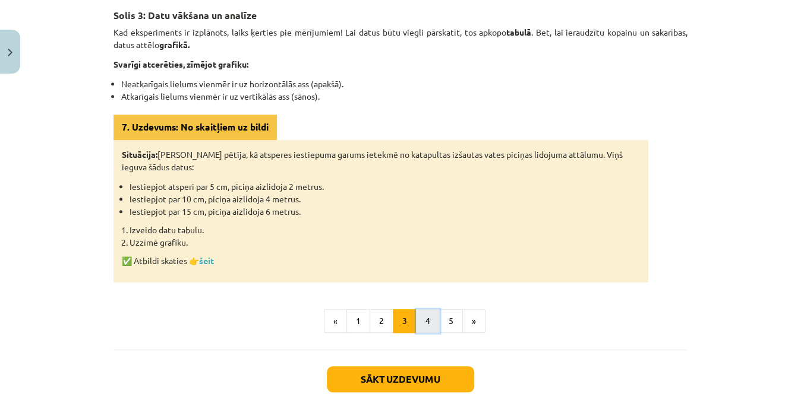
click at [424, 316] on button "4" at bounding box center [428, 322] width 24 height 24
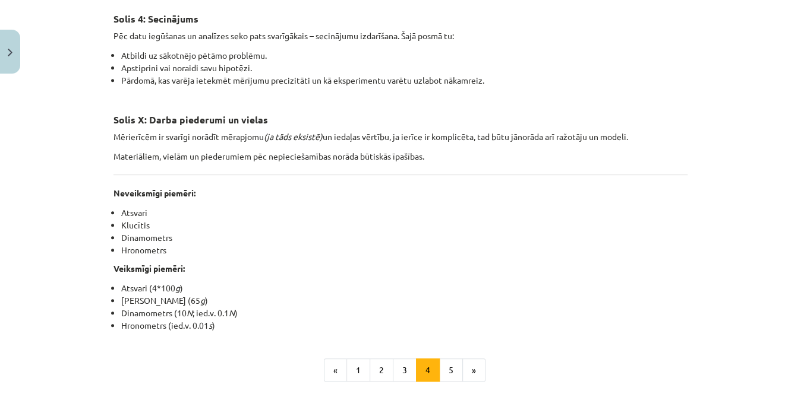
scroll to position [206, 0]
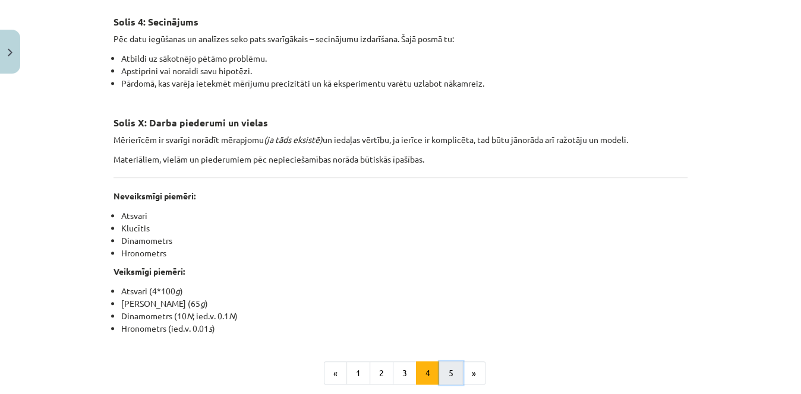
click at [446, 362] on button "5" at bounding box center [451, 374] width 24 height 24
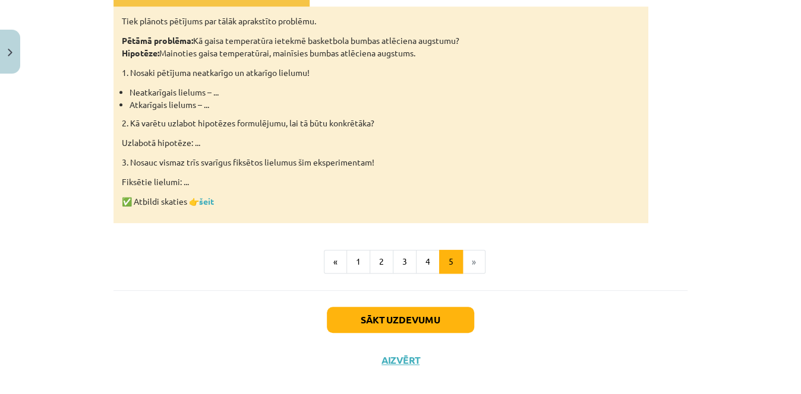
scroll to position [327, 0]
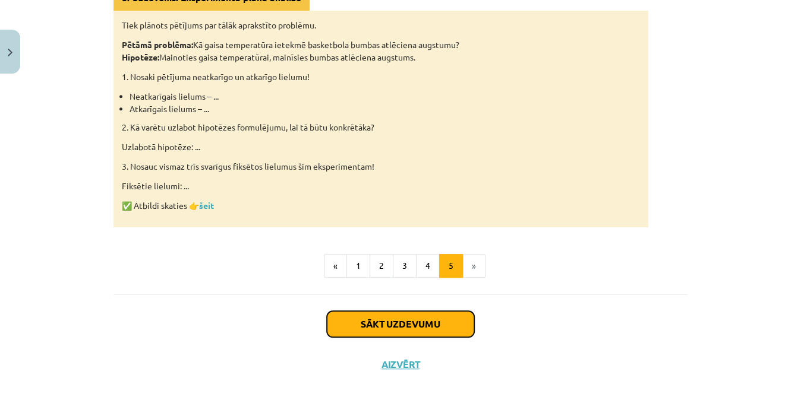
click at [362, 322] on button "Sākt uzdevumu" at bounding box center [400, 324] width 147 height 26
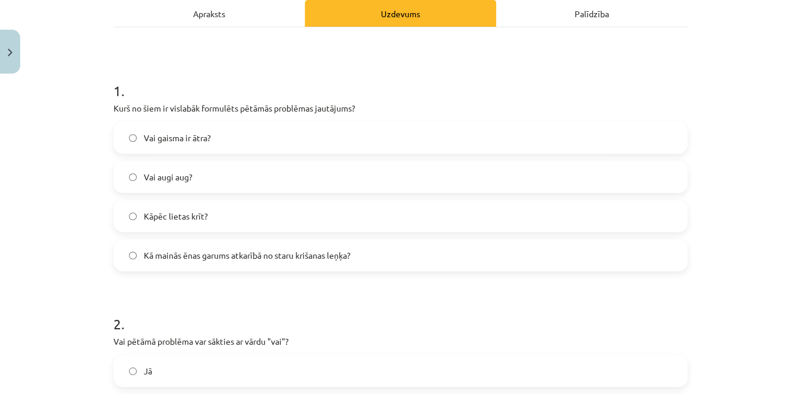
scroll to position [177, 0]
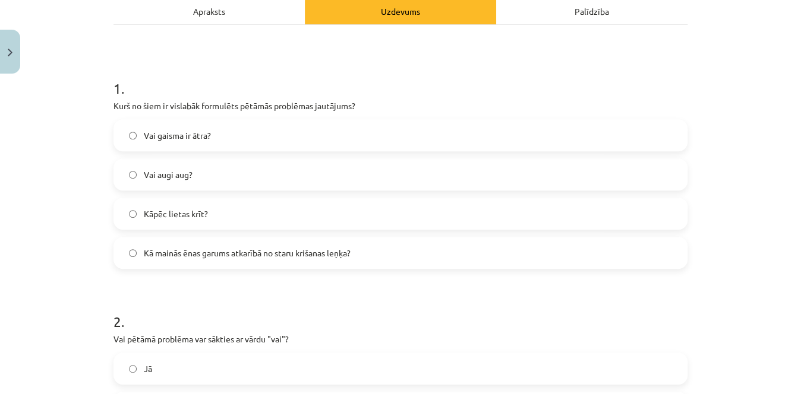
click at [503, 250] on label "Kā mainās ēnas garums atkarībā no staru krišanas leņķa?" at bounding box center [401, 253] width 572 height 30
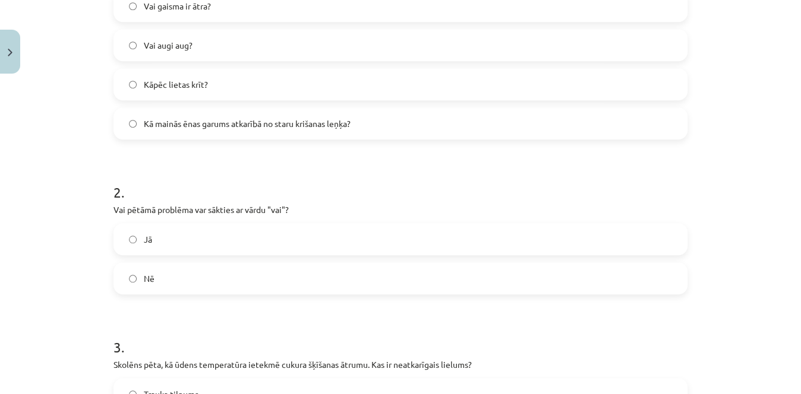
scroll to position [334, 0]
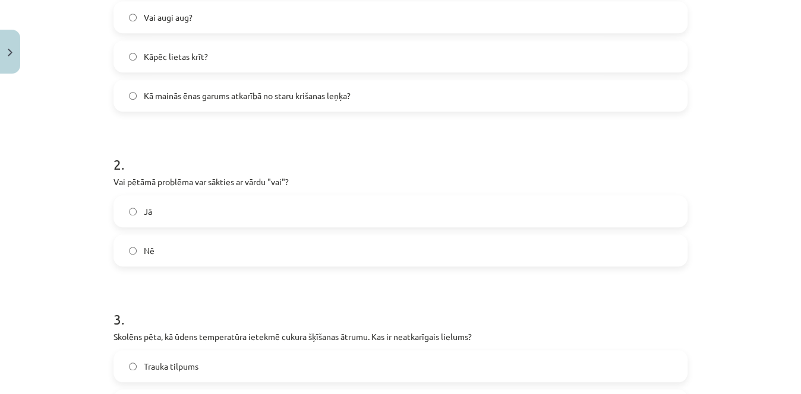
click at [591, 240] on label "Nē" at bounding box center [401, 251] width 572 height 30
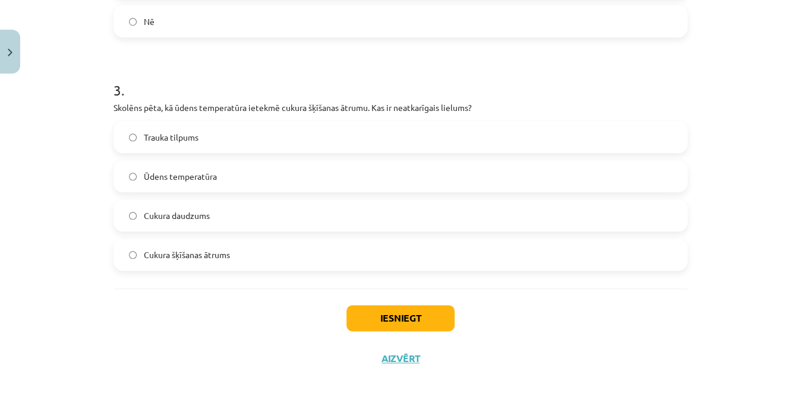
scroll to position [562, 0]
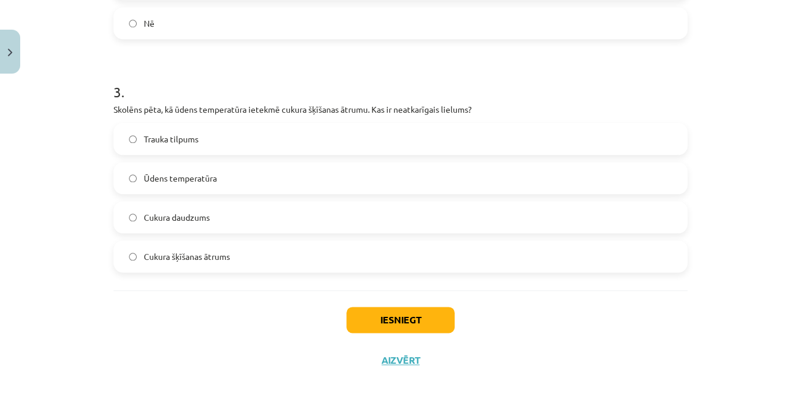
drag, startPoint x: 589, startPoint y: 36, endPoint x: 560, endPoint y: 58, distance: 36.0
click at [242, 172] on label "Ūdens temperatūra" at bounding box center [401, 178] width 572 height 30
click at [386, 318] on button "Iesniegt" at bounding box center [400, 320] width 108 height 26
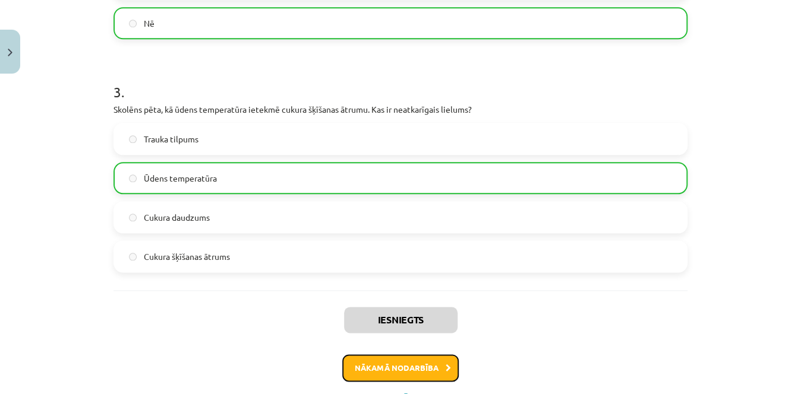
click at [408, 368] on button "Nākamā nodarbība" at bounding box center [400, 368] width 116 height 27
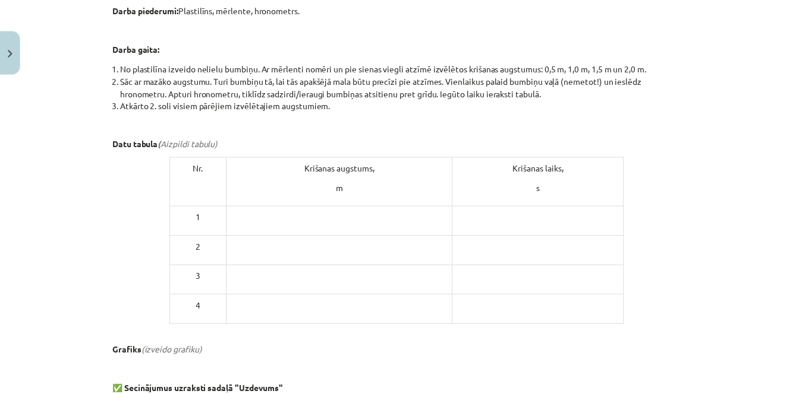
scroll to position [655, 0]
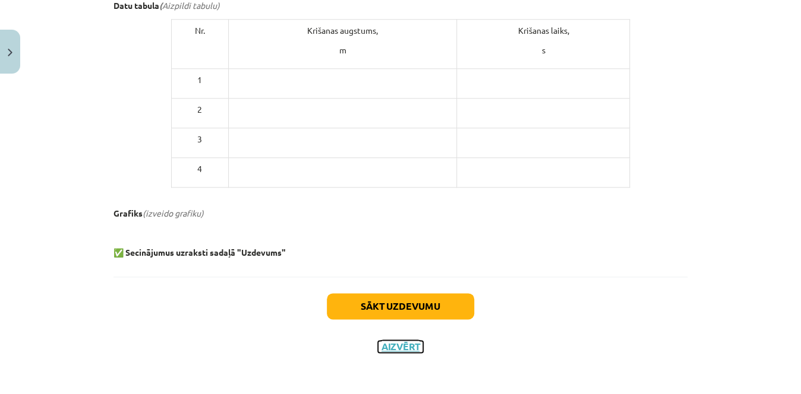
click at [410, 346] on button "Aizvērt" at bounding box center [400, 347] width 45 height 12
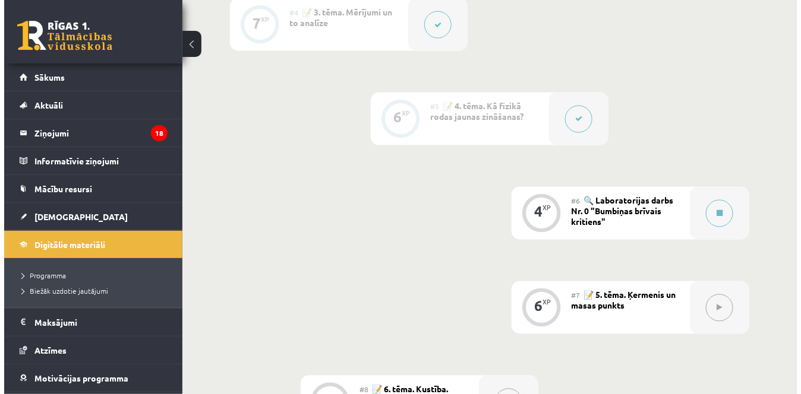
scroll to position [636, 0]
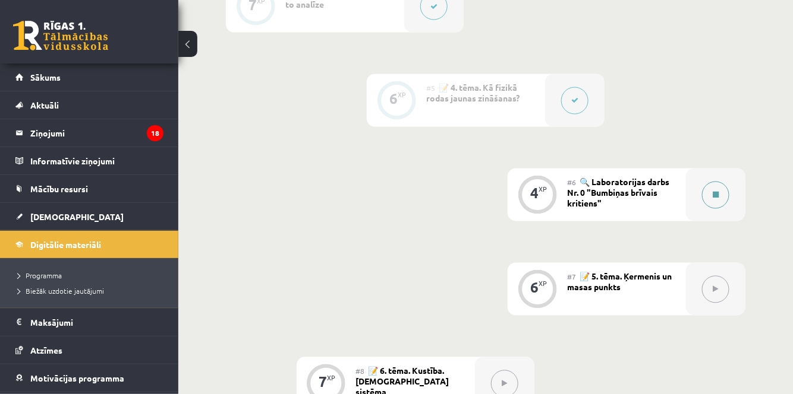
click at [712, 197] on icon at bounding box center [715, 195] width 6 height 7
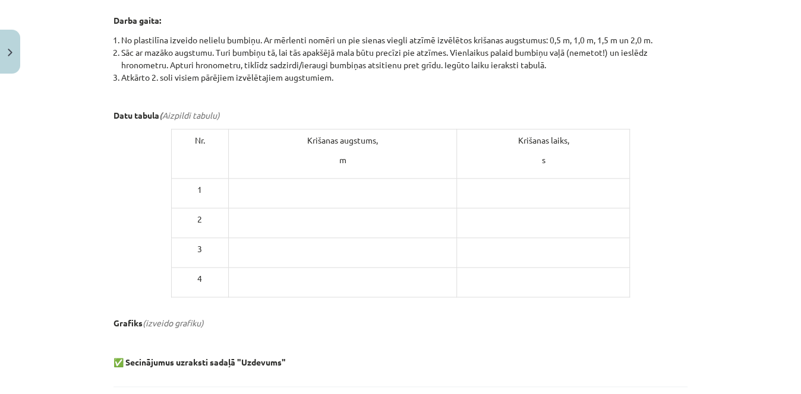
scroll to position [544, 0]
click at [371, 187] on p at bounding box center [342, 191] width 218 height 12
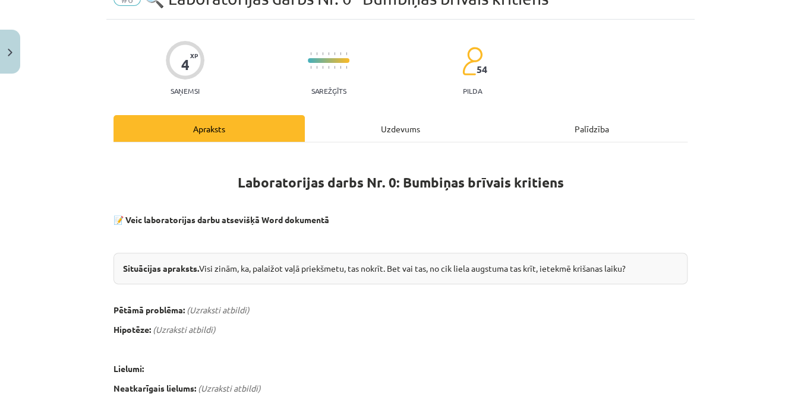
scroll to position [16, 0]
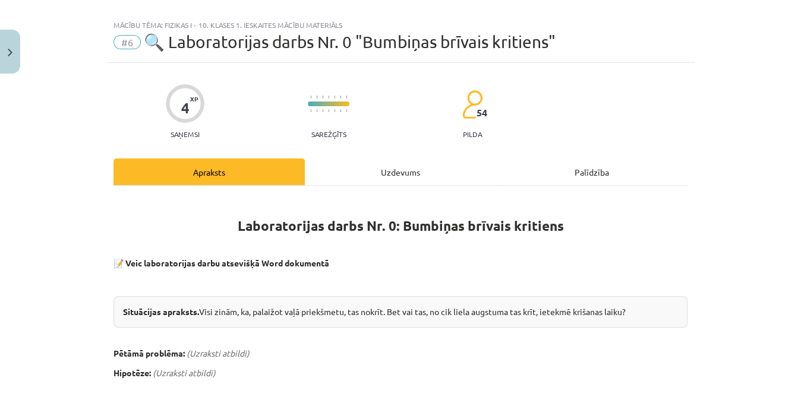
click at [389, 172] on div "Uzdevums" at bounding box center [400, 172] width 191 height 27
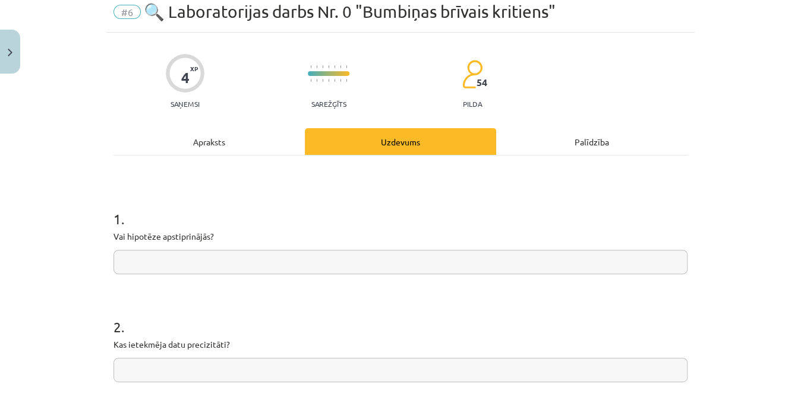
scroll to position [37, 0]
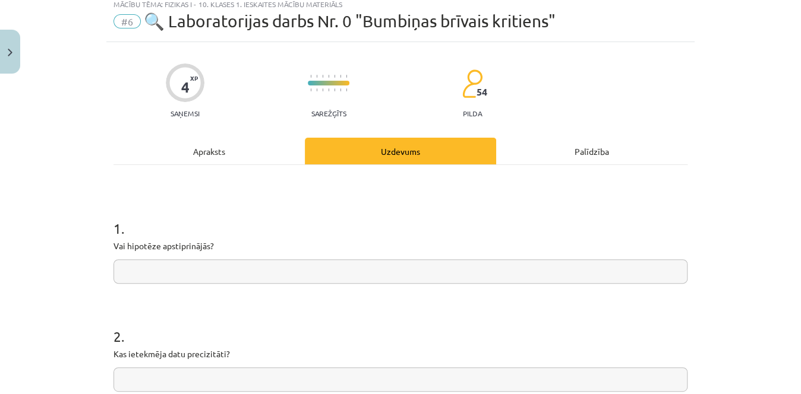
click at [229, 154] on div "Apraksts" at bounding box center [208, 151] width 191 height 27
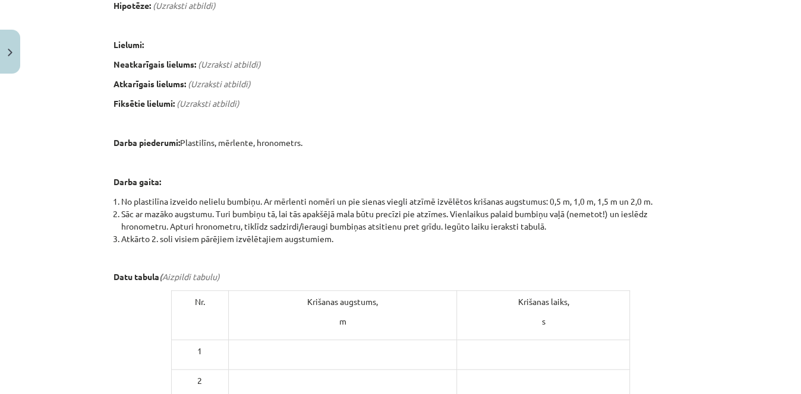
scroll to position [0, 0]
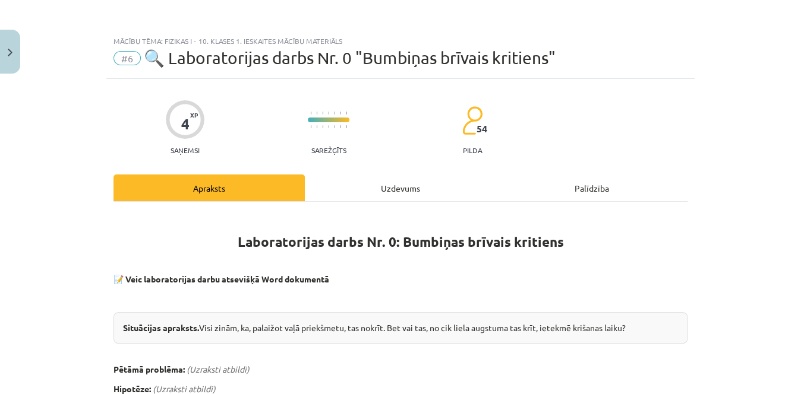
click at [393, 183] on div "Uzdevums" at bounding box center [400, 188] width 191 height 27
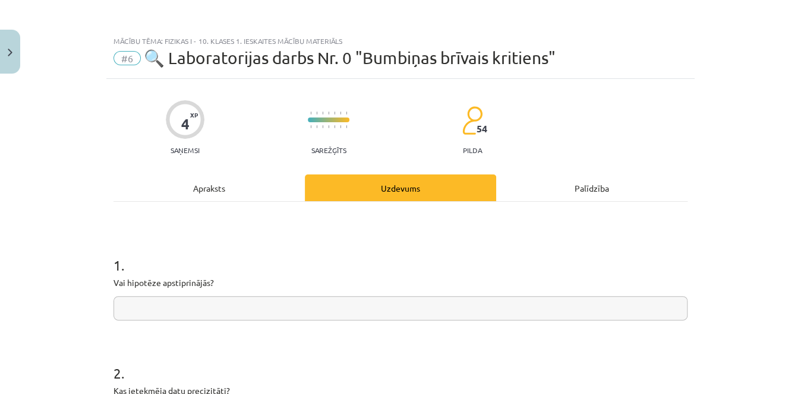
scroll to position [30, 0]
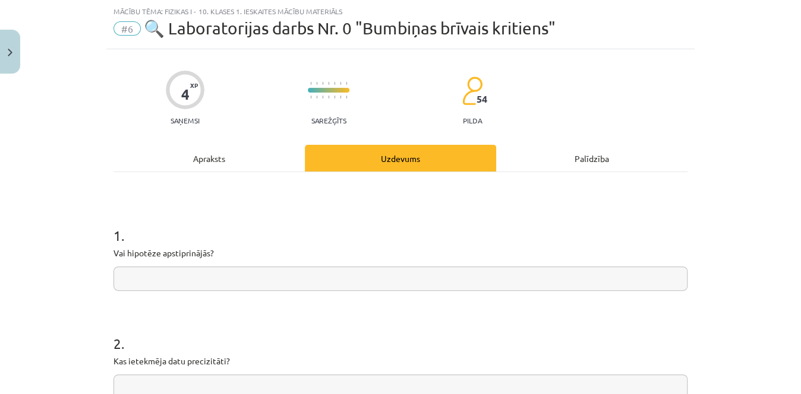
click at [603, 256] on p "Vai hipotēze apstiprinājās?" at bounding box center [400, 253] width 574 height 12
drag, startPoint x: 601, startPoint y: 263, endPoint x: 592, endPoint y: 269, distance: 10.7
click at [592, 269] on div "1 . Vai hipotēze apstiprinājās?" at bounding box center [400, 249] width 574 height 84
click at [592, 269] on input "text" at bounding box center [400, 279] width 574 height 24
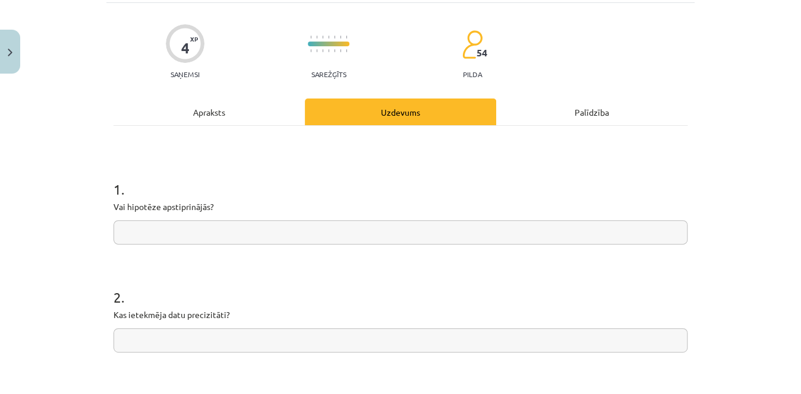
scroll to position [73, 0]
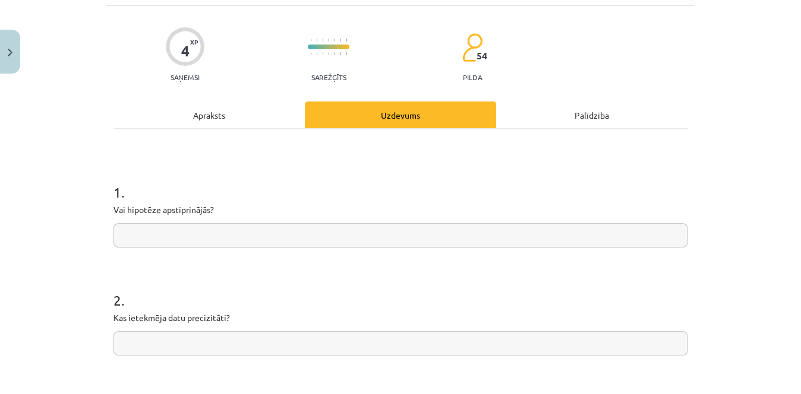
click at [252, 104] on div "Apraksts" at bounding box center [208, 115] width 191 height 27
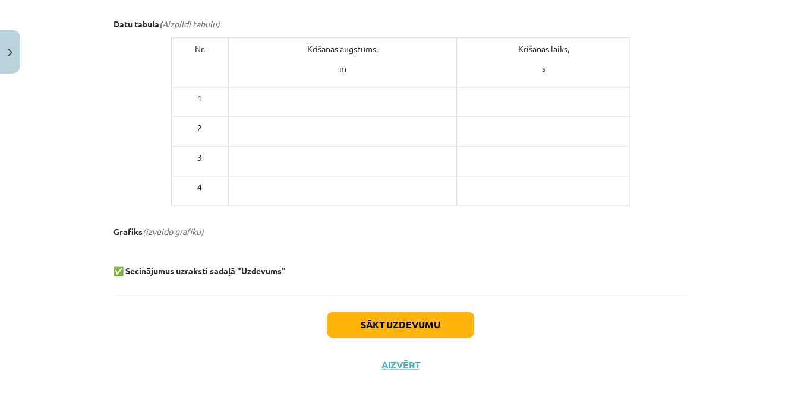
scroll to position [655, 0]
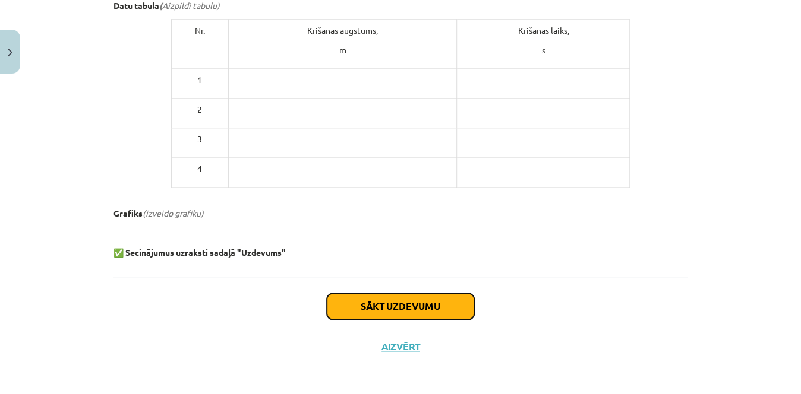
click at [401, 309] on button "Sākt uzdevumu" at bounding box center [400, 306] width 147 height 26
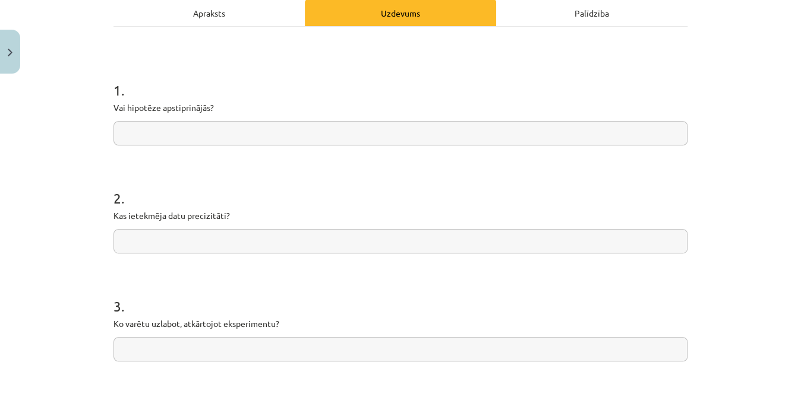
scroll to position [176, 0]
click at [572, 123] on input "text" at bounding box center [400, 133] width 574 height 24
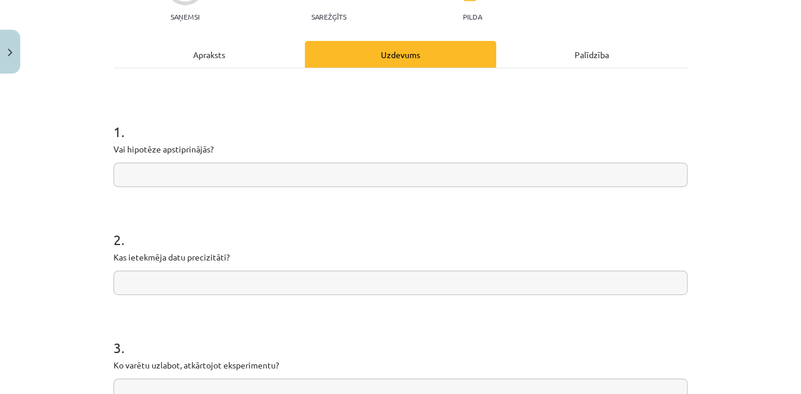
scroll to position [137, 0]
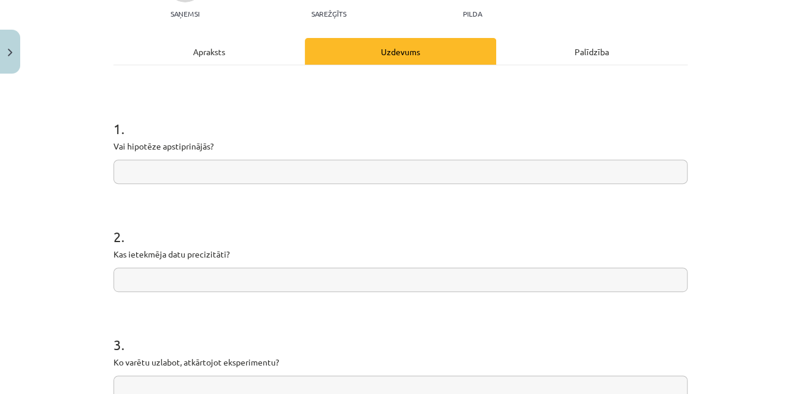
click at [499, 166] on input "text" at bounding box center [400, 172] width 574 height 24
click at [276, 180] on input "text" at bounding box center [400, 172] width 574 height 24
type input "******"
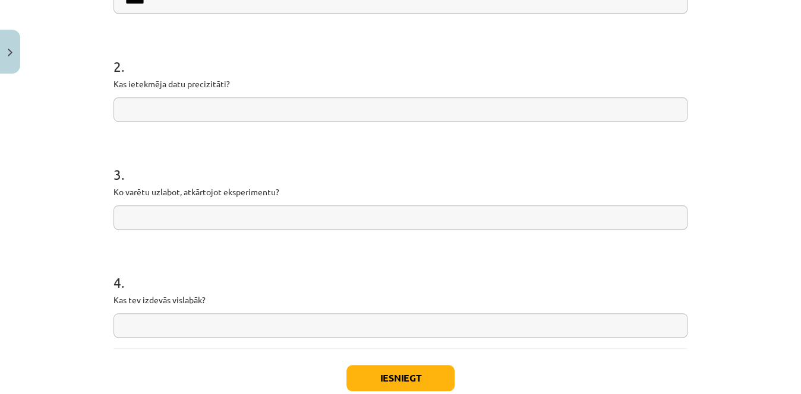
scroll to position [381, 0]
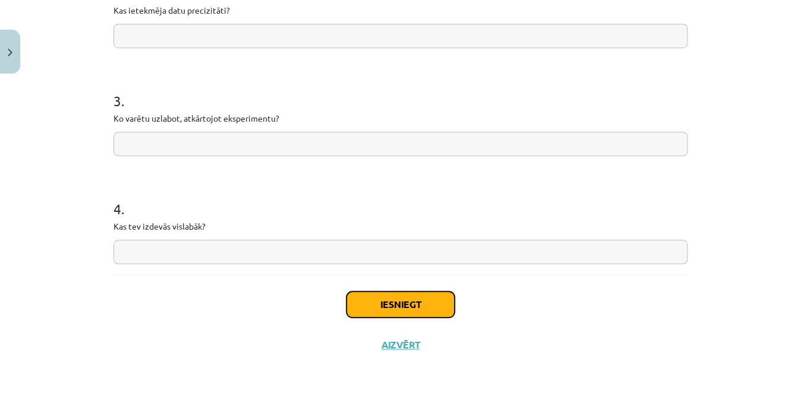
click at [359, 301] on button "Iesniegt" at bounding box center [400, 305] width 108 height 26
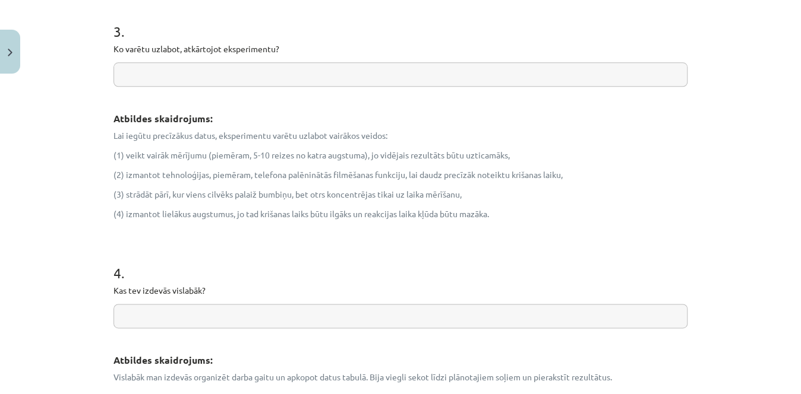
scroll to position [776, 0]
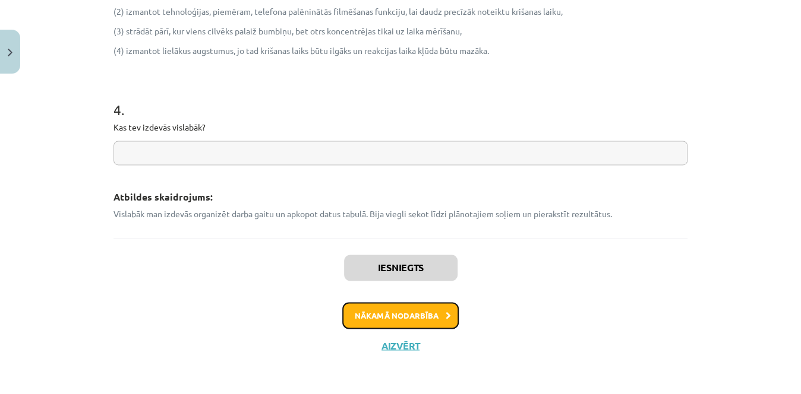
click at [415, 316] on button "Nākamā nodarbība" at bounding box center [400, 315] width 116 height 27
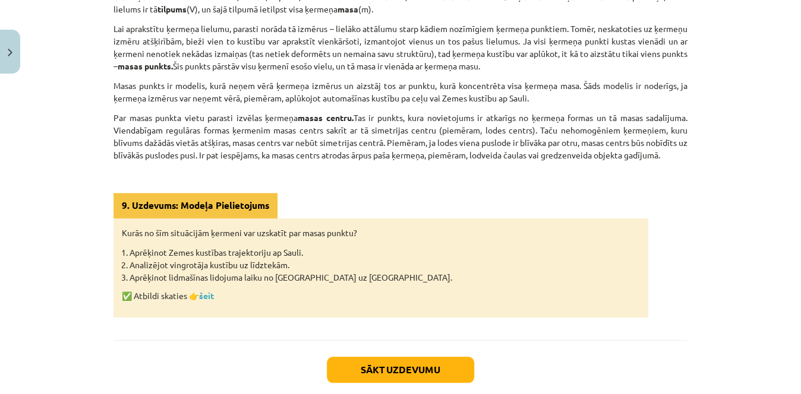
scroll to position [367, 0]
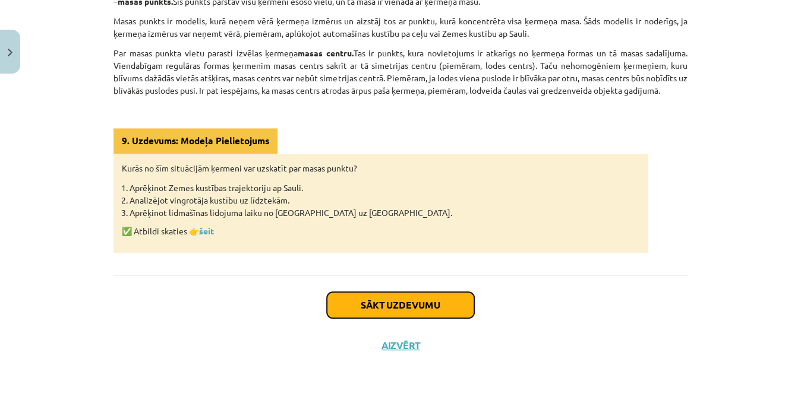
click at [399, 308] on button "Sākt uzdevumu" at bounding box center [400, 305] width 147 height 26
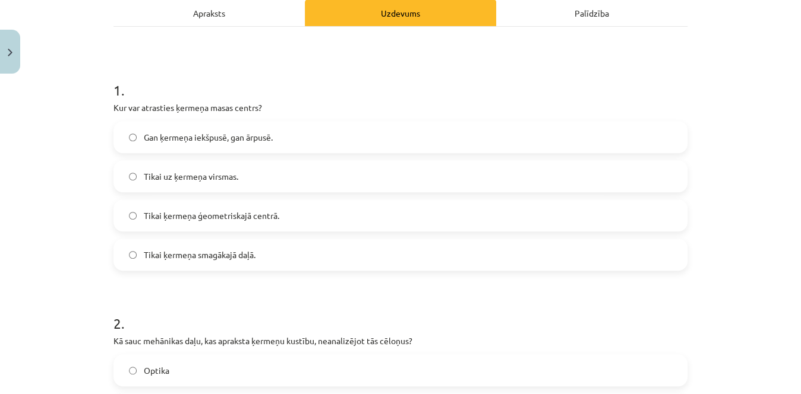
scroll to position [176, 0]
click at [380, 131] on label "Gan ķermeņa iekšpusē, gan ārpusē." at bounding box center [401, 137] width 572 height 30
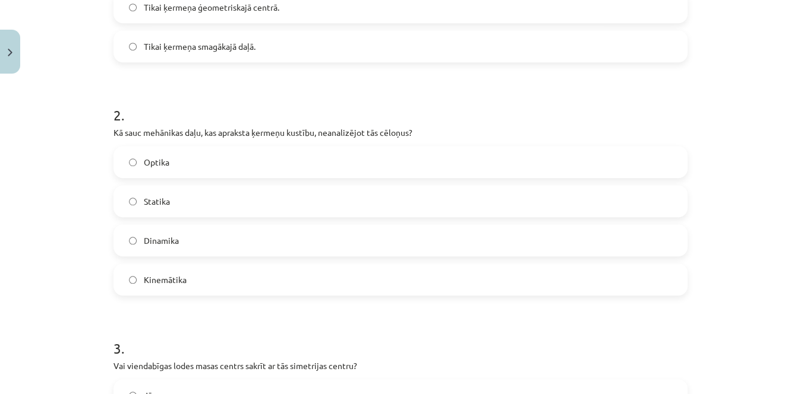
scroll to position [386, 0]
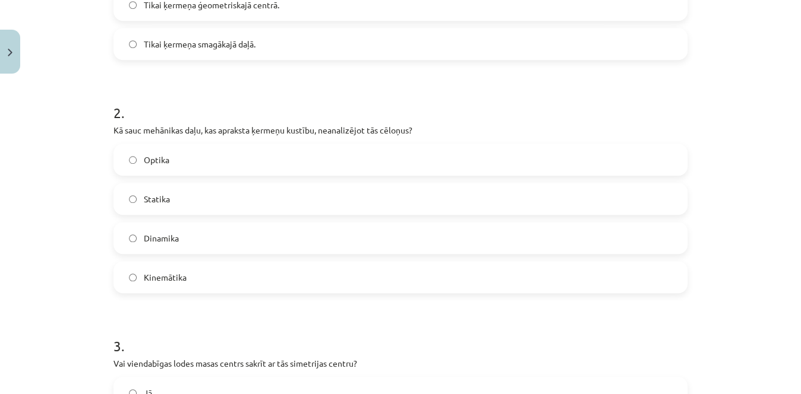
click at [334, 266] on label "Kinemātika" at bounding box center [401, 278] width 572 height 30
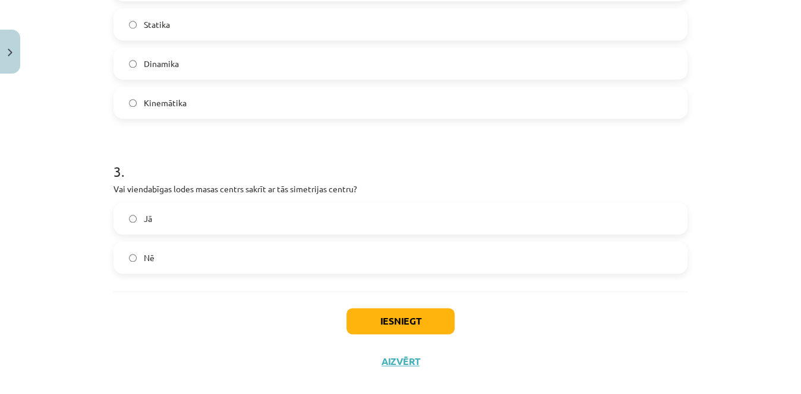
scroll to position [561, 0]
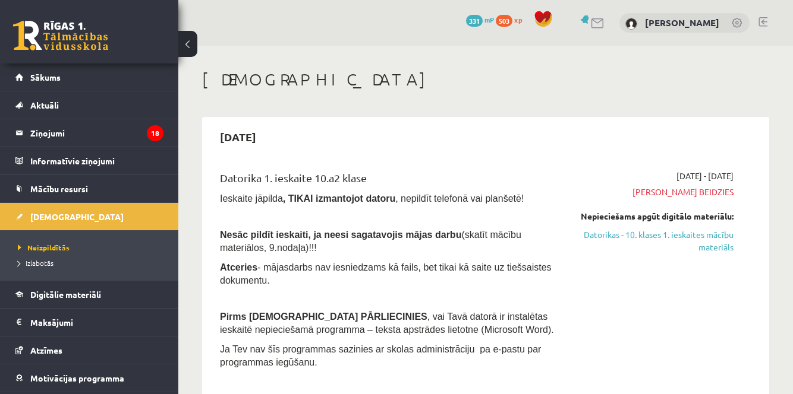
scroll to position [702, 0]
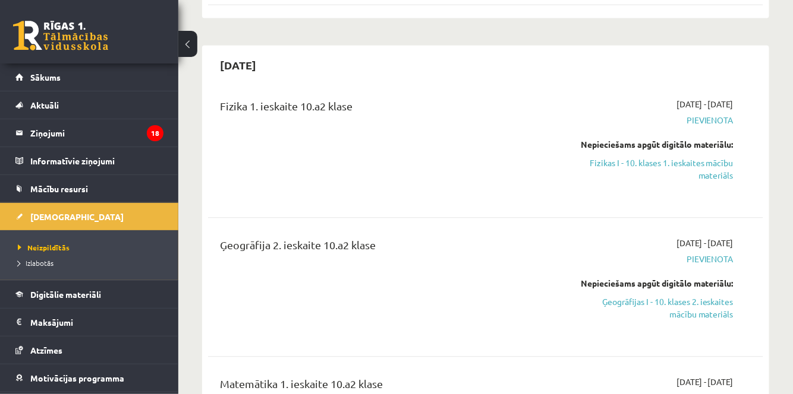
drag, startPoint x: 672, startPoint y: 148, endPoint x: 446, endPoint y: 102, distance: 230.5
click at [446, 102] on div "Fizika 1. ieskaite 10.a2 klase" at bounding box center [388, 110] width 336 height 22
click at [694, 157] on link "Fizikas I - 10. klases 1. ieskaites mācību materiāls" at bounding box center [653, 169] width 159 height 25
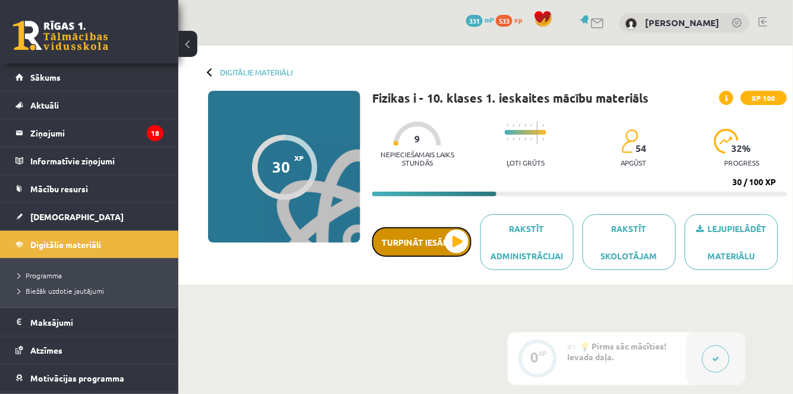
click at [453, 247] on button "Turpināt iesākto" at bounding box center [421, 243] width 99 height 30
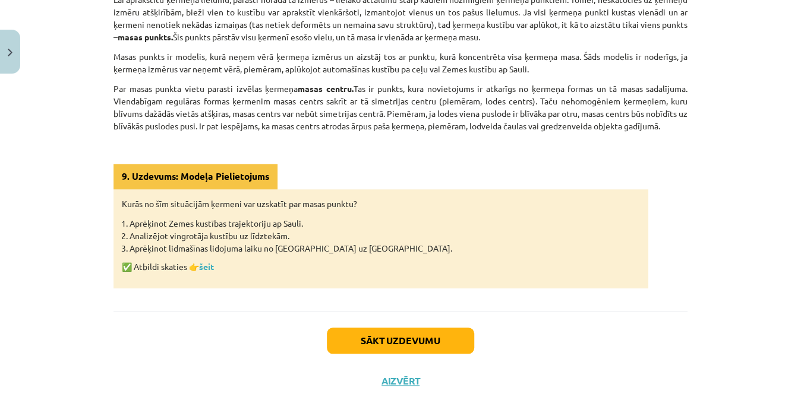
scroll to position [367, 0]
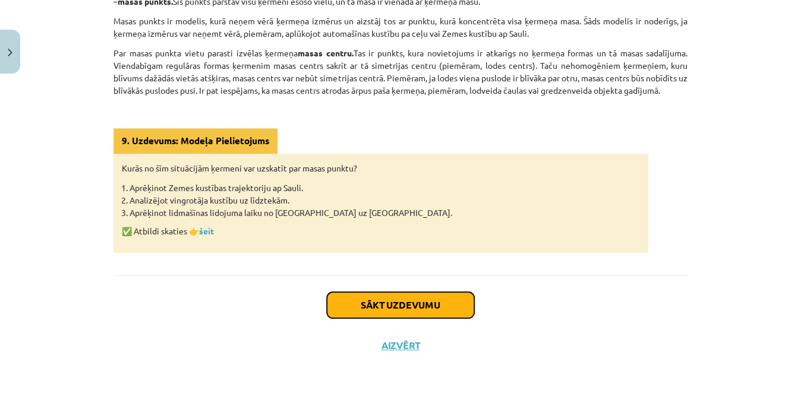
click at [438, 312] on button "Sākt uzdevumu" at bounding box center [400, 305] width 147 height 26
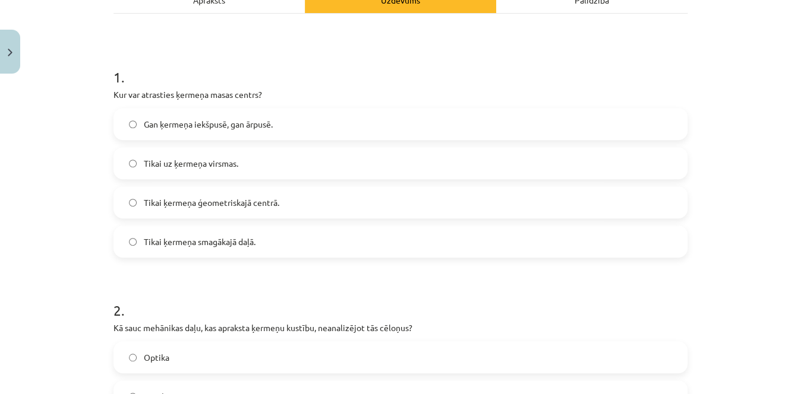
scroll to position [209, 0]
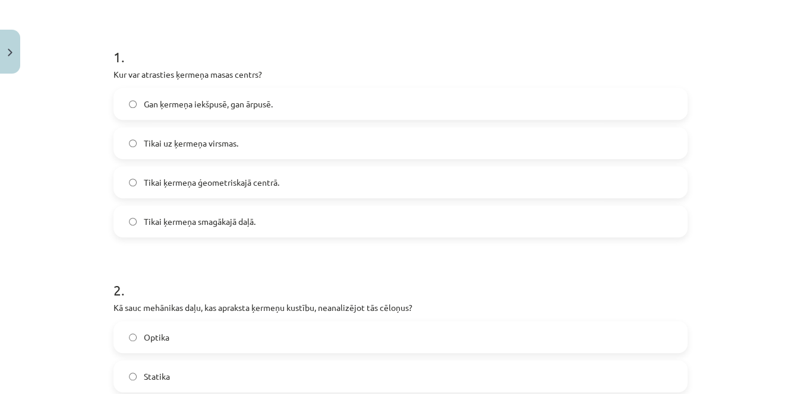
click at [487, 107] on label "Gan ķermeņa iekšpusē, gan ārpusē." at bounding box center [401, 104] width 572 height 30
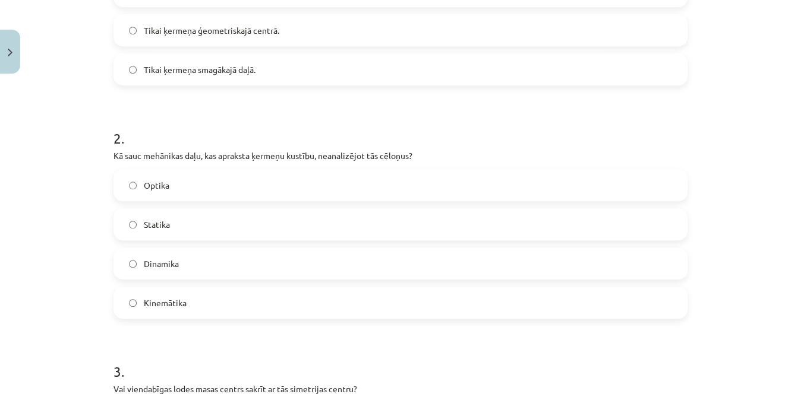
scroll to position [366, 0]
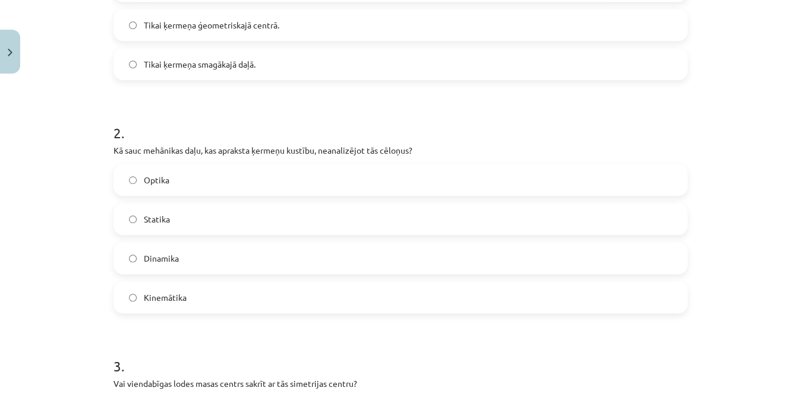
click at [520, 295] on label "Kinemātika" at bounding box center [401, 298] width 572 height 30
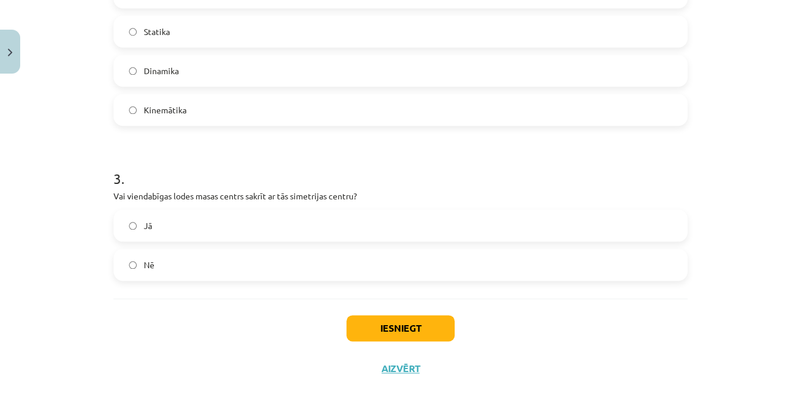
scroll to position [564, 0]
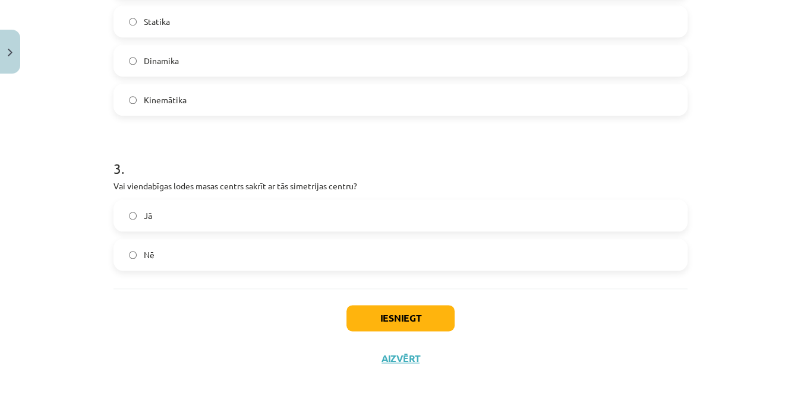
click at [464, 218] on label "Jā" at bounding box center [401, 216] width 572 height 30
click at [394, 307] on button "Iesniegt" at bounding box center [400, 318] width 108 height 26
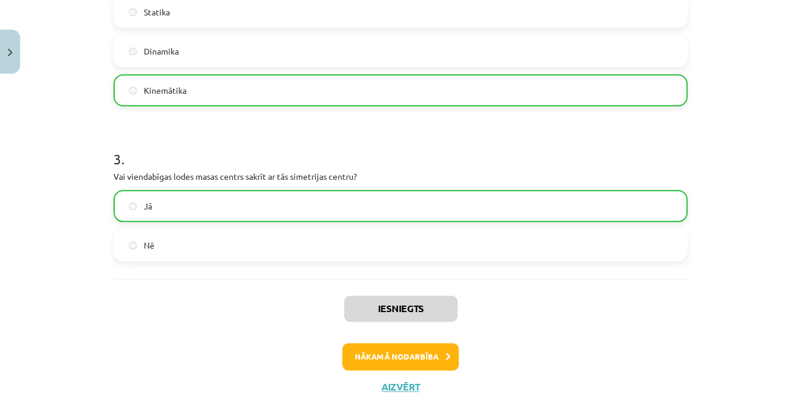
scroll to position [574, 0]
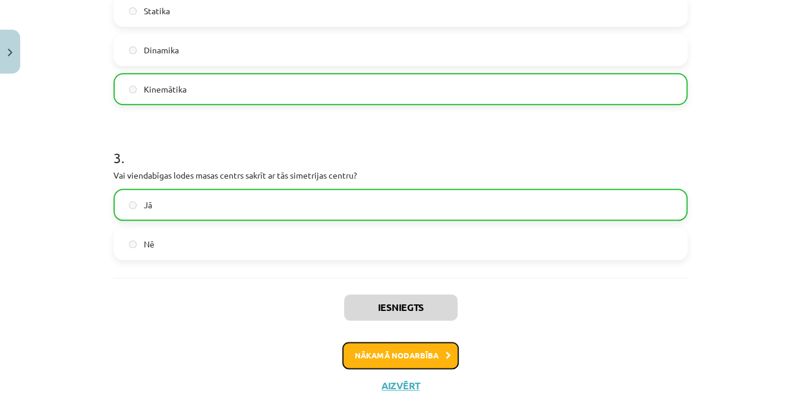
click at [426, 355] on button "Nākamā nodarbība" at bounding box center [400, 355] width 116 height 27
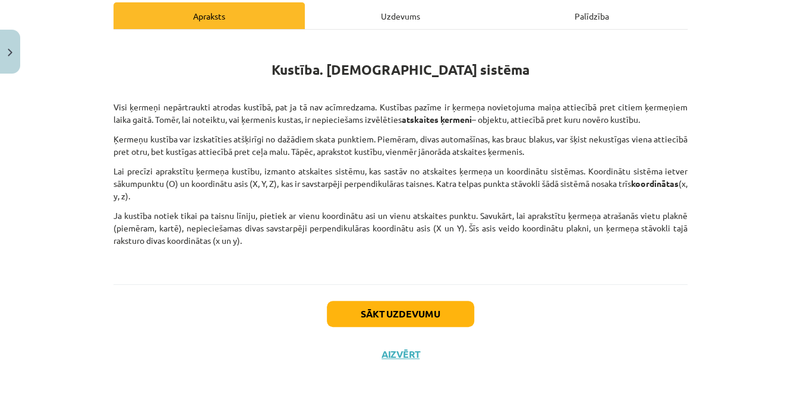
scroll to position [181, 0]
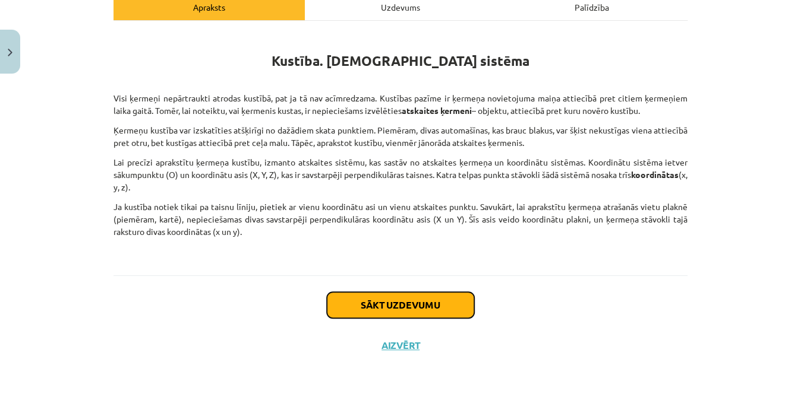
click at [378, 298] on button "Sākt uzdevumu" at bounding box center [400, 305] width 147 height 26
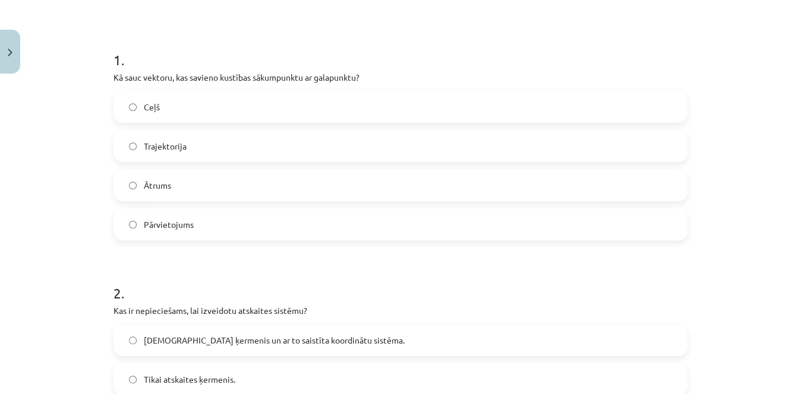
scroll to position [197, 0]
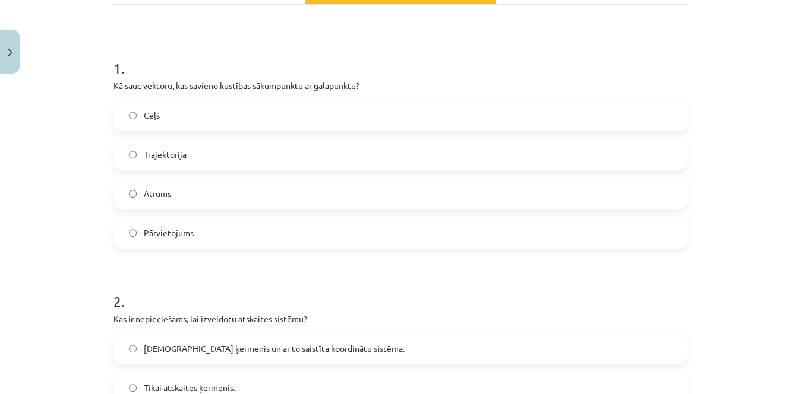
click at [396, 119] on label "Ceļš" at bounding box center [401, 115] width 572 height 30
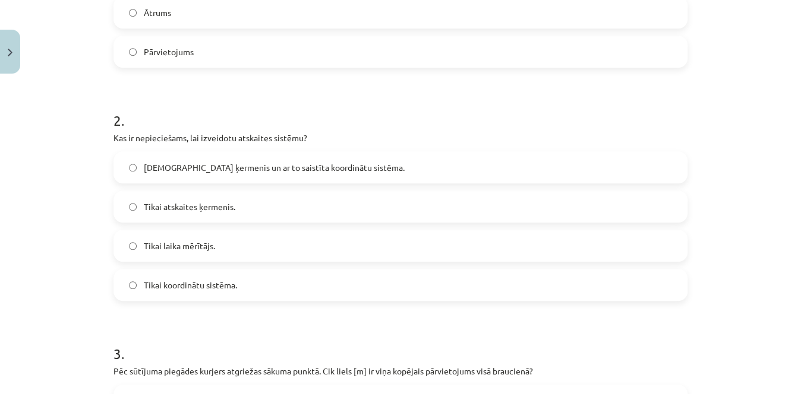
scroll to position [384, 0]
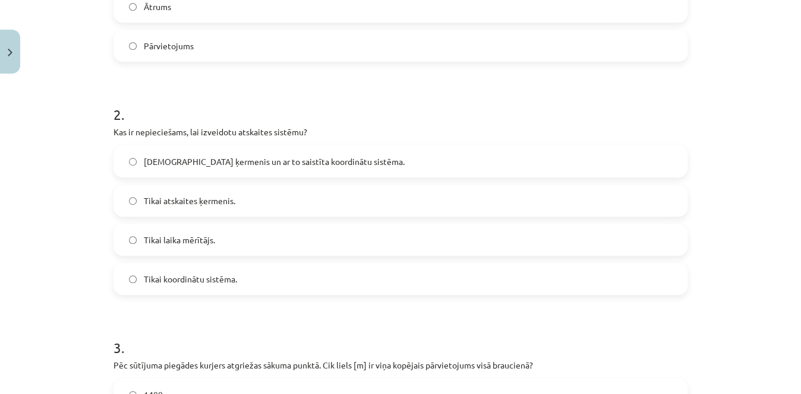
click at [211, 159] on span "[DEMOGRAPHIC_DATA] ķermenis un ar to saistīta koordinātu sistēma." at bounding box center [274, 162] width 261 height 12
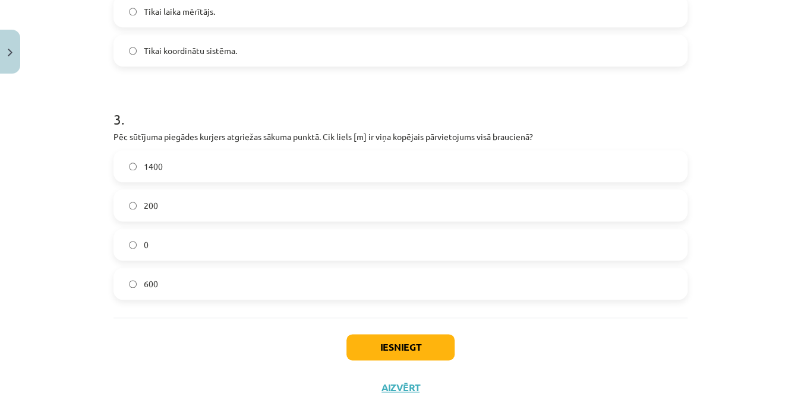
scroll to position [621, 0]
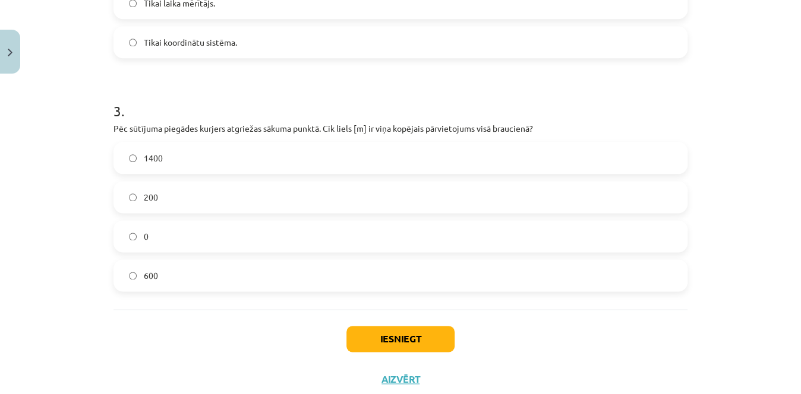
click at [585, 224] on label "0" at bounding box center [401, 237] width 572 height 30
click at [421, 343] on button "Iesniegt" at bounding box center [400, 339] width 108 height 26
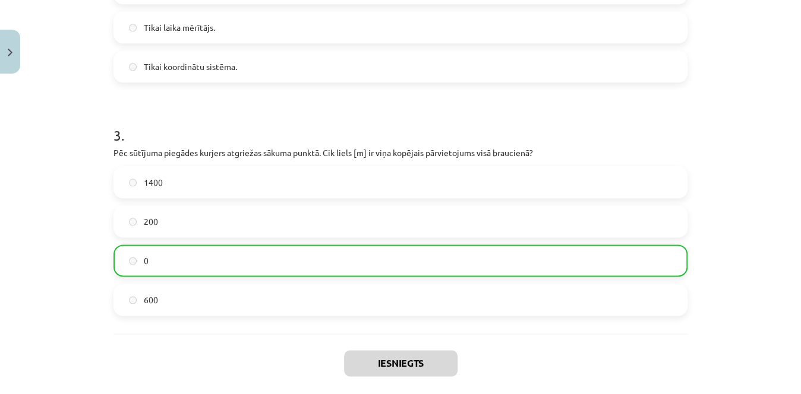
scroll to position [693, 0]
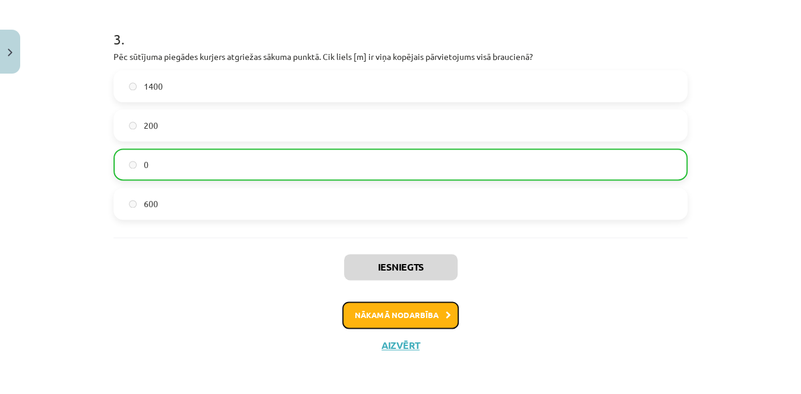
click at [421, 312] on button "Nākamā nodarbība" at bounding box center [400, 315] width 116 height 27
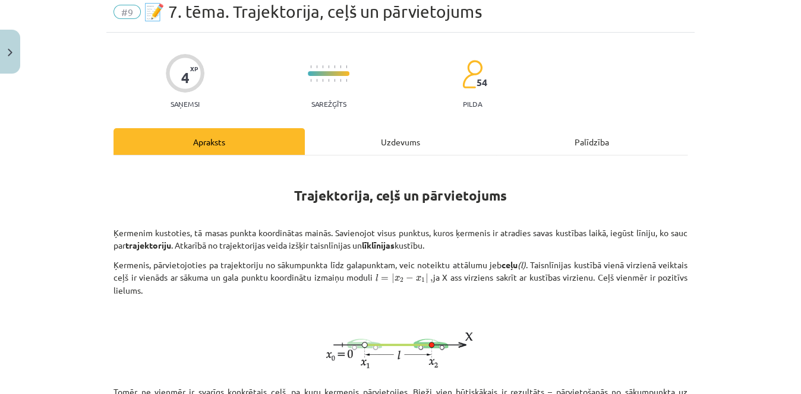
scroll to position [30, 0]
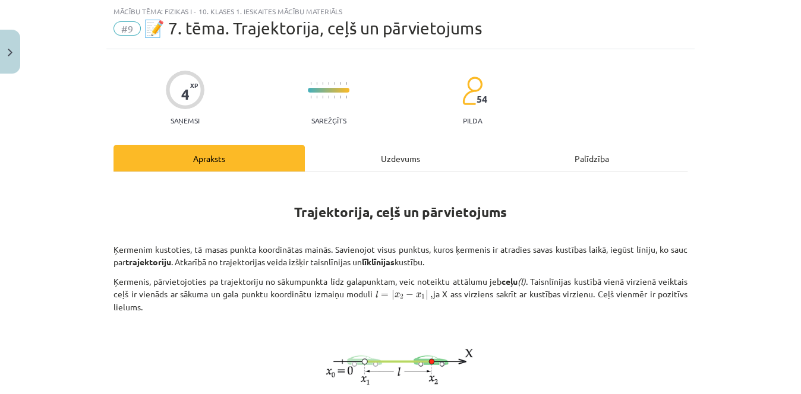
click at [763, 139] on div "Mācību tēma: Fizikas i - 10. klases 1. ieskaites mācību materiāls #9 📝 7. tēma.…" at bounding box center [400, 197] width 801 height 394
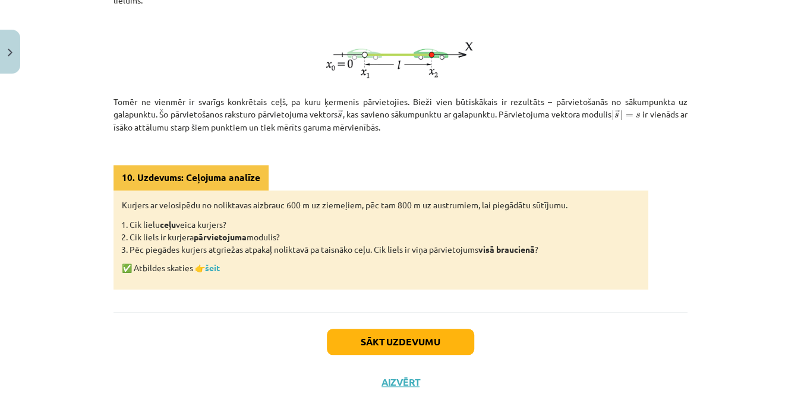
scroll to position [372, 0]
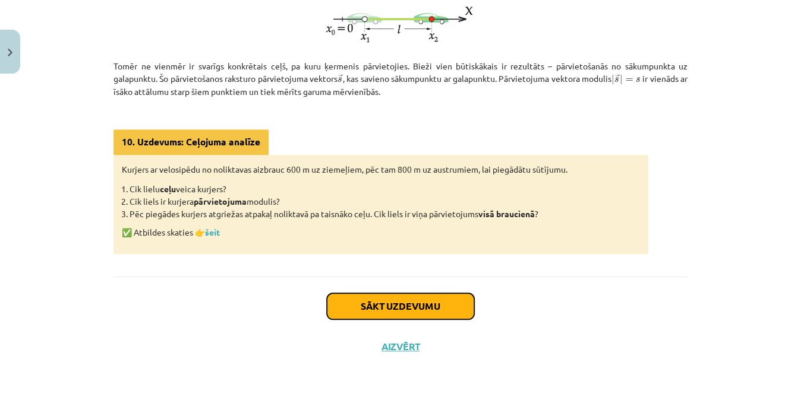
click at [449, 302] on button "Sākt uzdevumu" at bounding box center [400, 306] width 147 height 26
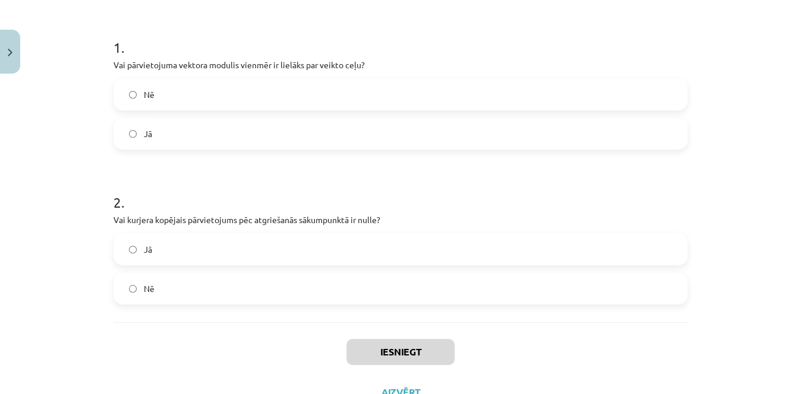
scroll to position [214, 0]
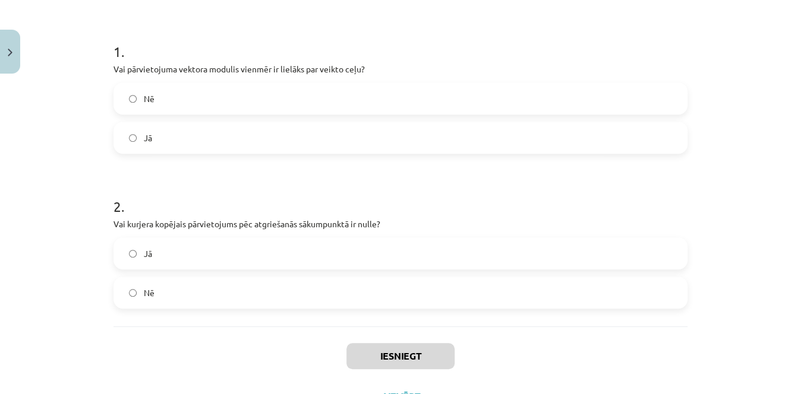
click at [168, 93] on label "Nē" at bounding box center [401, 99] width 572 height 30
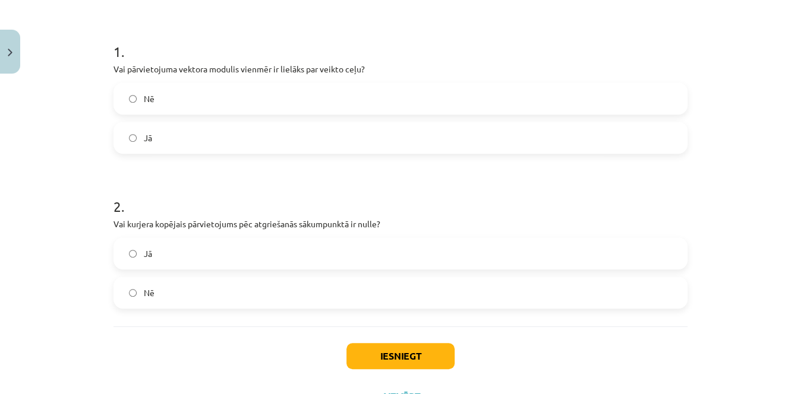
click at [251, 239] on label "Jā" at bounding box center [401, 254] width 572 height 30
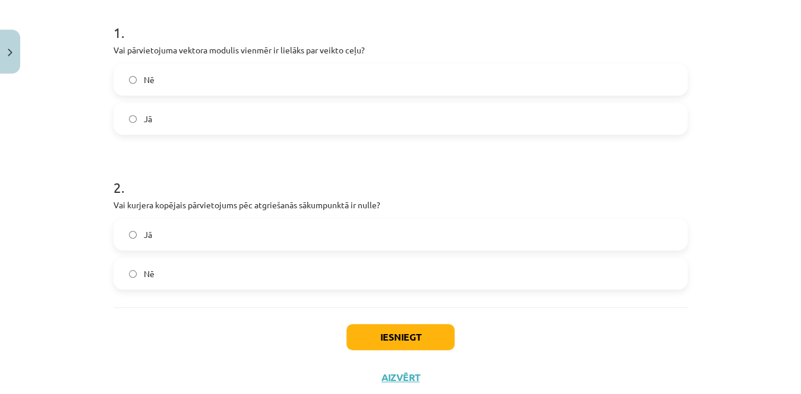
scroll to position [234, 0]
click at [375, 333] on button "Iesniegt" at bounding box center [400, 336] width 108 height 26
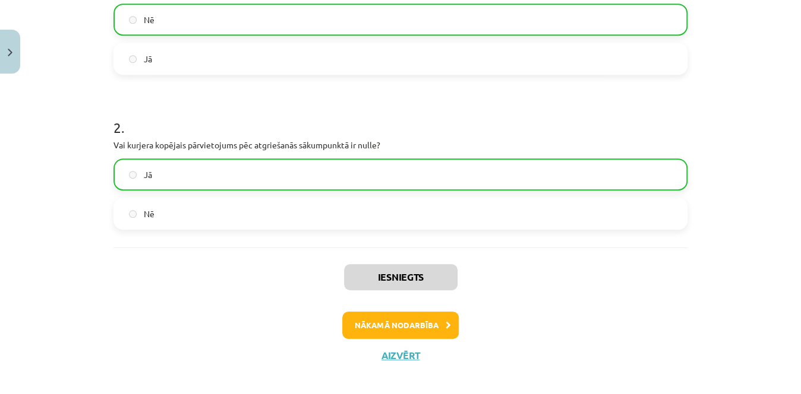
scroll to position [302, 0]
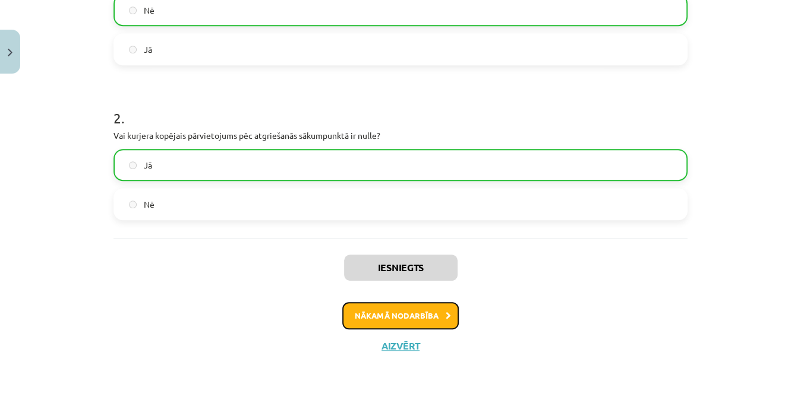
click at [411, 314] on button "Nākamā nodarbība" at bounding box center [400, 315] width 116 height 27
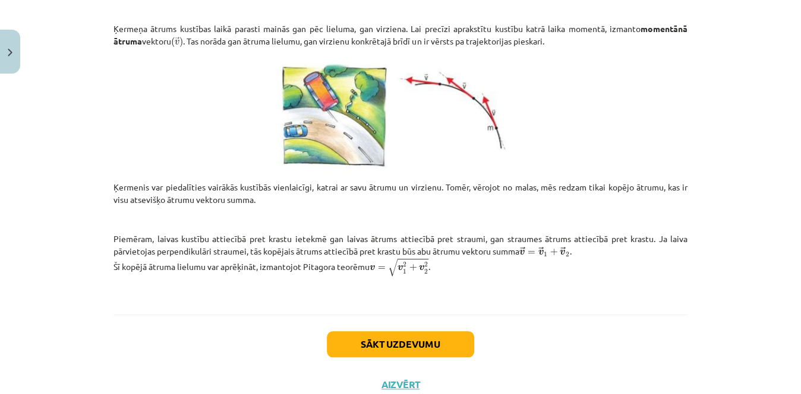
scroll to position [468, 0]
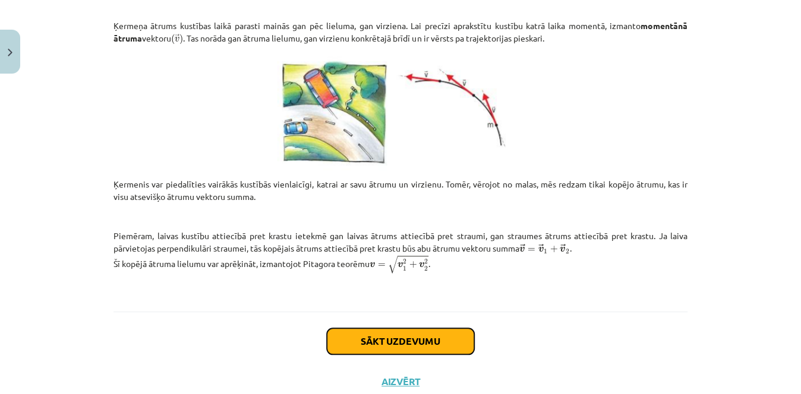
click at [411, 335] on button "Sākt uzdevumu" at bounding box center [400, 342] width 147 height 26
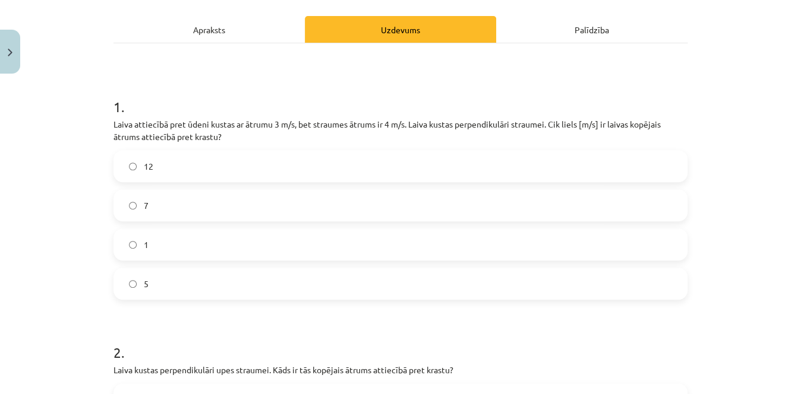
scroll to position [163, 0]
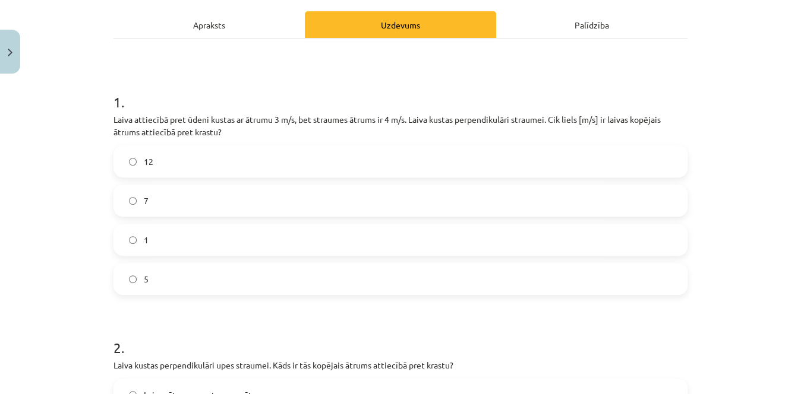
click at [222, 20] on div "Apraksts" at bounding box center [208, 24] width 191 height 27
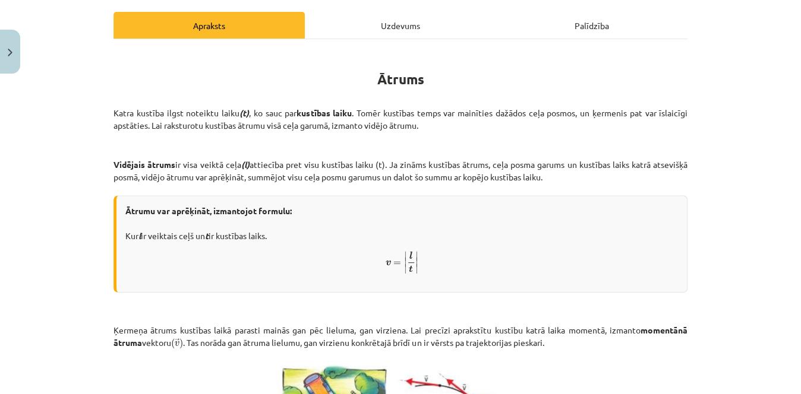
scroll to position [164, 0]
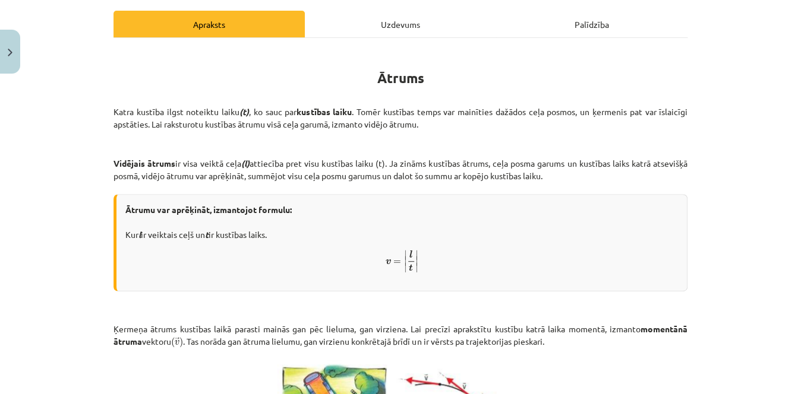
click at [371, 26] on div "Uzdevums" at bounding box center [400, 24] width 191 height 27
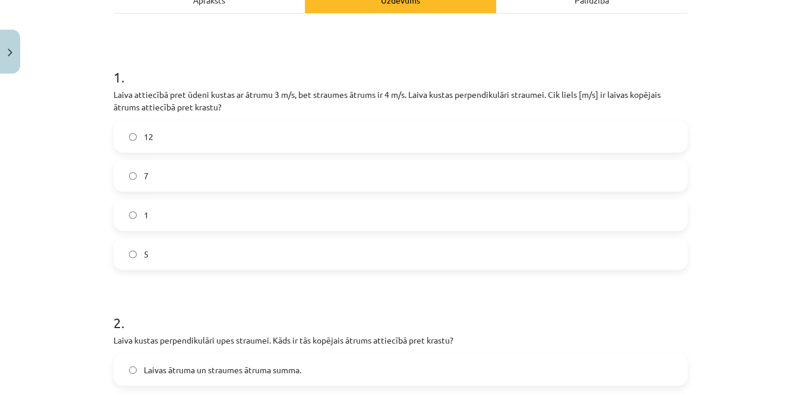
scroll to position [184, 0]
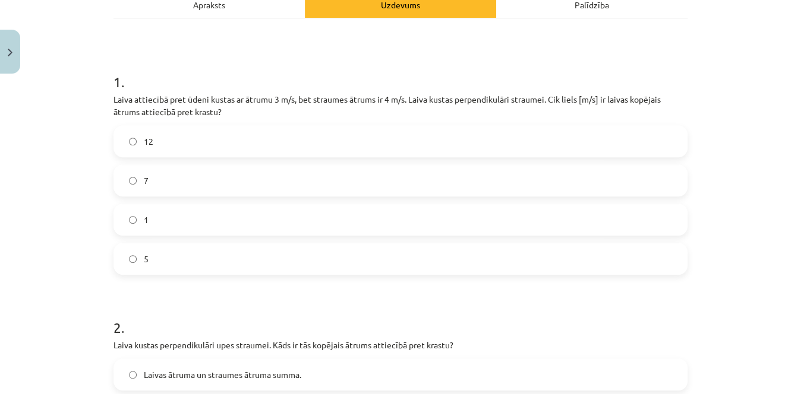
click at [467, 261] on label "5" at bounding box center [401, 259] width 572 height 30
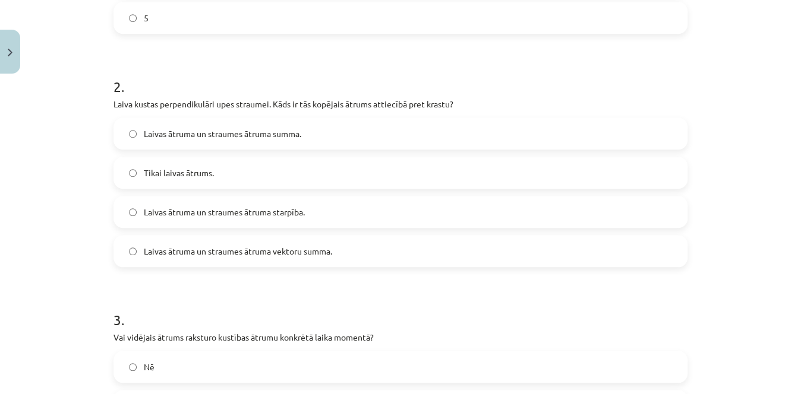
scroll to position [426, 0]
click at [367, 133] on label "Laivas ātruma un straumes ātruma summa." at bounding box center [401, 133] width 572 height 30
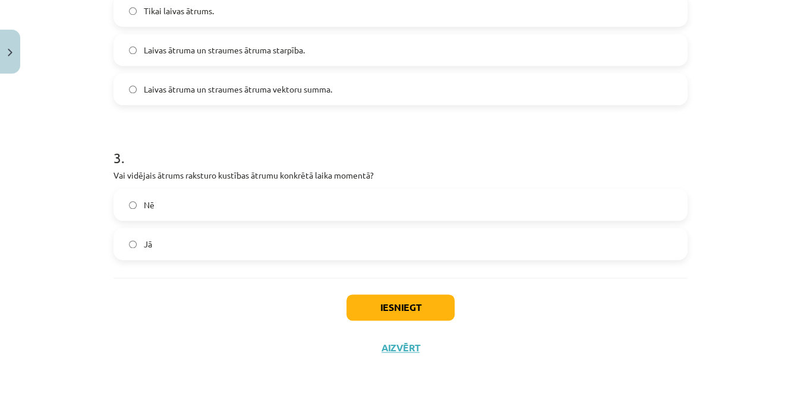
scroll to position [590, 0]
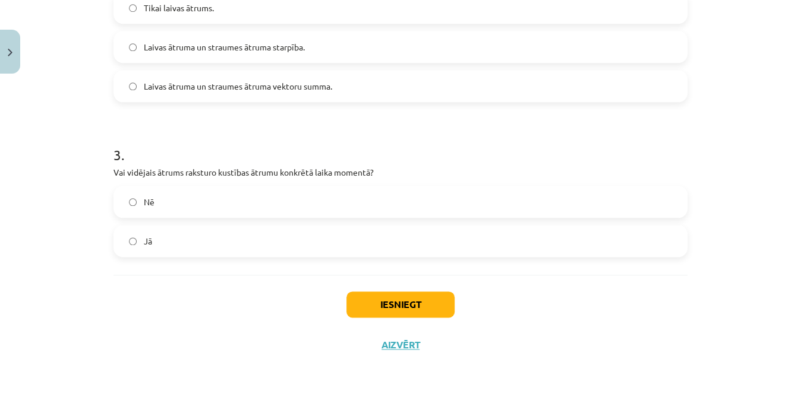
click at [529, 188] on label "Nē" at bounding box center [401, 202] width 572 height 30
click at [413, 305] on button "Iesniegt" at bounding box center [400, 305] width 108 height 26
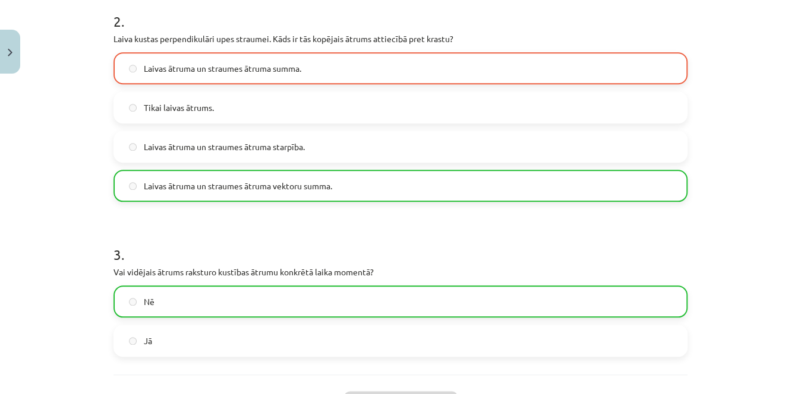
scroll to position [627, 0]
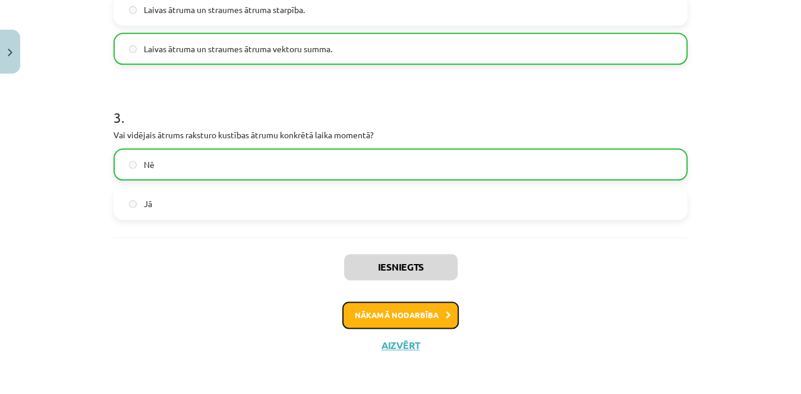
click at [419, 318] on button "Nākamā nodarbība" at bounding box center [400, 315] width 116 height 27
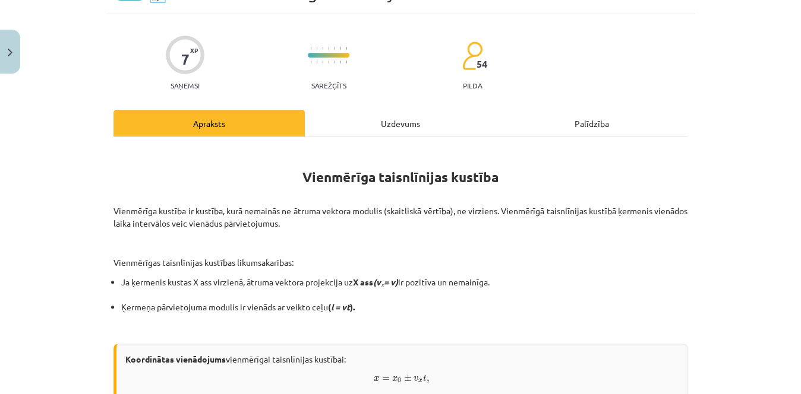
scroll to position [30, 0]
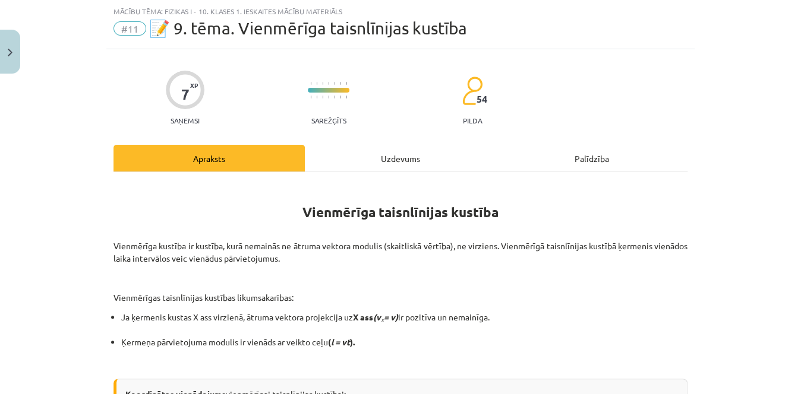
click at [384, 302] on p "Vienmērīgas taisnlīnijas kustības likumsakarības:" at bounding box center [400, 298] width 574 height 12
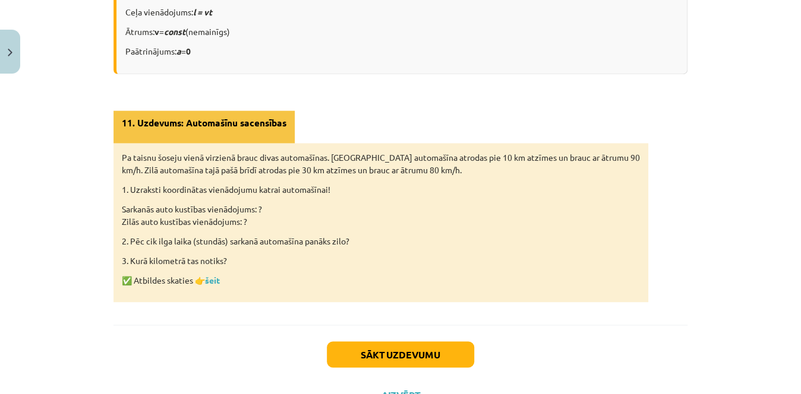
scroll to position [838, 0]
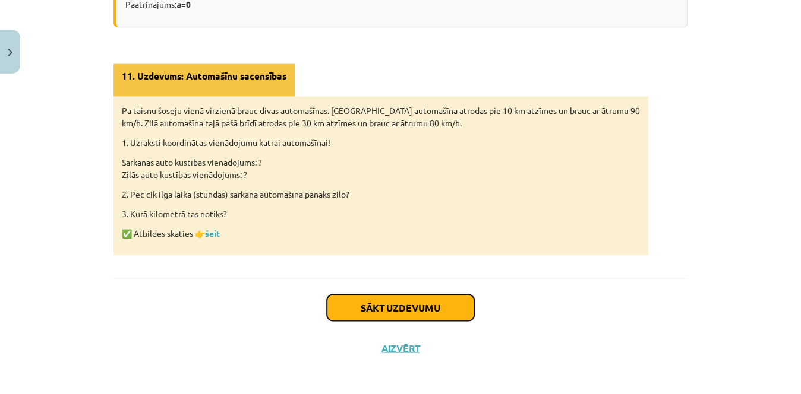
click at [450, 311] on button "Sākt uzdevumu" at bounding box center [400, 308] width 147 height 26
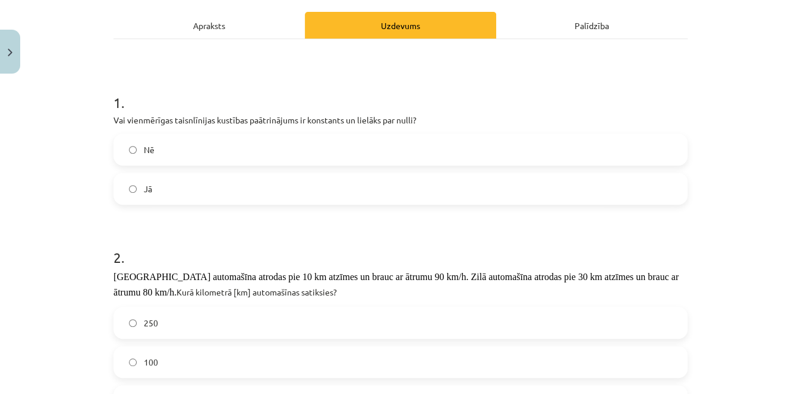
scroll to position [165, 0]
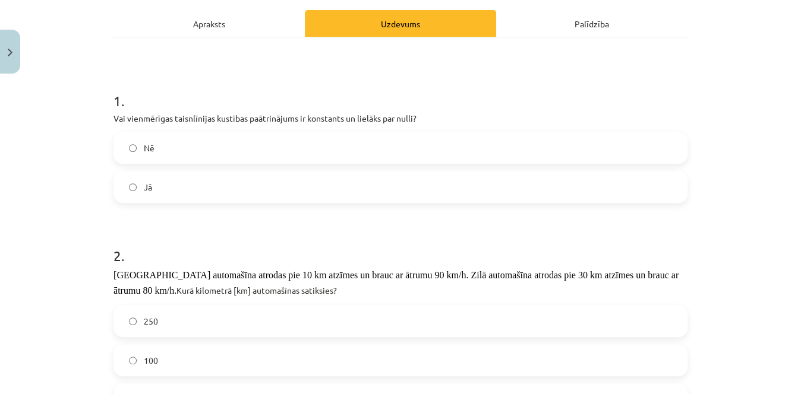
click at [778, 192] on div "Mācību tēma: Fizikas i - 10. klases 1. ieskaites mācību materiāls #11 📝 9. tēma…" at bounding box center [400, 197] width 801 height 394
click at [337, 144] on label "Nē" at bounding box center [401, 148] width 572 height 30
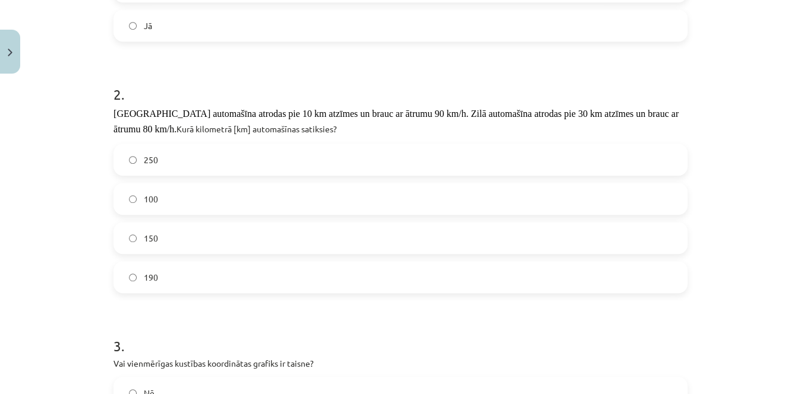
scroll to position [339, 0]
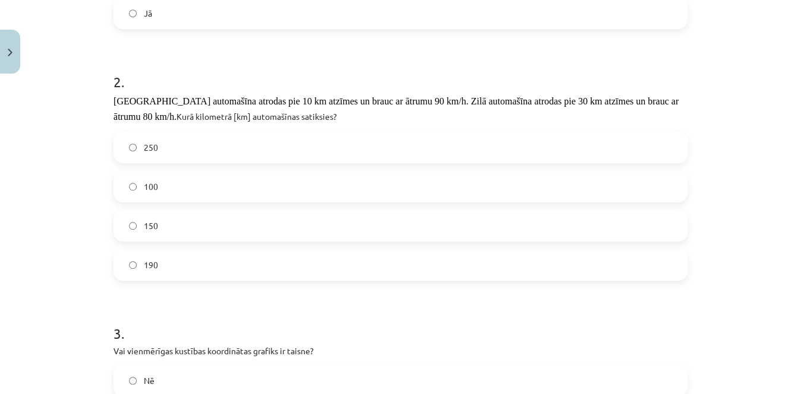
click at [462, 256] on label "190" at bounding box center [401, 265] width 572 height 30
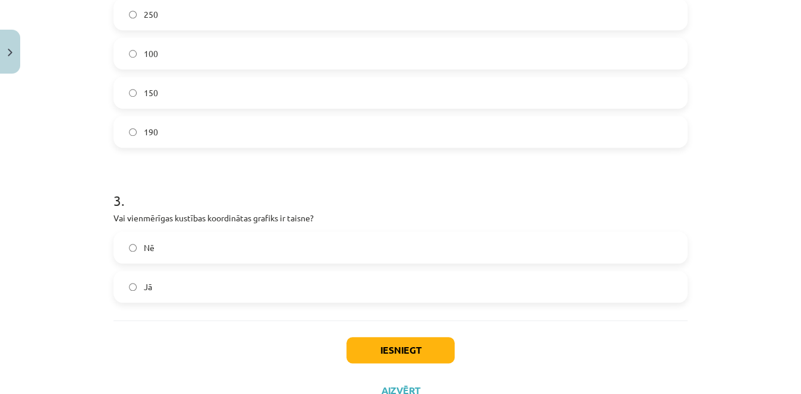
scroll to position [473, 0]
drag, startPoint x: 636, startPoint y: 215, endPoint x: 505, endPoint y: 316, distance: 165.2
drag, startPoint x: 505, startPoint y: 316, endPoint x: 302, endPoint y: 171, distance: 249.9
click at [302, 171] on h1 "3 ." at bounding box center [400, 189] width 574 height 37
click at [222, 277] on label "Jā" at bounding box center [401, 286] width 572 height 30
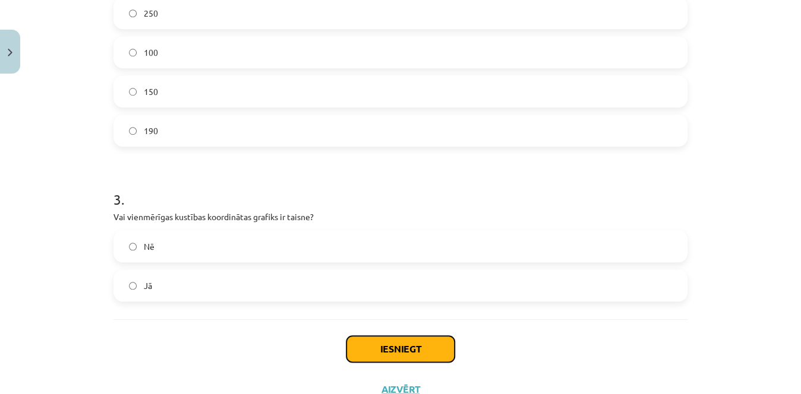
click at [391, 340] on button "Iesniegt" at bounding box center [400, 349] width 108 height 26
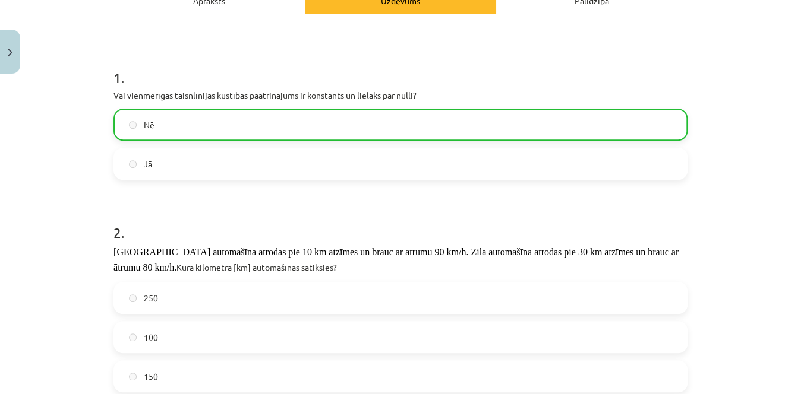
scroll to position [553, 0]
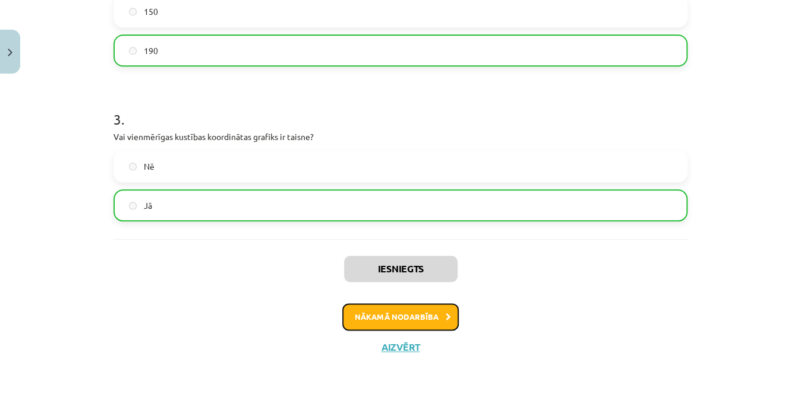
click at [415, 315] on button "Nākamā nodarbība" at bounding box center [400, 317] width 116 height 27
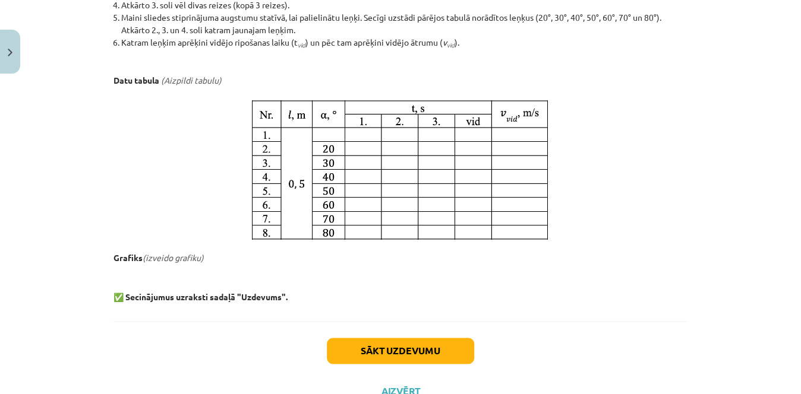
scroll to position [713, 0]
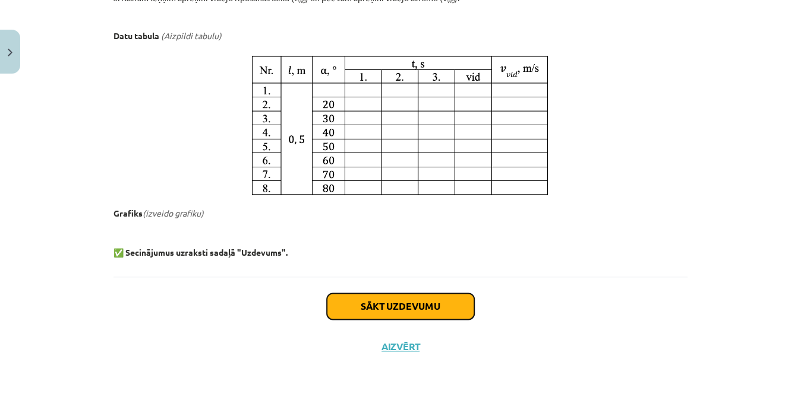
click at [449, 307] on button "Sākt uzdevumu" at bounding box center [400, 306] width 147 height 26
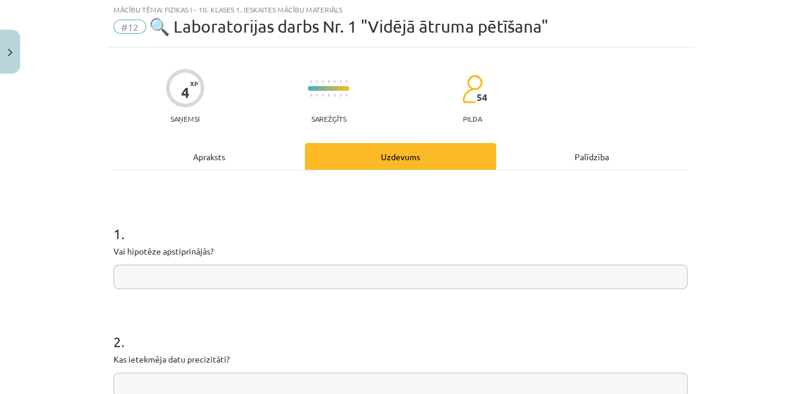
scroll to position [30, 0]
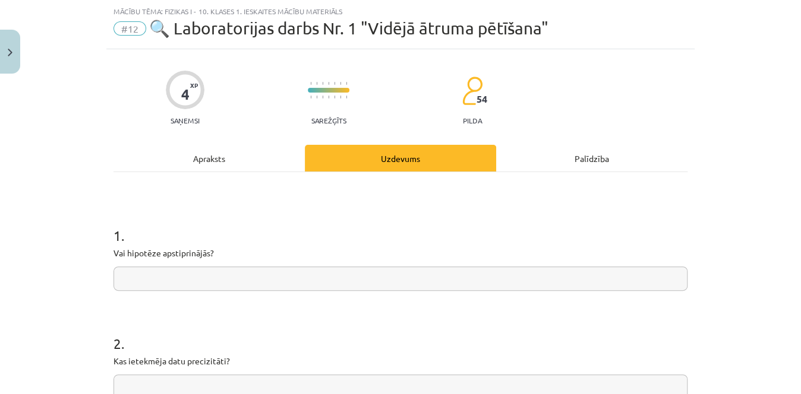
click at [351, 275] on input "text" at bounding box center [400, 279] width 574 height 24
type input "******"
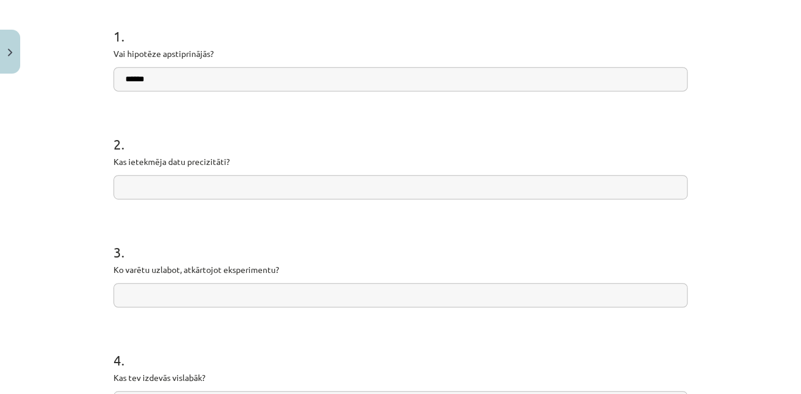
scroll to position [381, 0]
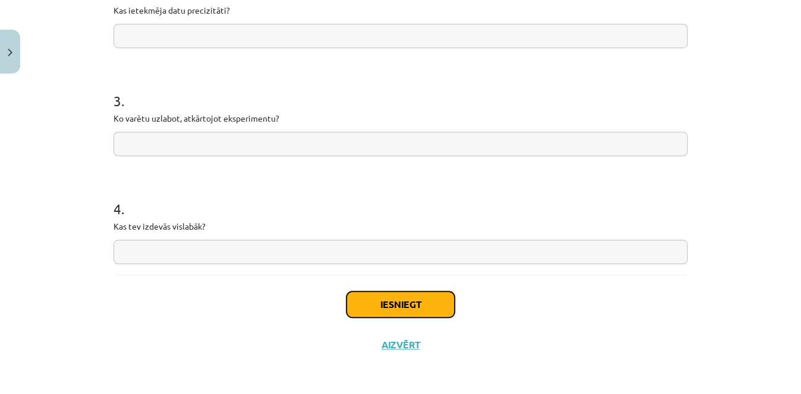
click at [390, 299] on button "Iesniegt" at bounding box center [400, 305] width 108 height 26
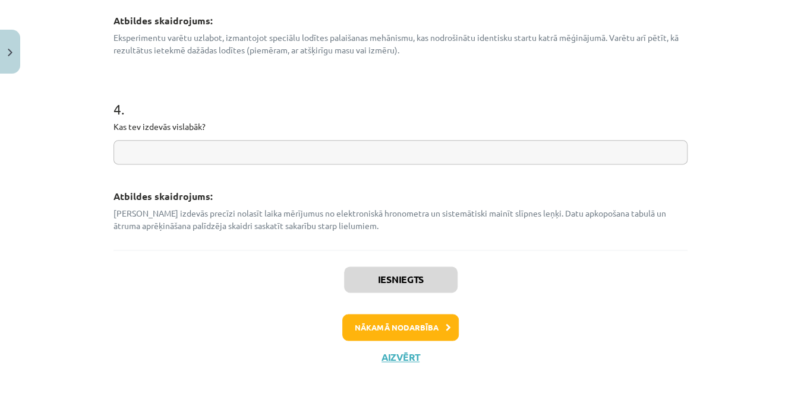
scroll to position [683, 0]
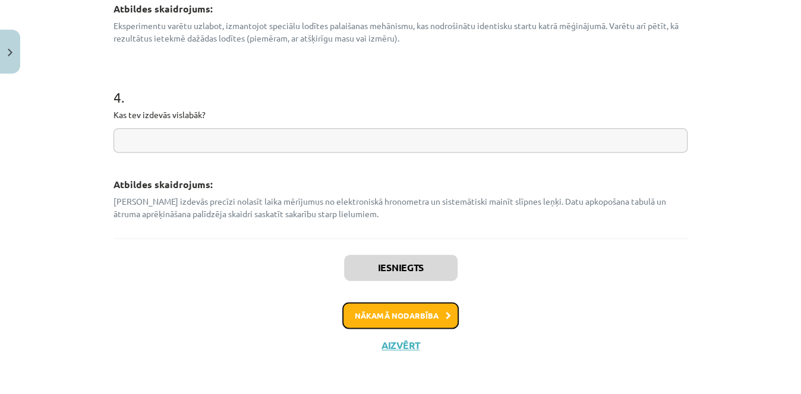
click at [424, 308] on button "Nākamā nodarbība" at bounding box center [400, 315] width 116 height 27
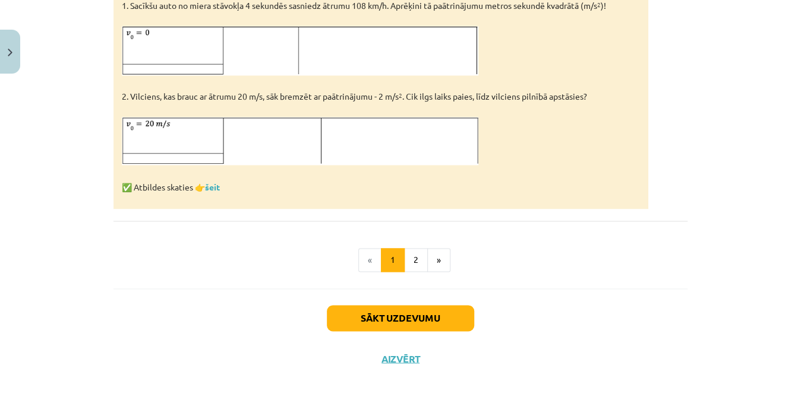
scroll to position [762, 0]
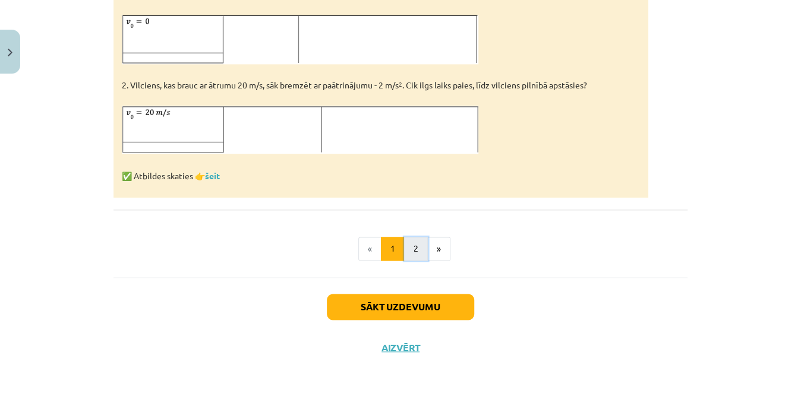
click at [410, 254] on button "2" at bounding box center [416, 249] width 24 height 24
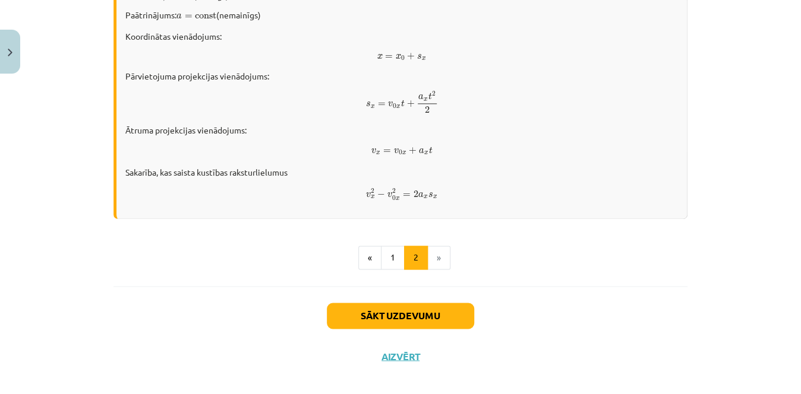
scroll to position [760, 0]
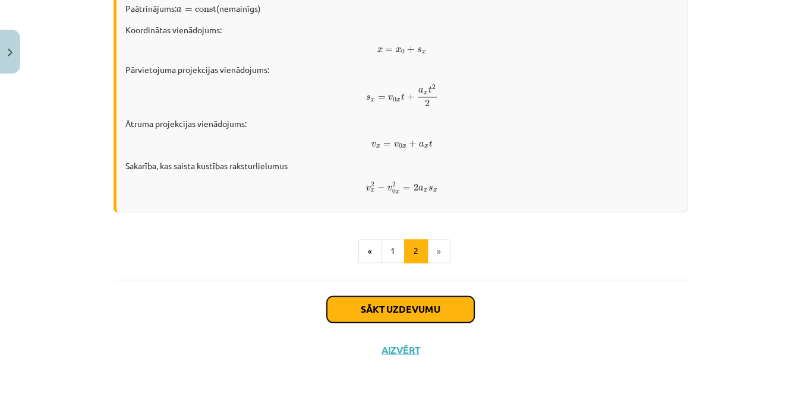
click at [413, 307] on button "Sākt uzdevumu" at bounding box center [400, 309] width 147 height 26
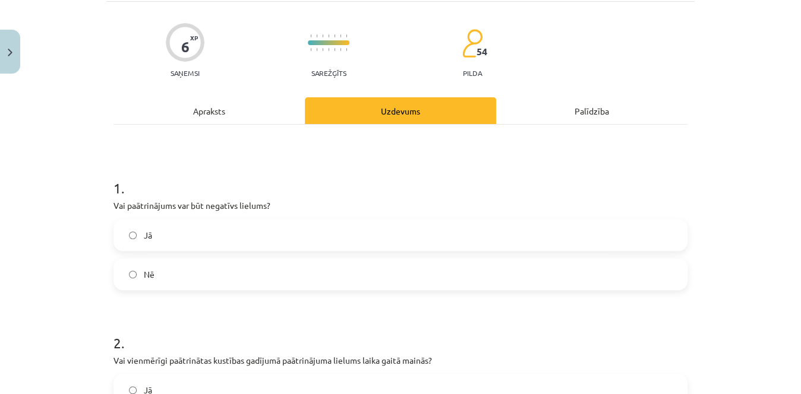
scroll to position [80, 0]
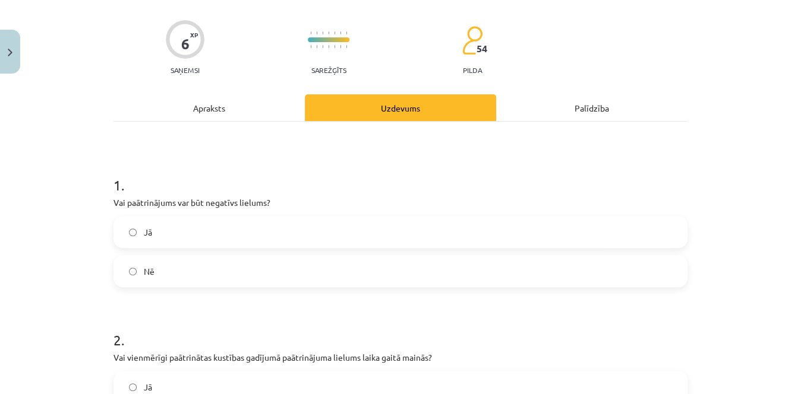
click at [540, 238] on label "Jā" at bounding box center [401, 232] width 572 height 30
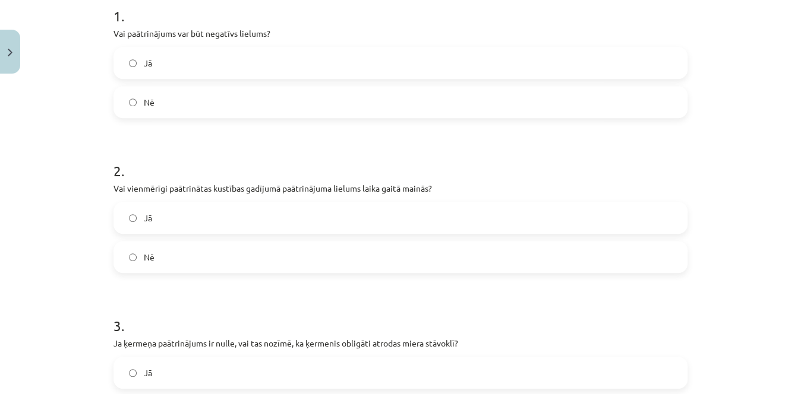
scroll to position [250, 0]
click at [557, 263] on label "Nē" at bounding box center [401, 257] width 572 height 30
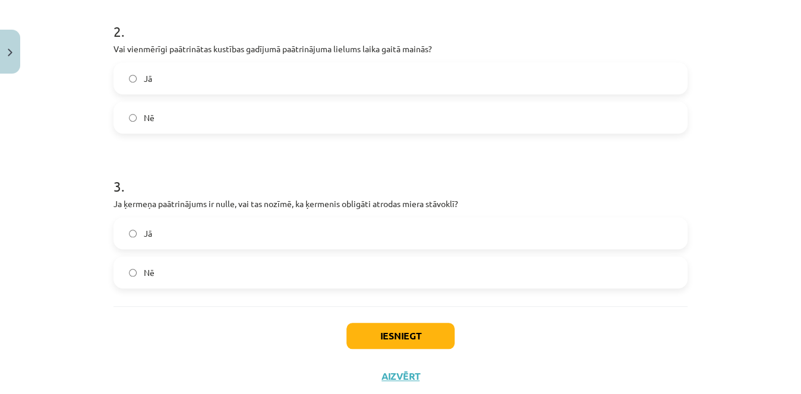
scroll to position [398, 0]
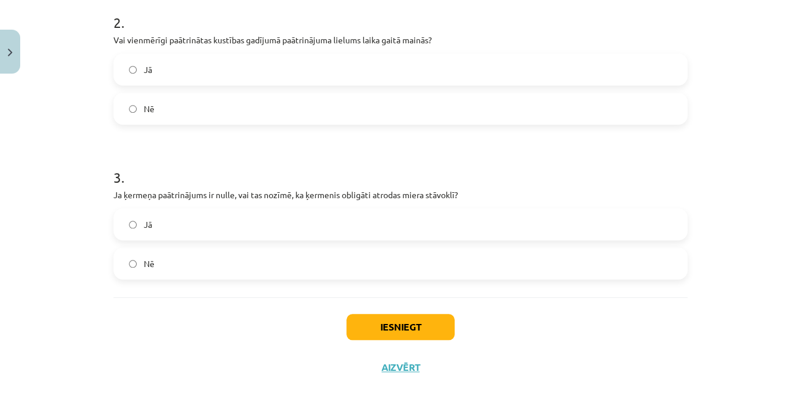
click at [432, 254] on label "Nē" at bounding box center [401, 264] width 572 height 30
click at [419, 323] on button "Iesniegt" at bounding box center [400, 327] width 108 height 26
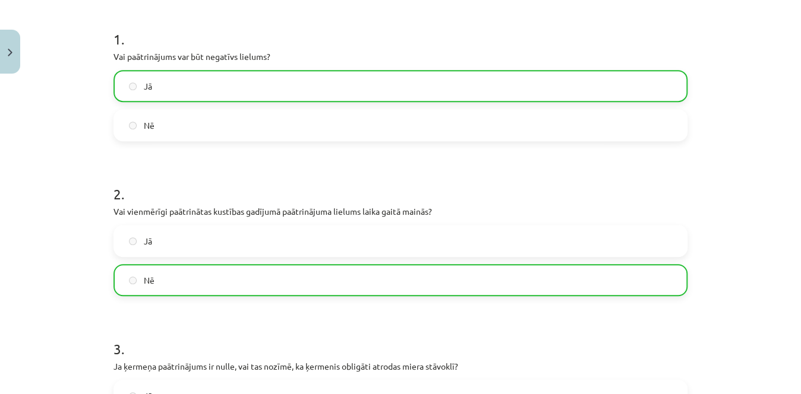
scroll to position [457, 0]
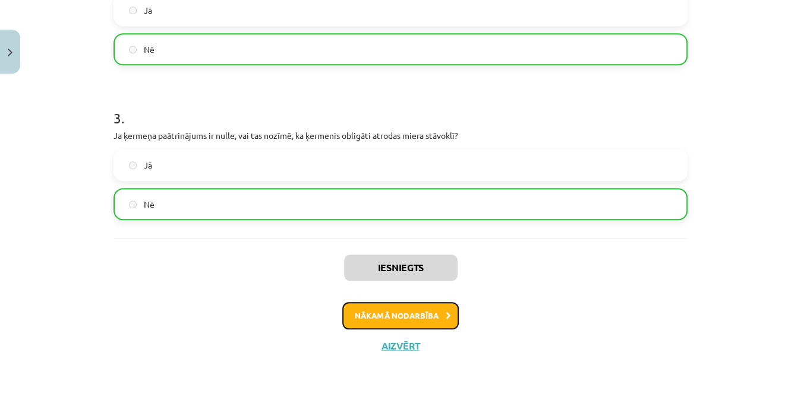
click at [434, 314] on button "Nākamā nodarbība" at bounding box center [400, 315] width 116 height 27
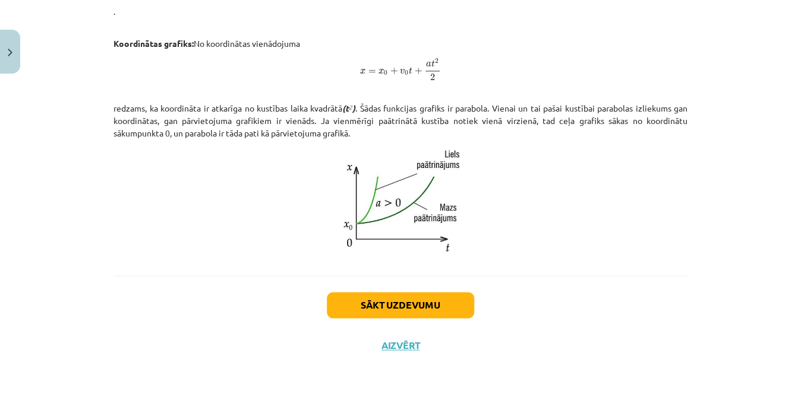
scroll to position [742, 0]
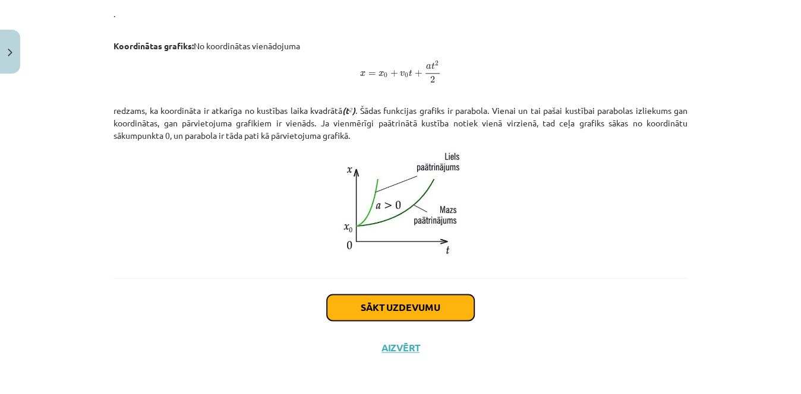
click at [426, 304] on button "Sākt uzdevumu" at bounding box center [400, 308] width 147 height 26
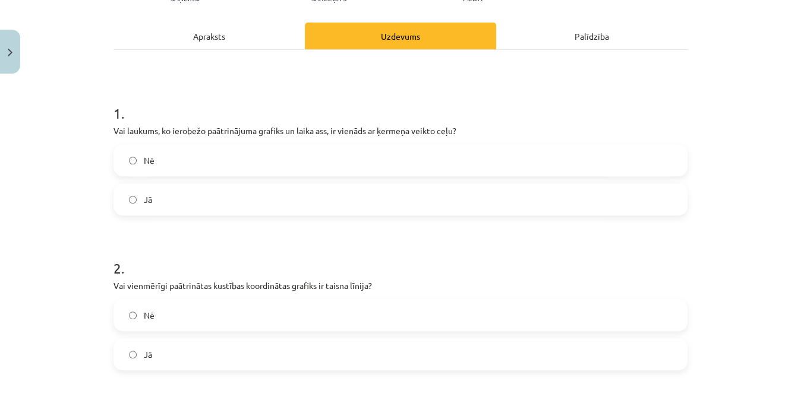
scroll to position [173, 0]
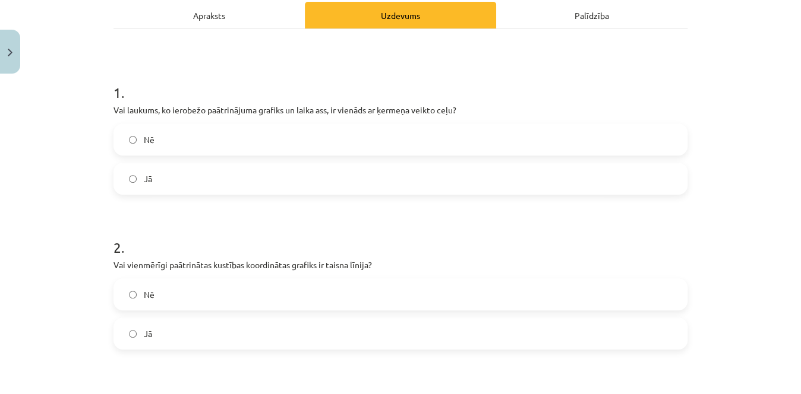
click at [519, 146] on label "Nē" at bounding box center [401, 140] width 572 height 30
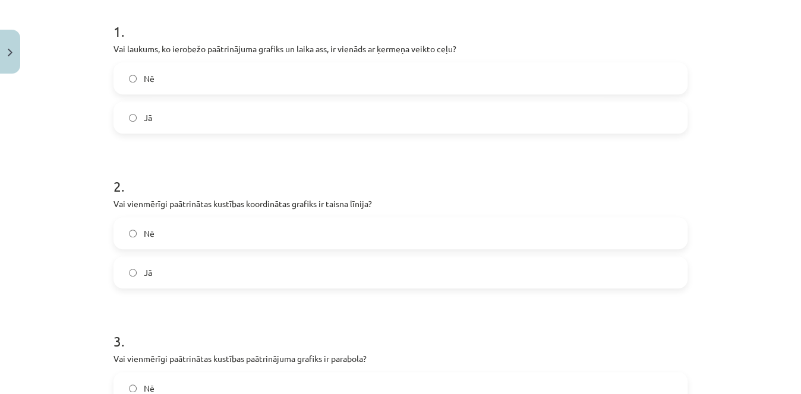
scroll to position [238, 0]
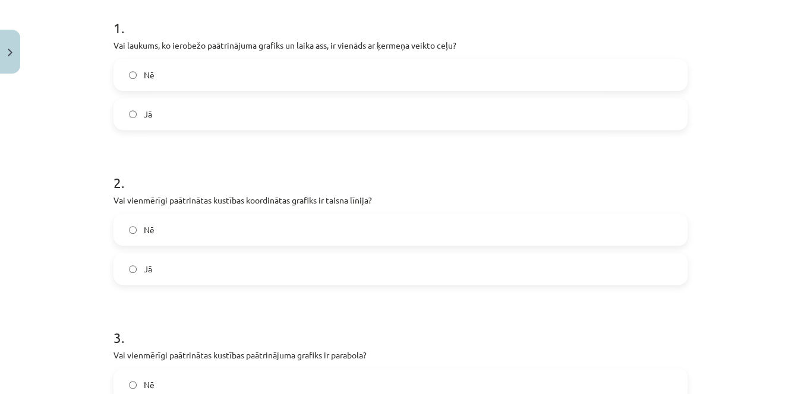
click at [399, 235] on label "Nē" at bounding box center [401, 230] width 572 height 30
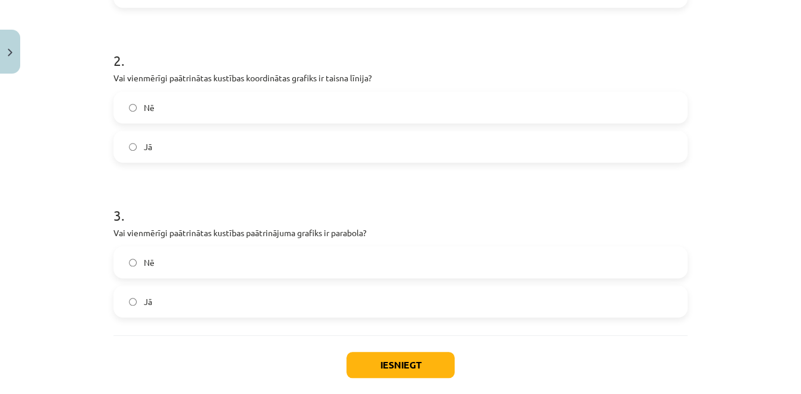
scroll to position [368, 0]
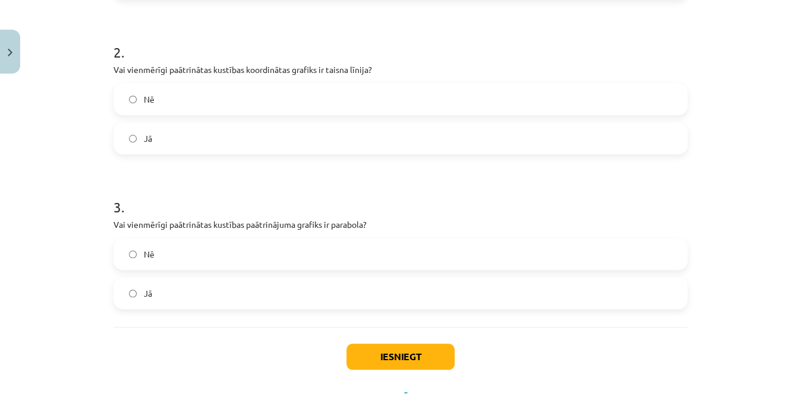
click at [397, 247] on label "Nē" at bounding box center [401, 254] width 572 height 30
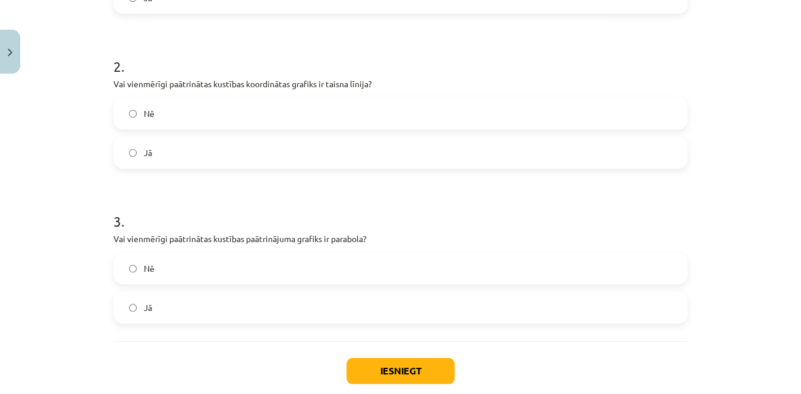
scroll to position [399, 0]
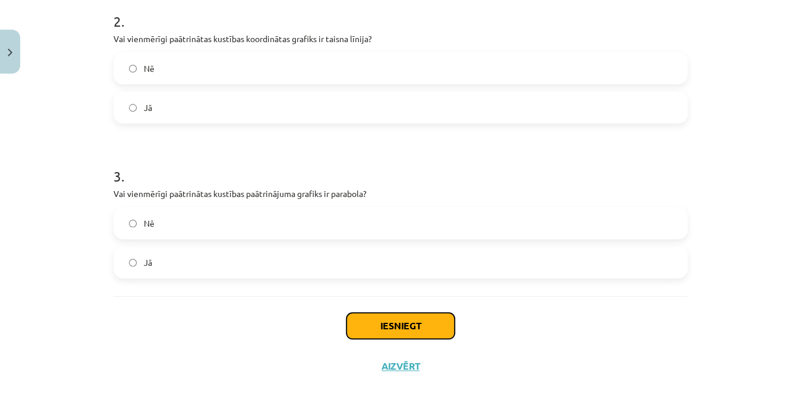
click at [377, 330] on button "Iesniegt" at bounding box center [400, 326] width 108 height 26
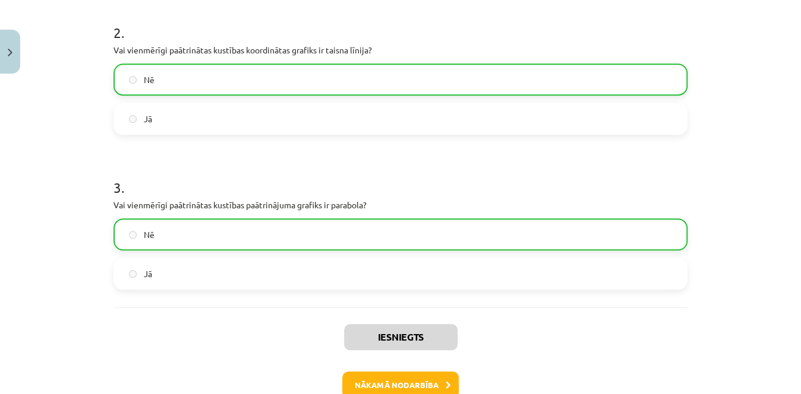
scroll to position [400, 0]
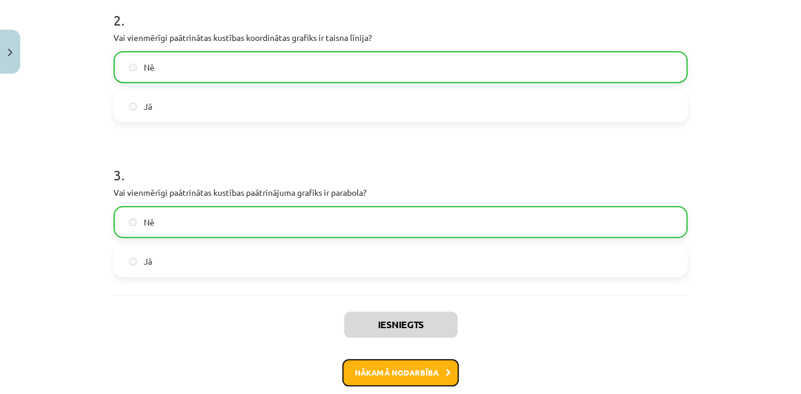
click at [431, 368] on button "Nākamā nodarbība" at bounding box center [400, 372] width 116 height 27
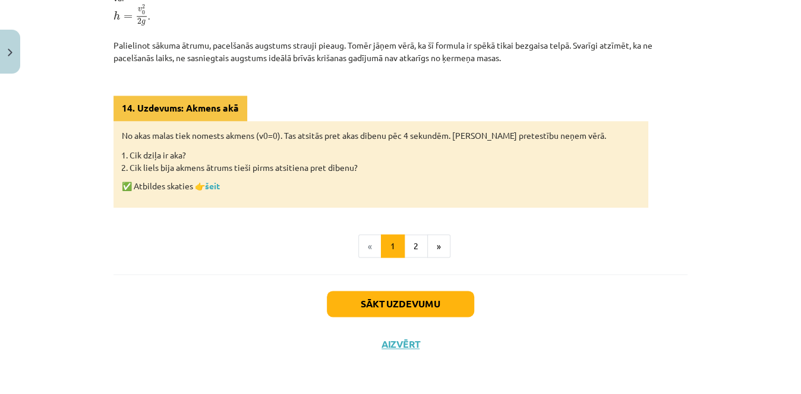
scroll to position [586, 0]
click at [422, 242] on button "2" at bounding box center [416, 247] width 24 height 24
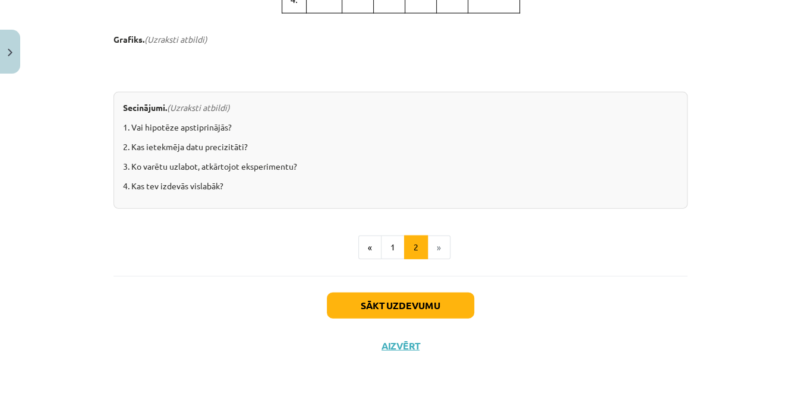
scroll to position [1204, 0]
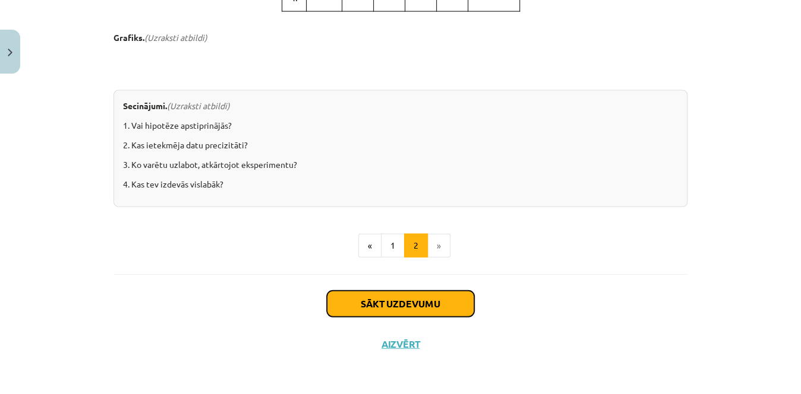
click at [453, 316] on button "Sākt uzdevumu" at bounding box center [400, 304] width 147 height 26
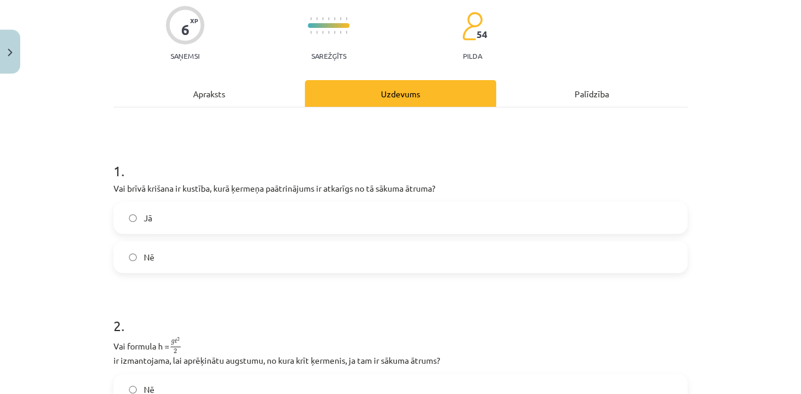
scroll to position [119, 0]
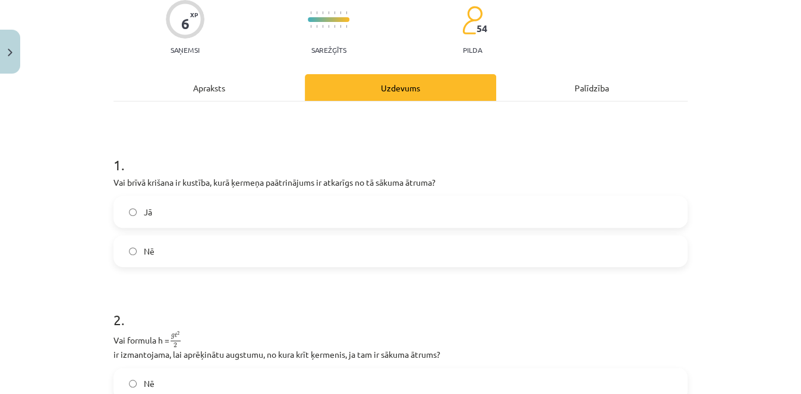
click at [509, 250] on label "Nē" at bounding box center [401, 251] width 572 height 30
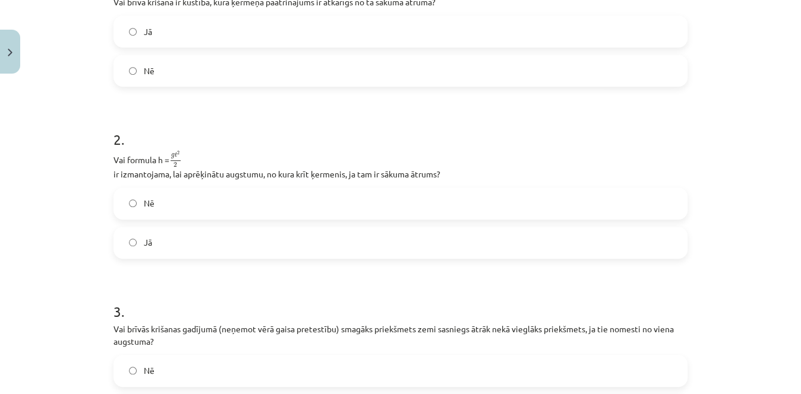
scroll to position [340, 0]
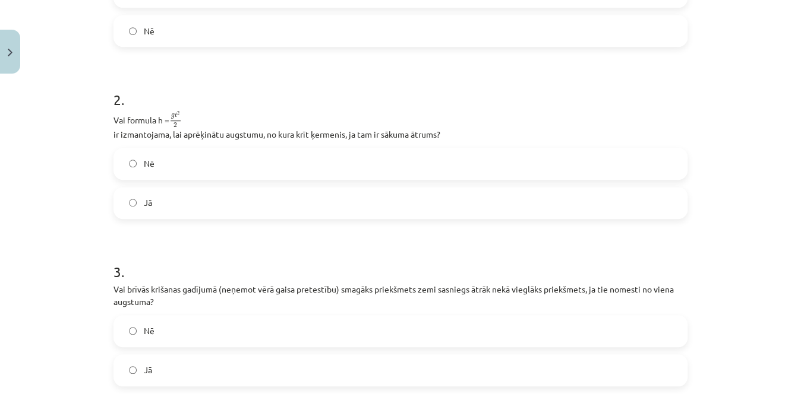
click at [448, 170] on label "Nē" at bounding box center [401, 164] width 572 height 30
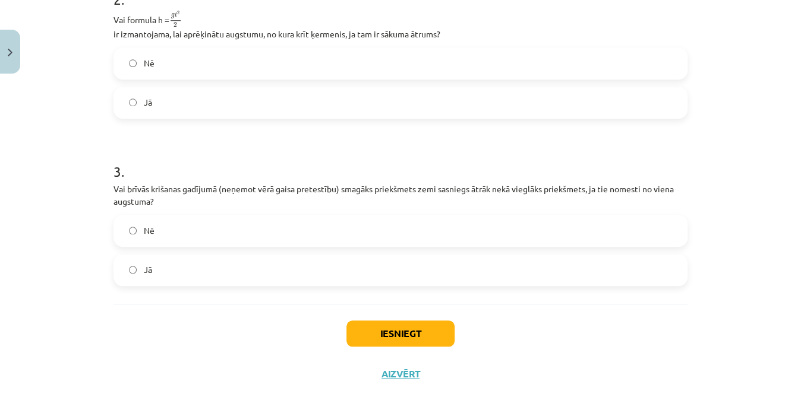
scroll to position [469, 0]
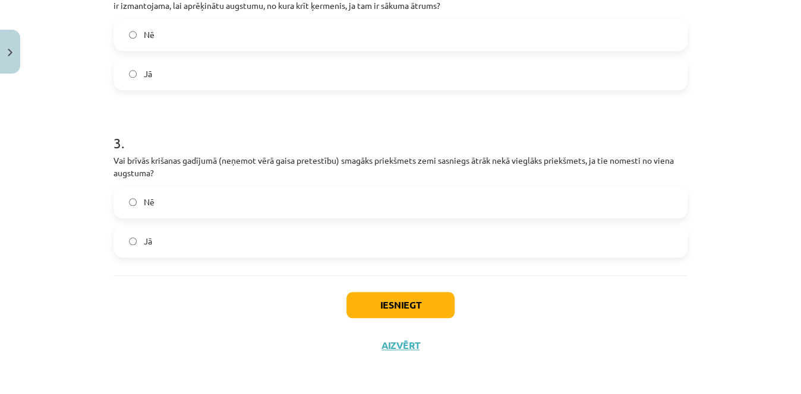
click at [448, 244] on label "Jā" at bounding box center [401, 242] width 572 height 30
click at [421, 200] on label "Nē" at bounding box center [401, 203] width 572 height 30
click at [415, 292] on button "Iesniegt" at bounding box center [400, 305] width 108 height 26
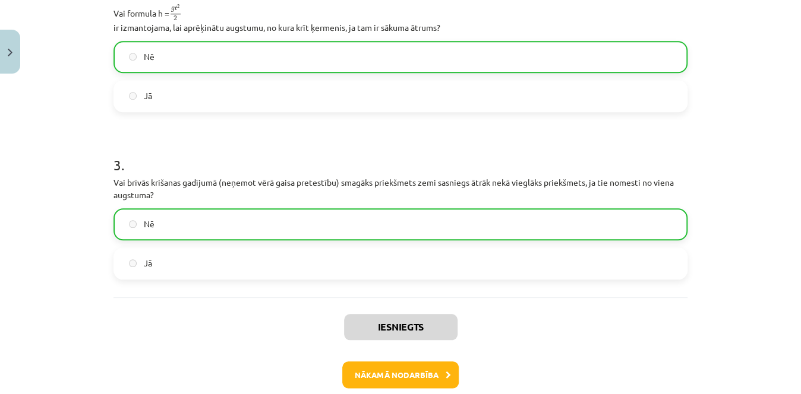
scroll to position [450, 0]
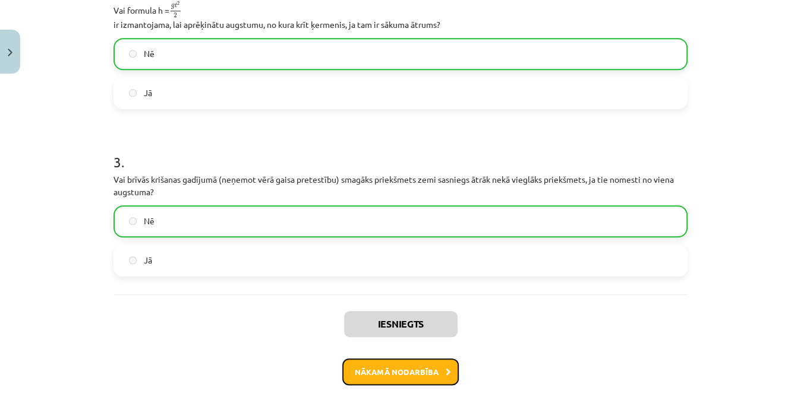
click at [421, 378] on button "Nākamā nodarbība" at bounding box center [400, 372] width 116 height 27
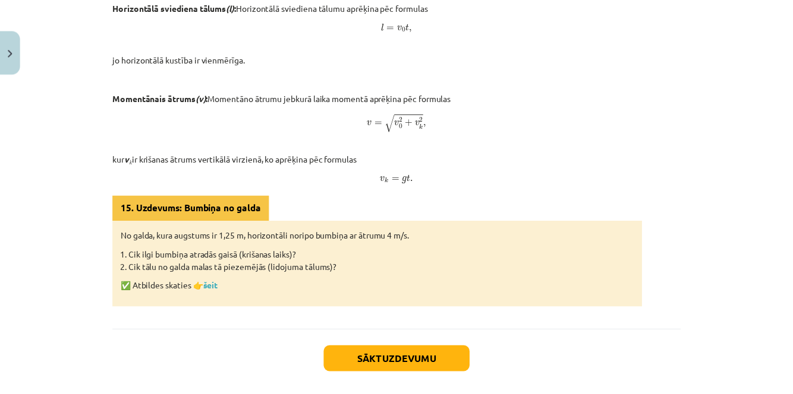
scroll to position [772, 0]
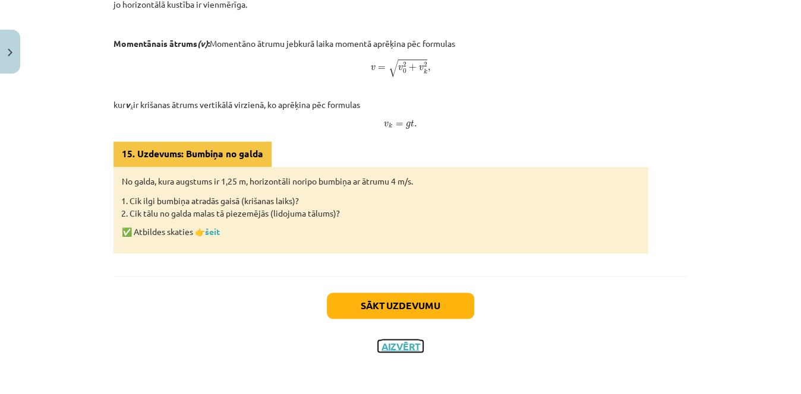
click at [397, 344] on button "Aizvērt" at bounding box center [400, 346] width 45 height 12
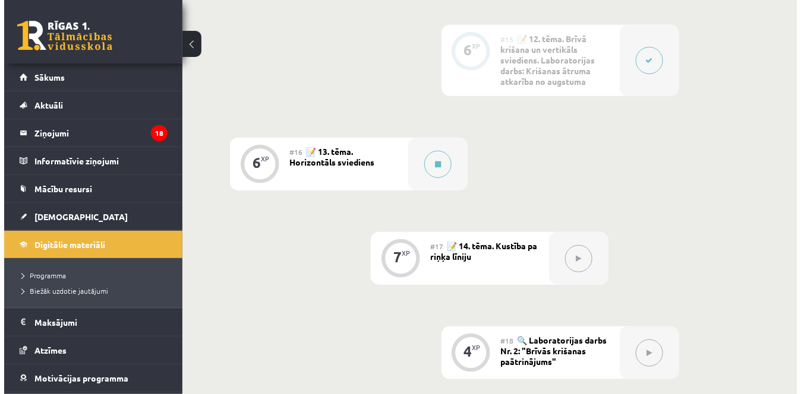
scroll to position [1652, 0]
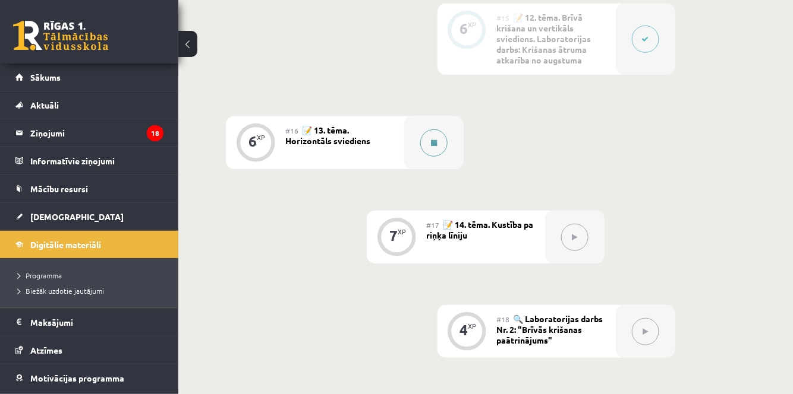
click at [433, 140] on icon at bounding box center [434, 143] width 6 height 7
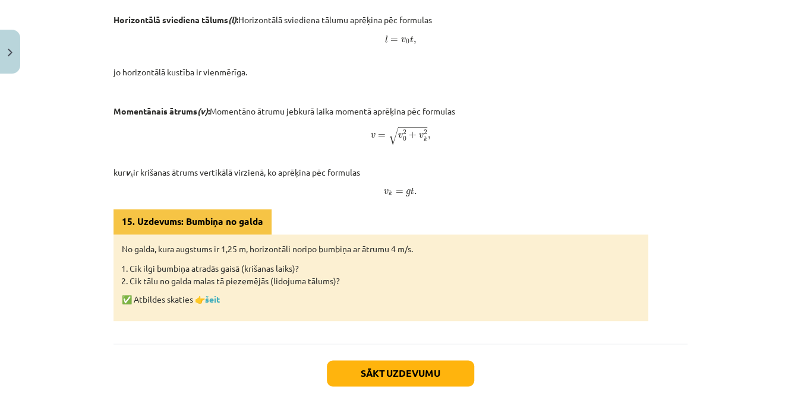
scroll to position [772, 0]
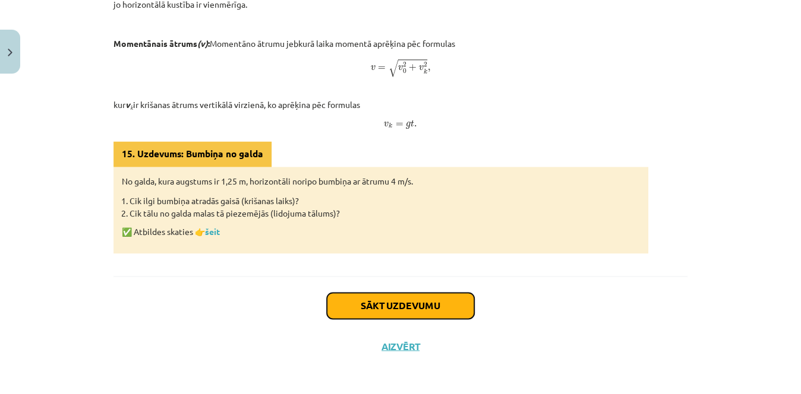
click at [412, 301] on button "Sākt uzdevumu" at bounding box center [400, 306] width 147 height 26
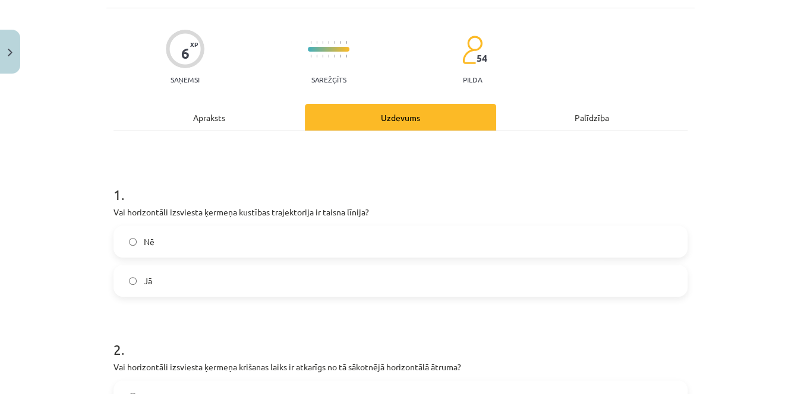
scroll to position [94, 0]
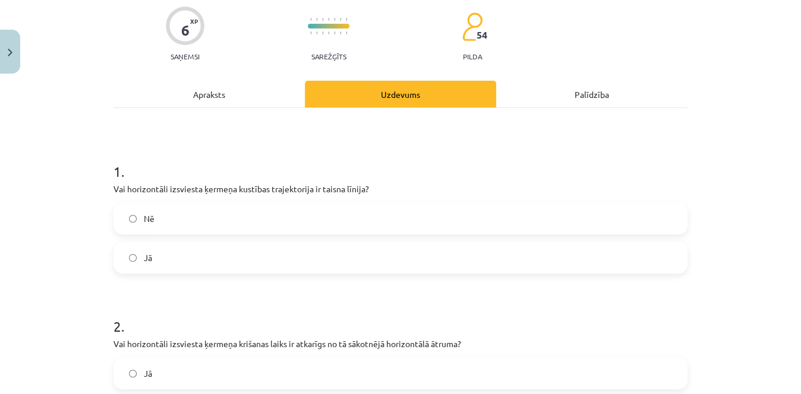
click at [422, 219] on label "Nē" at bounding box center [401, 219] width 572 height 30
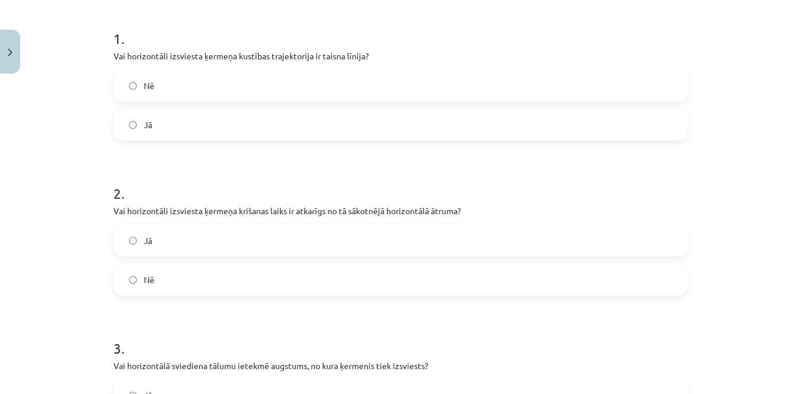
scroll to position [235, 0]
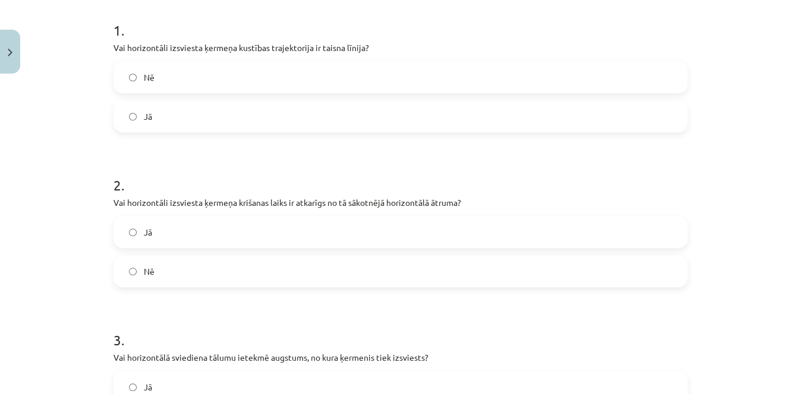
click at [256, 282] on label "Nē" at bounding box center [401, 272] width 572 height 30
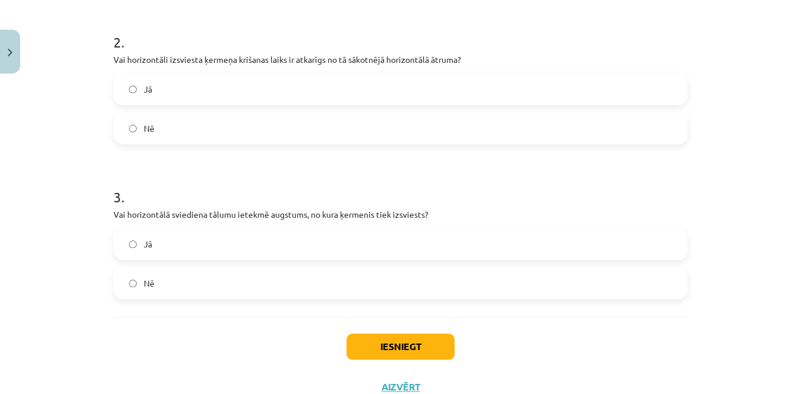
scroll to position [381, 0]
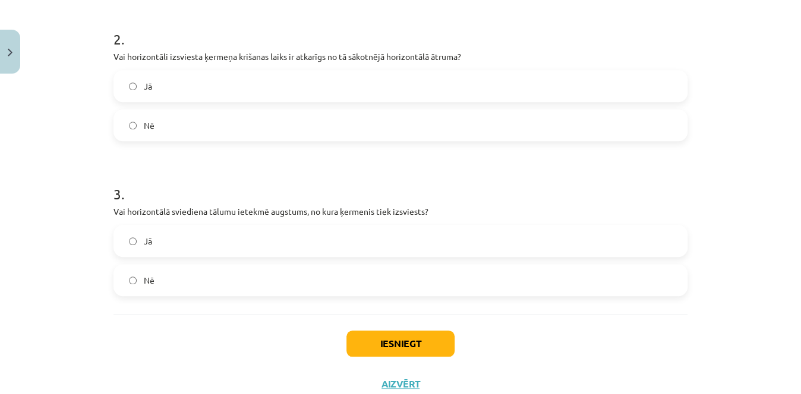
click at [484, 240] on label "Jā" at bounding box center [401, 241] width 572 height 30
click at [372, 338] on button "Iesniegt" at bounding box center [400, 344] width 108 height 26
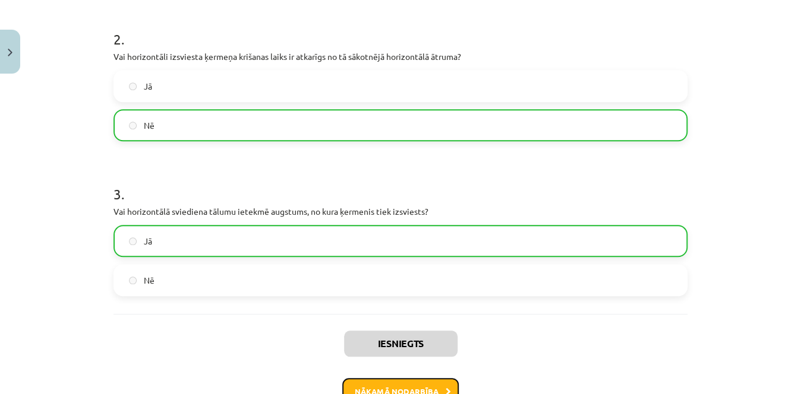
click at [362, 386] on button "Nākamā nodarbība" at bounding box center [400, 391] width 116 height 27
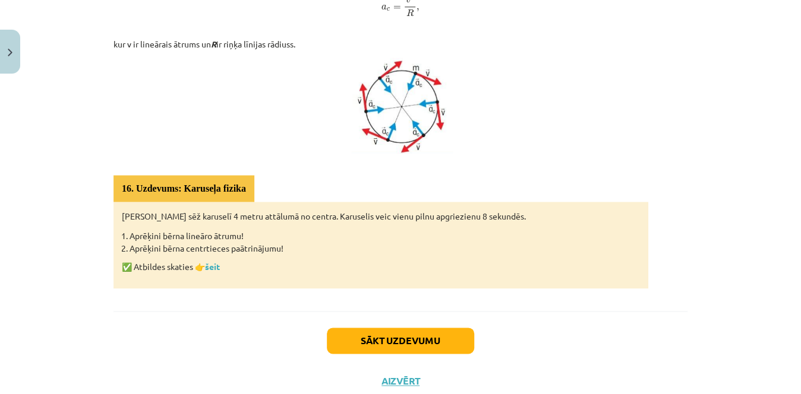
scroll to position [667, 0]
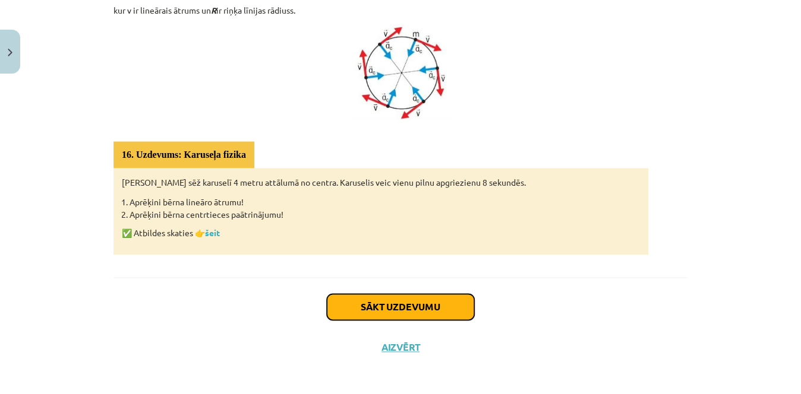
click at [405, 302] on button "Sākt uzdevumu" at bounding box center [400, 307] width 147 height 26
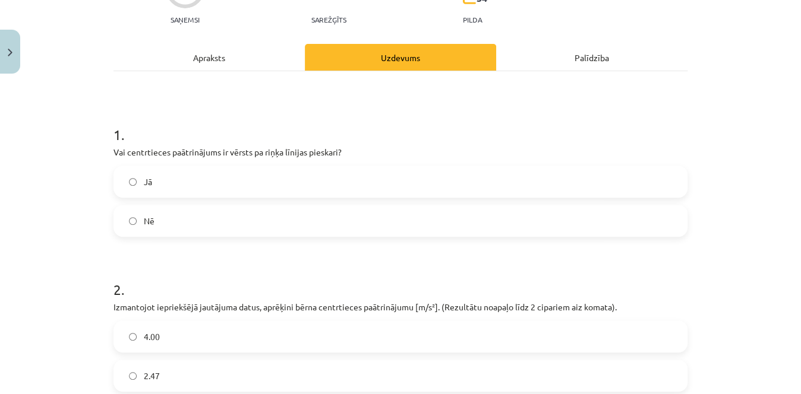
scroll to position [141, 0]
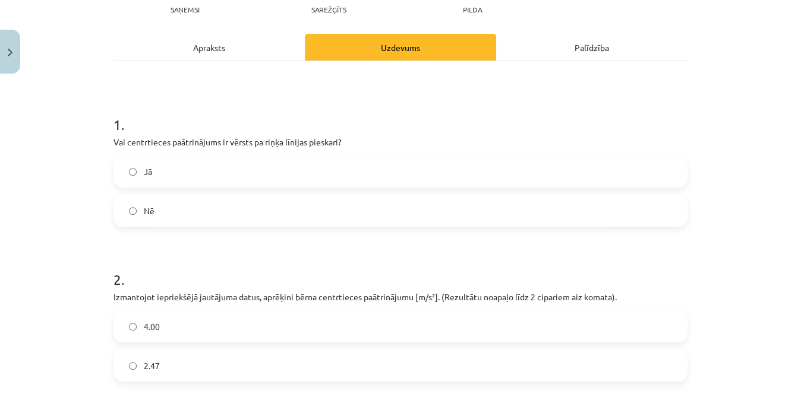
click at [435, 213] on label "Nē" at bounding box center [401, 211] width 572 height 30
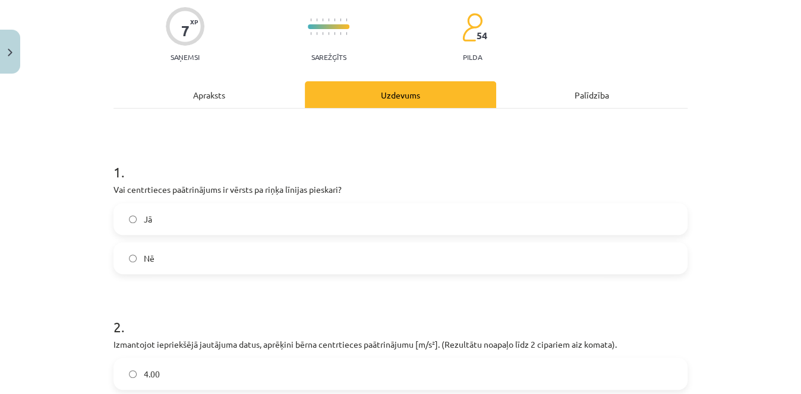
scroll to position [88, 0]
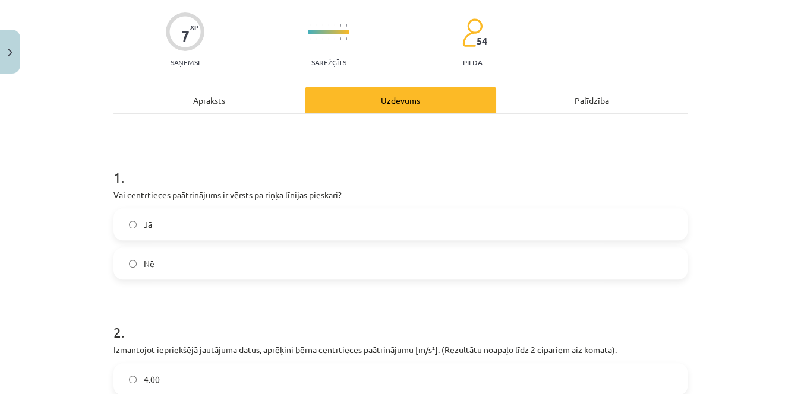
click at [243, 102] on div "Apraksts" at bounding box center [208, 100] width 191 height 27
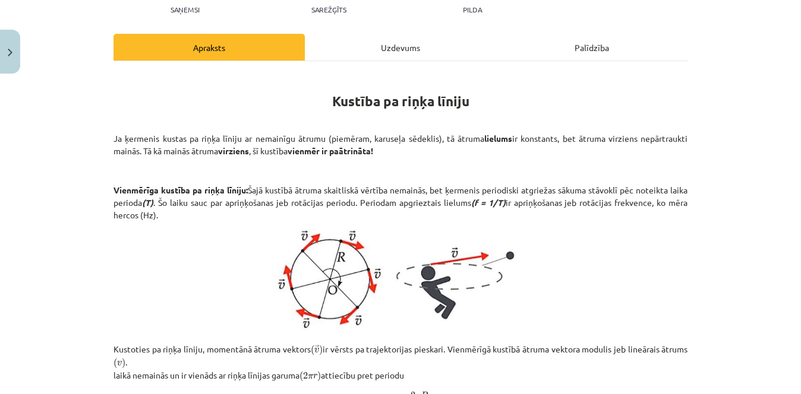
scroll to position [122, 0]
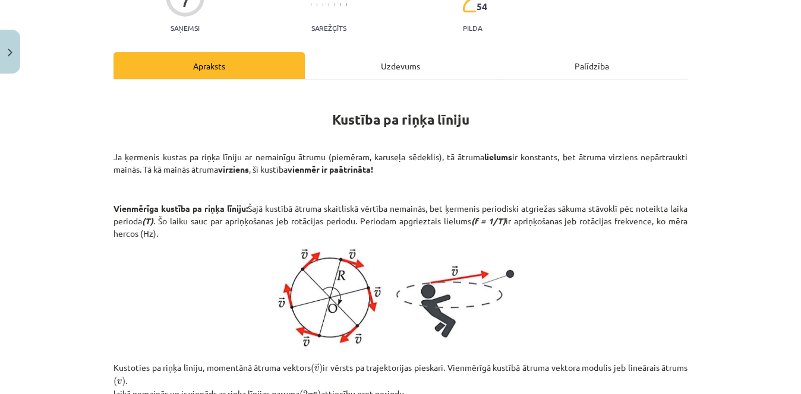
click at [351, 74] on div "Uzdevums" at bounding box center [400, 65] width 191 height 27
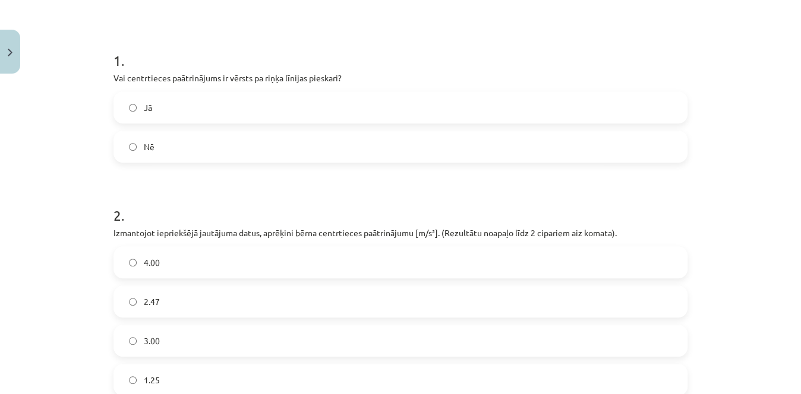
scroll to position [215, 0]
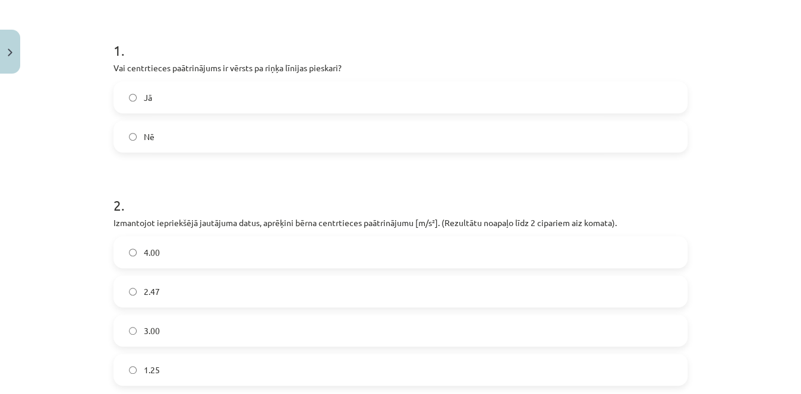
click at [520, 277] on label "2.47" at bounding box center [401, 292] width 572 height 30
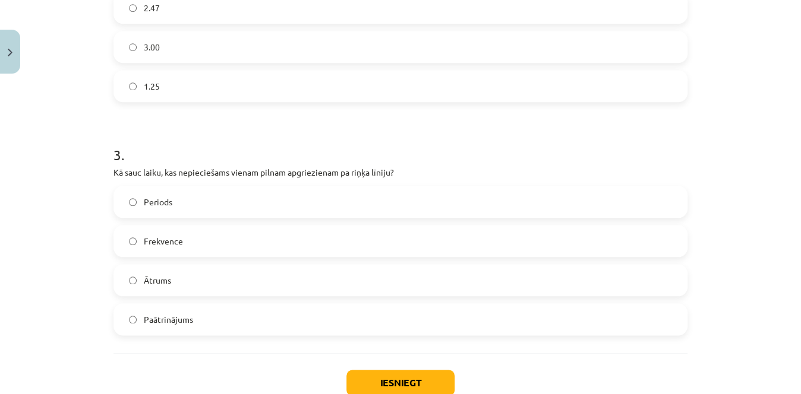
scroll to position [497, 0]
click at [557, 204] on label "Periods" at bounding box center [401, 204] width 572 height 30
click at [424, 383] on button "Iesniegt" at bounding box center [400, 385] width 108 height 26
